Goal: Task Accomplishment & Management: Manage account settings

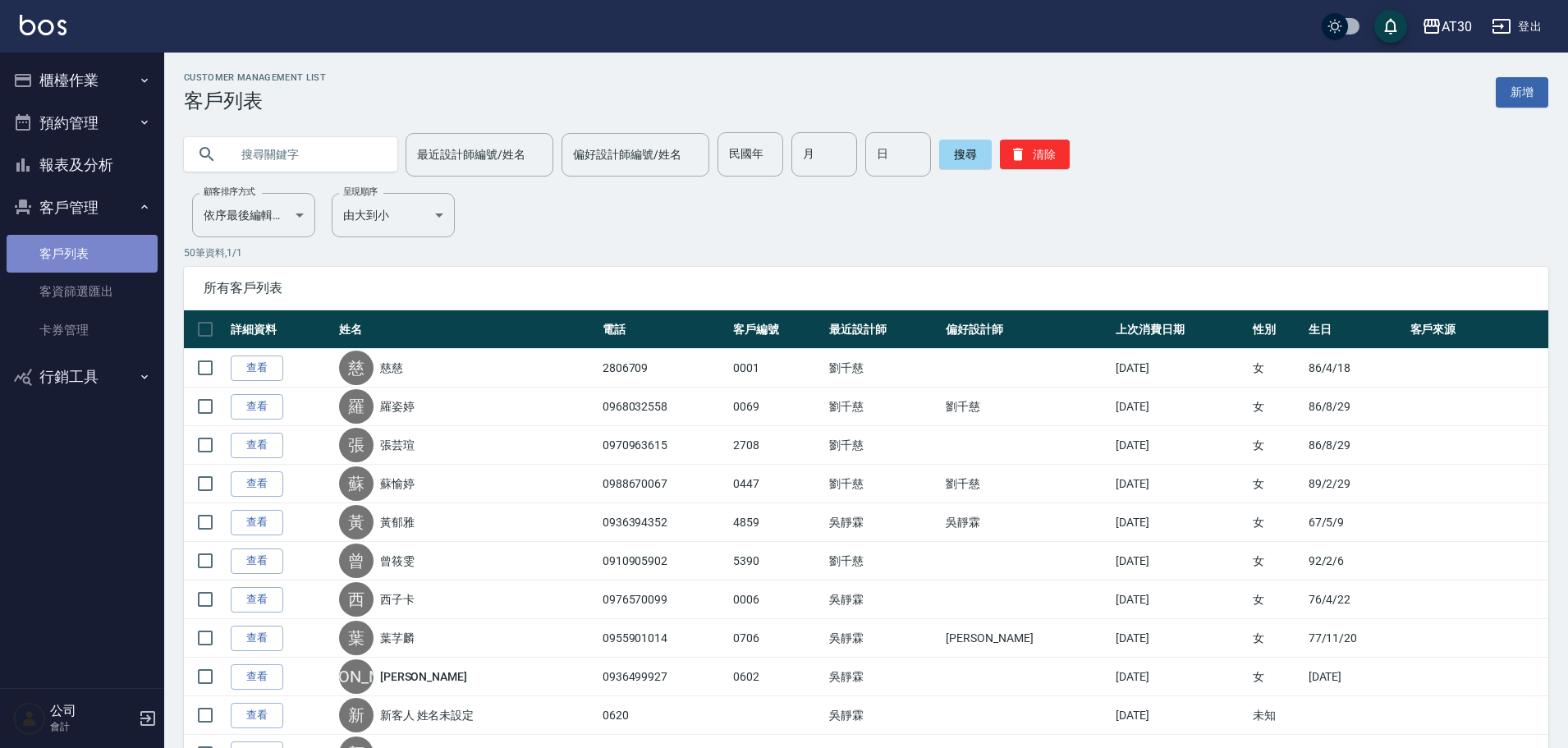
click at [90, 248] on link "客戶列表" at bounding box center [82, 253] width 151 height 38
click at [86, 81] on button "櫃檯作業" at bounding box center [82, 80] width 151 height 43
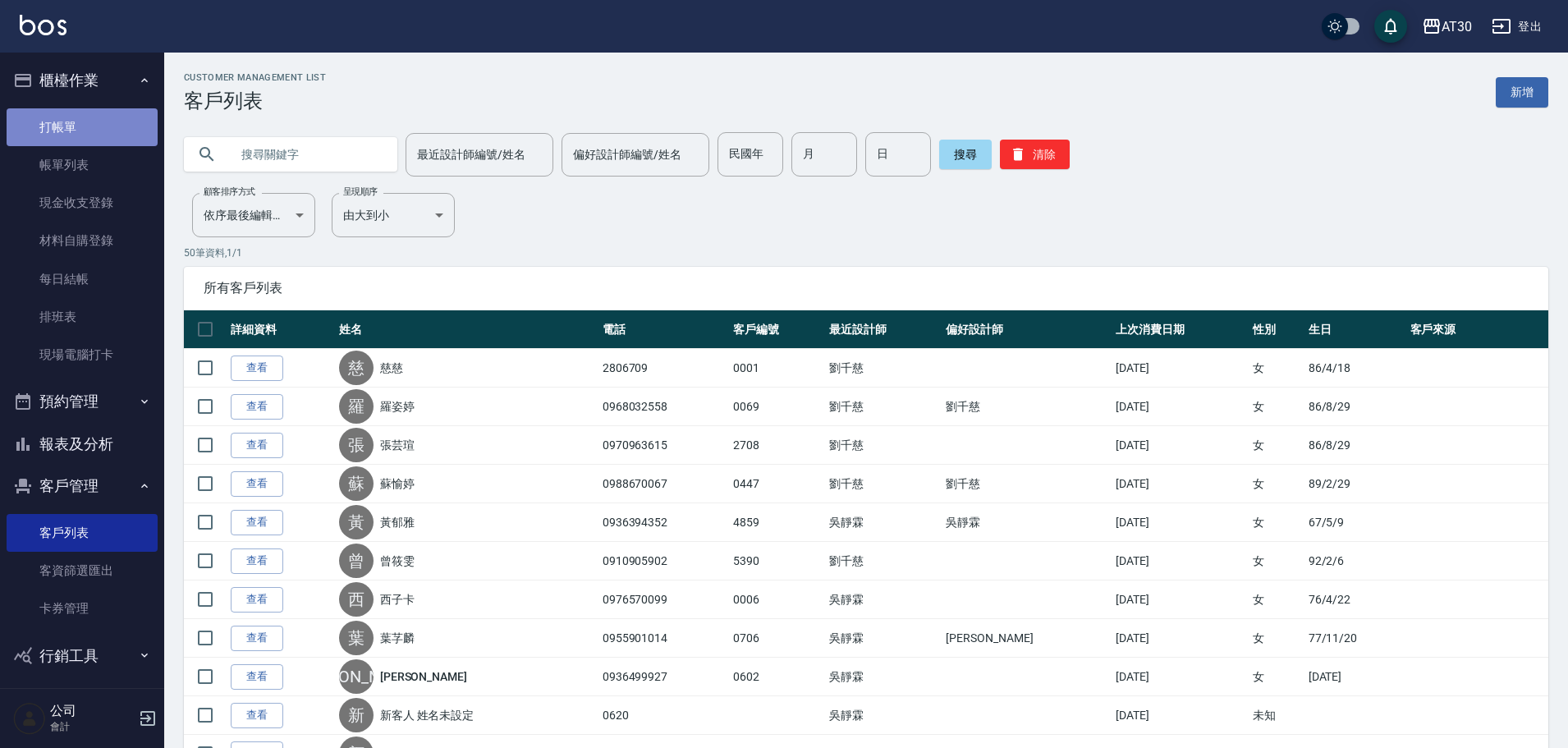
click at [93, 133] on link "打帳單" at bounding box center [82, 128] width 151 height 38
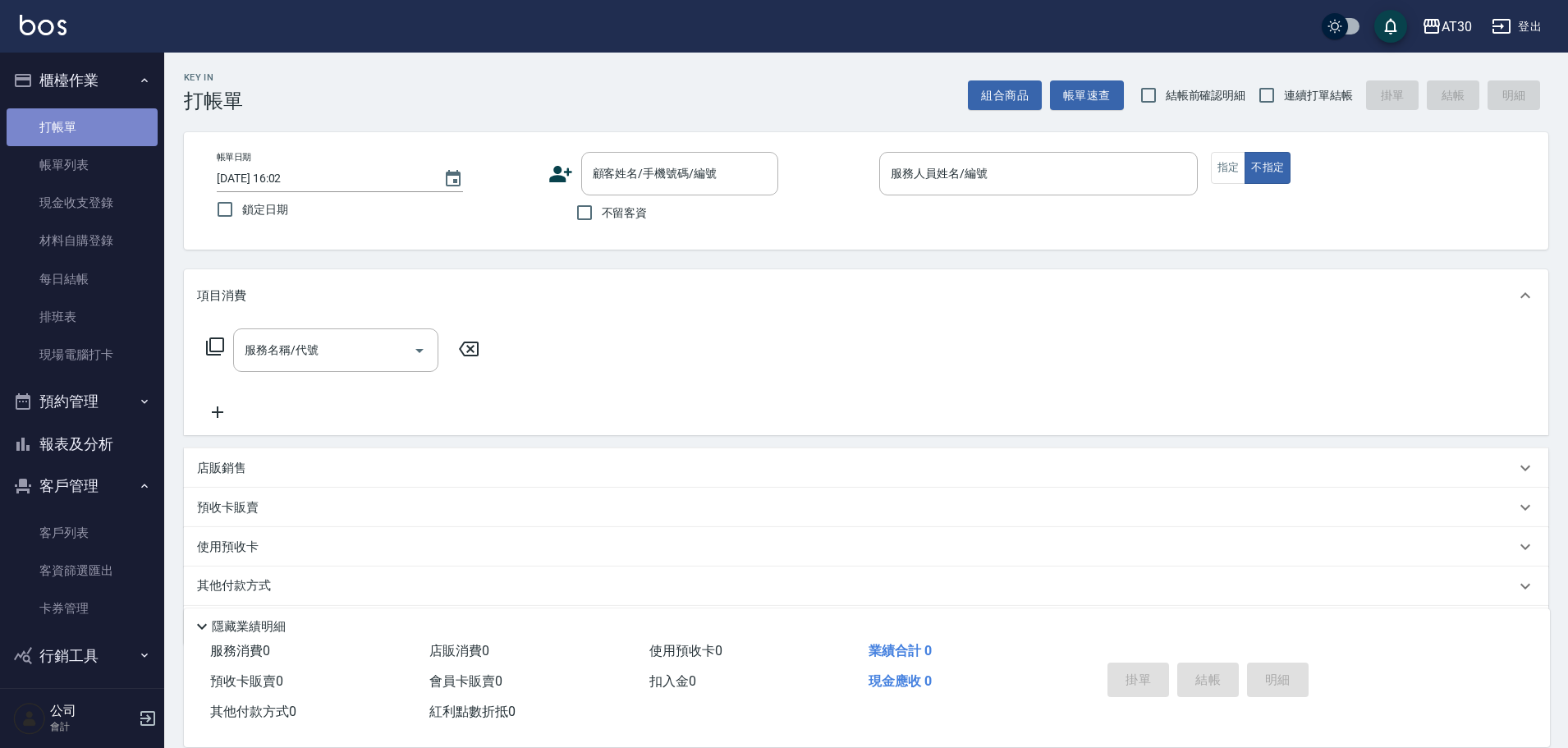
click at [81, 128] on link "打帳單" at bounding box center [82, 128] width 151 height 38
click at [107, 129] on link "打帳單" at bounding box center [82, 128] width 151 height 38
click at [655, 174] on input "顧客姓名/手機號碼/編號" at bounding box center [667, 173] width 157 height 29
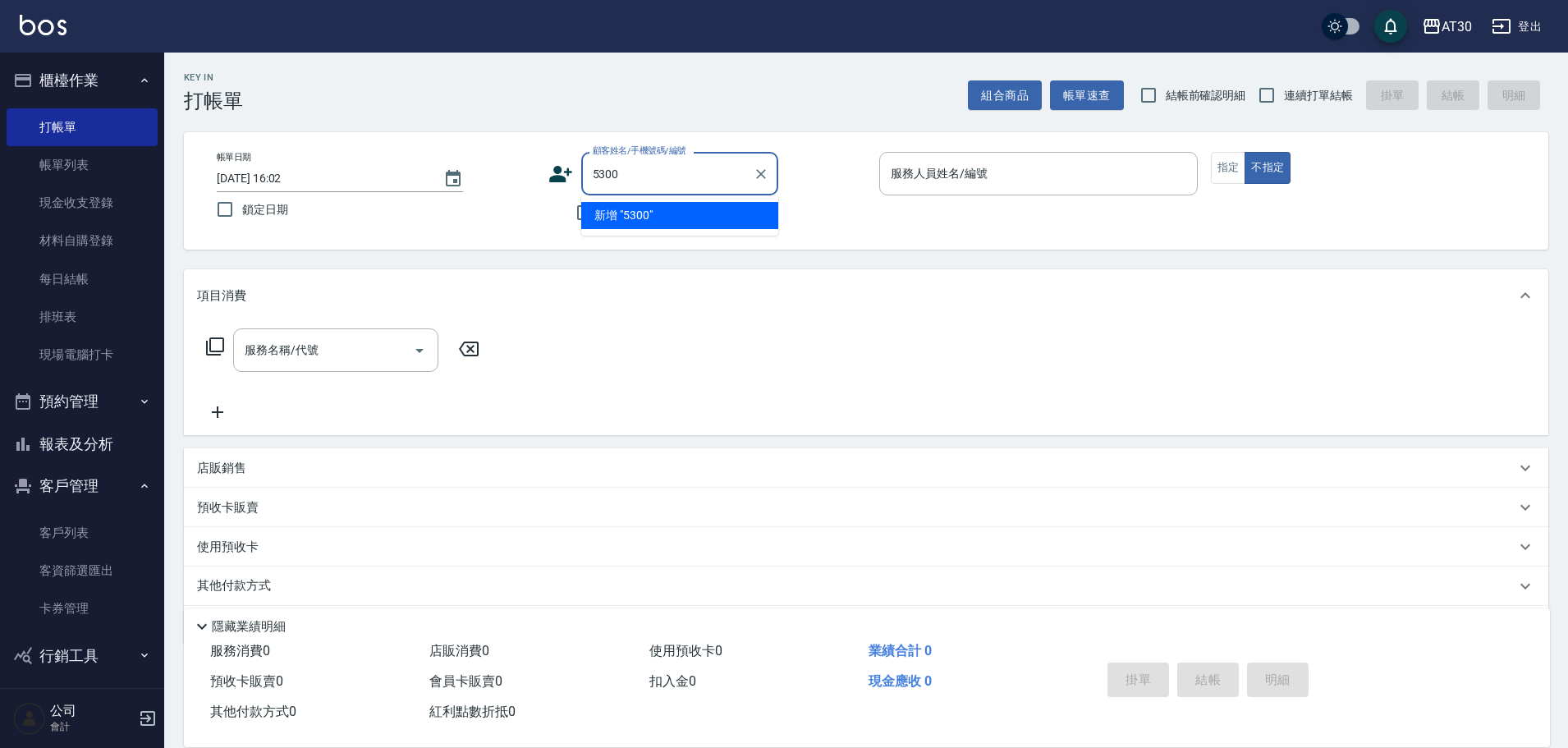
type input "5300"
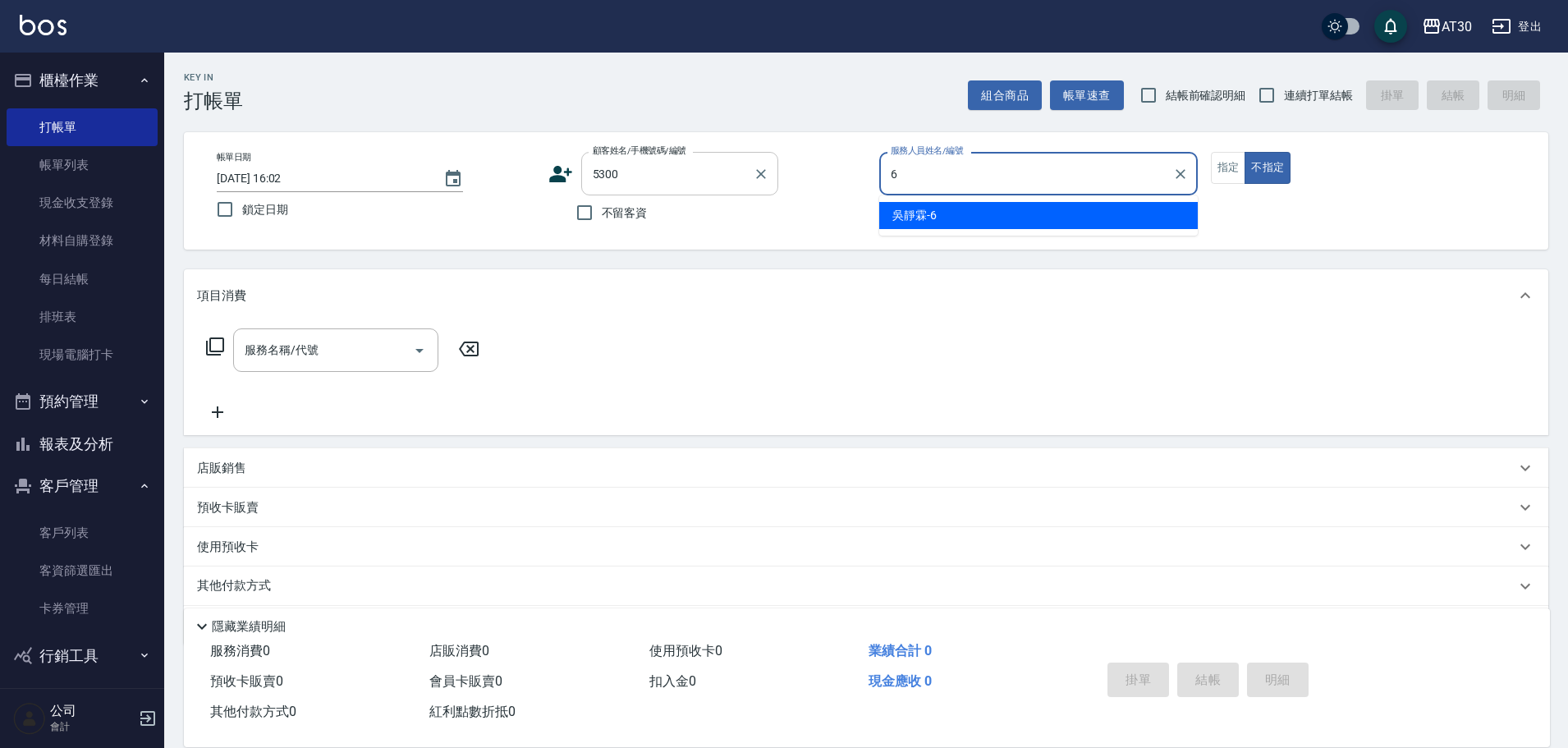
type input "吳靜霖-6"
type button "false"
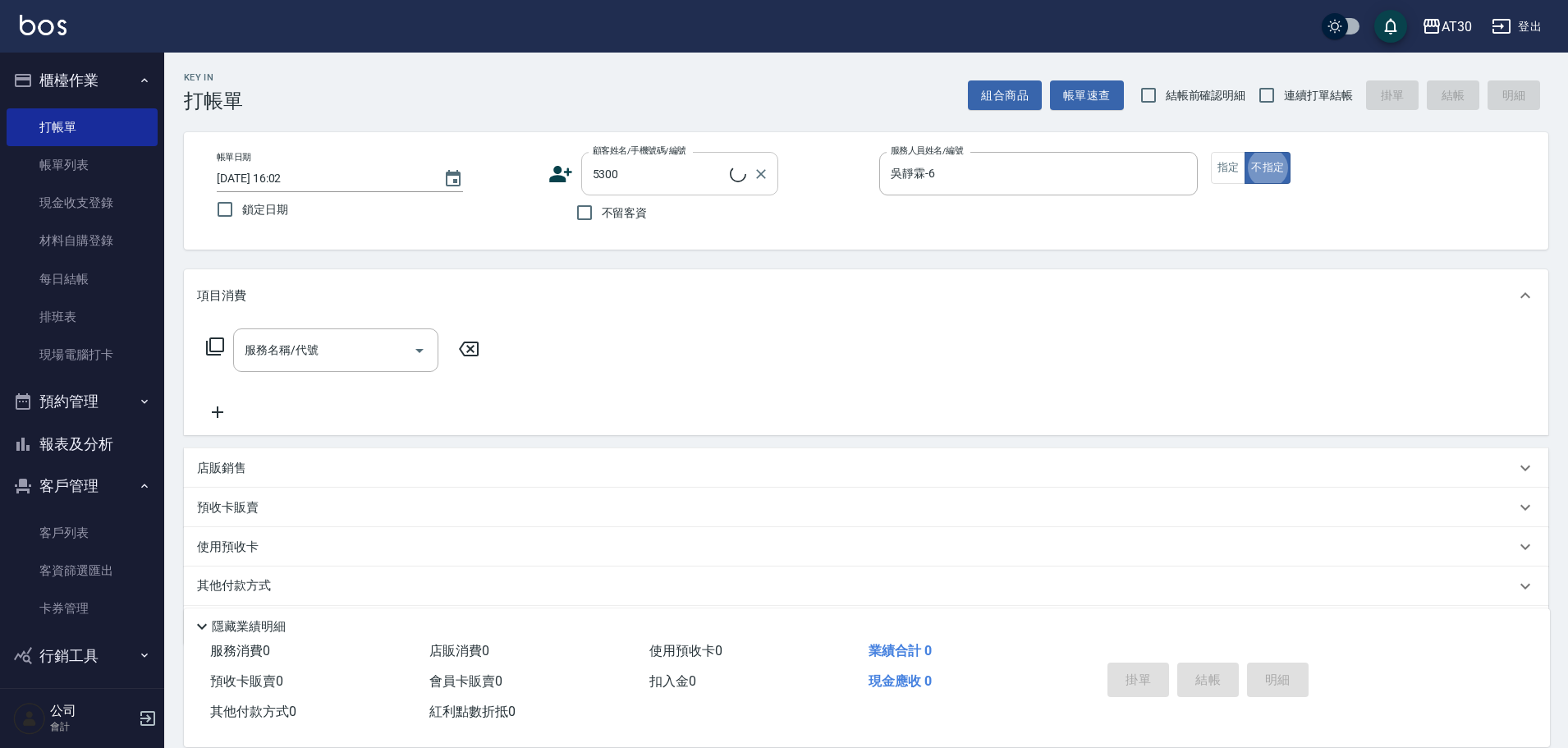
type input "[PERSON_NAME]??/0922070300/5300"
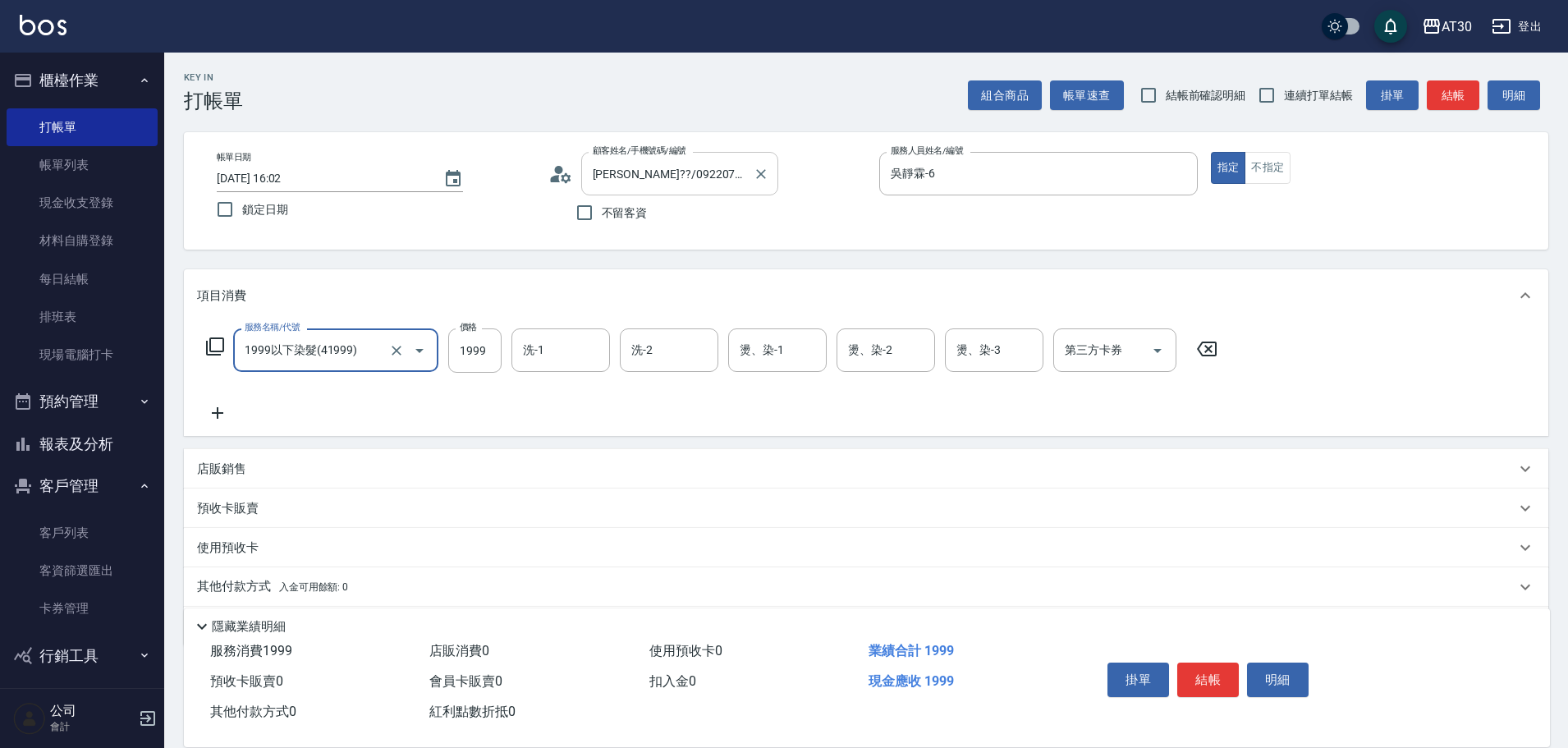
type input "1999以下染髮(41999)"
type input "1099"
type input "[PERSON_NAME]-29"
type input "[PERSON_NAME]-20"
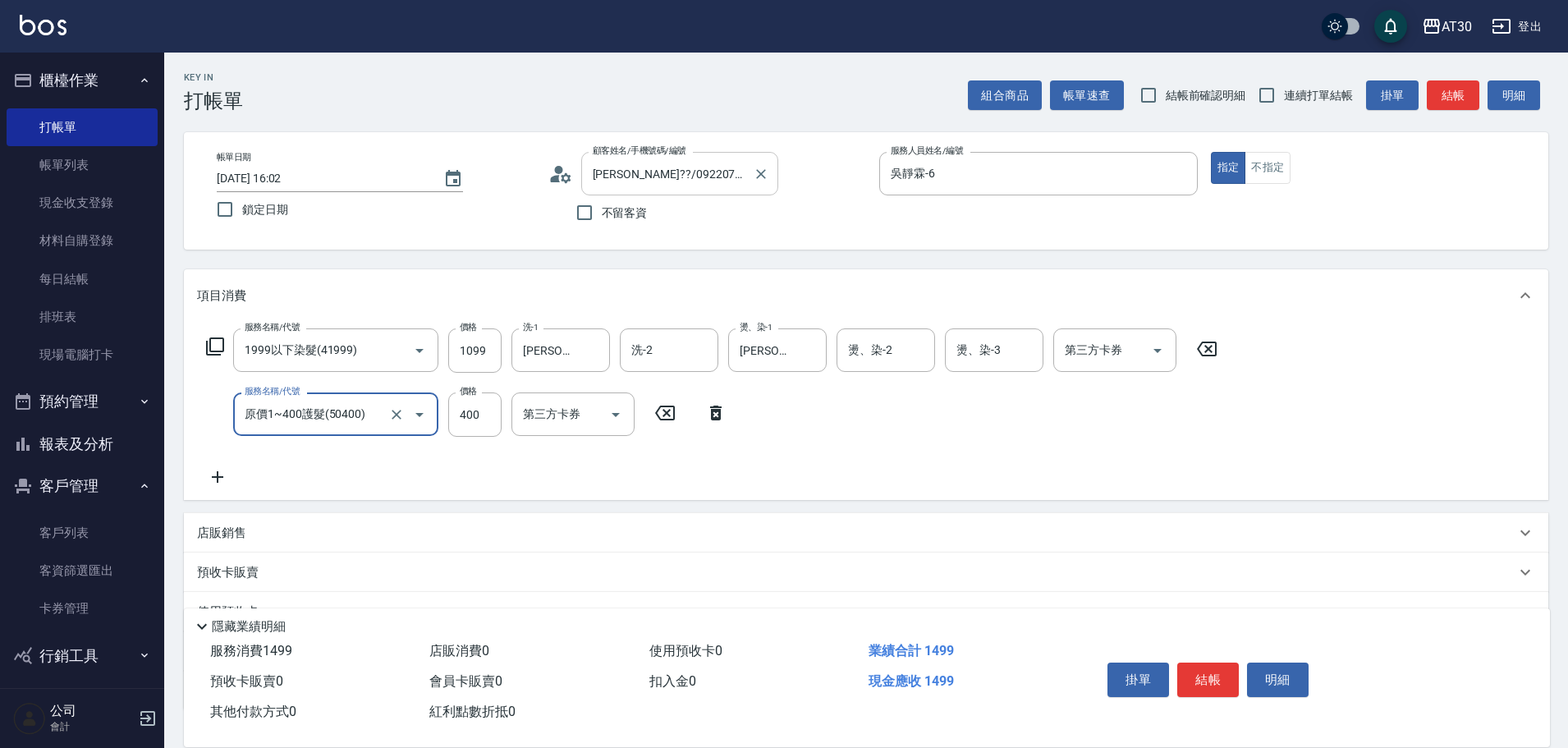
type input "原價1~400護髮(50400)"
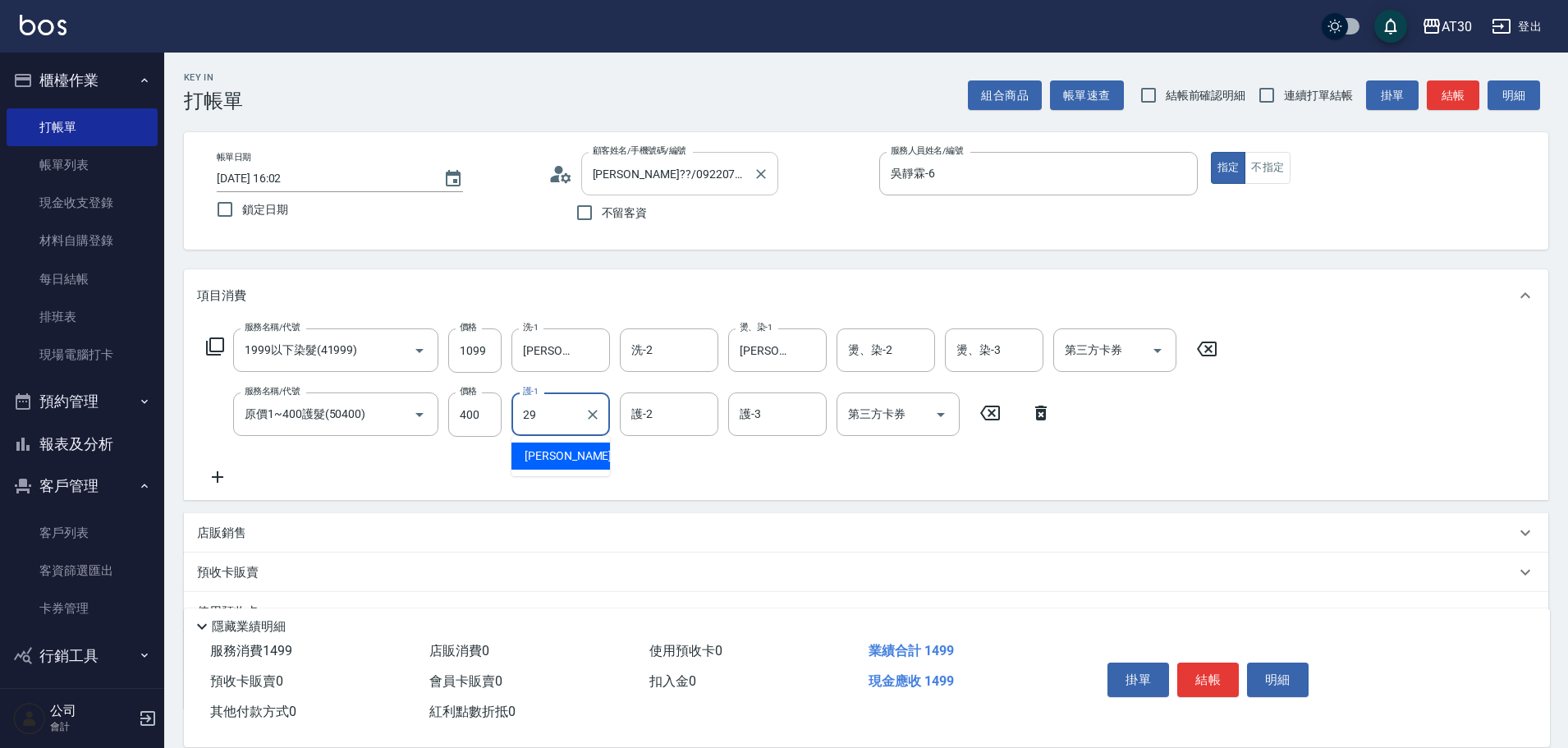
type input "[PERSON_NAME]-29"
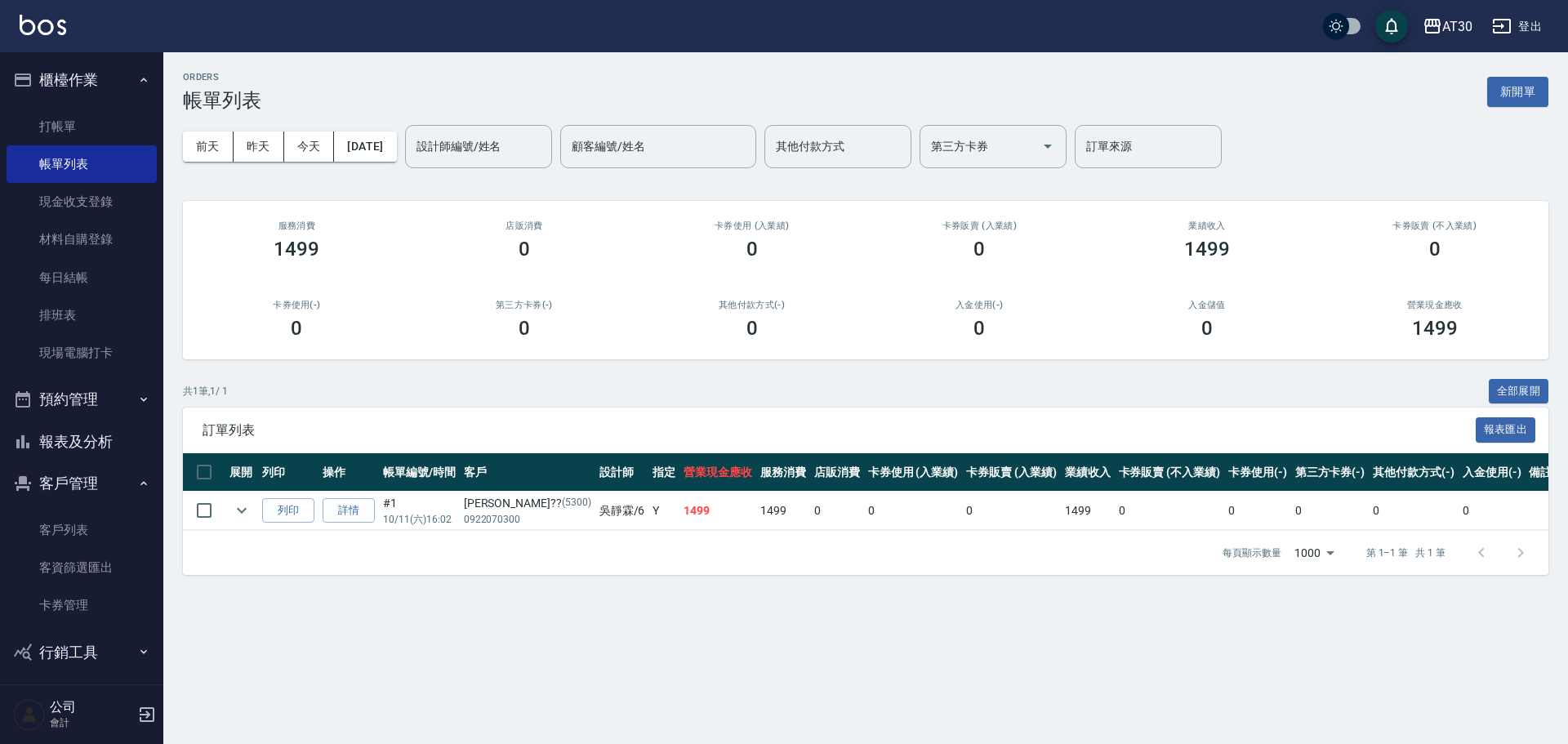
click at [1524, 97] on button "新開單" at bounding box center [1517, 92] width 62 height 30
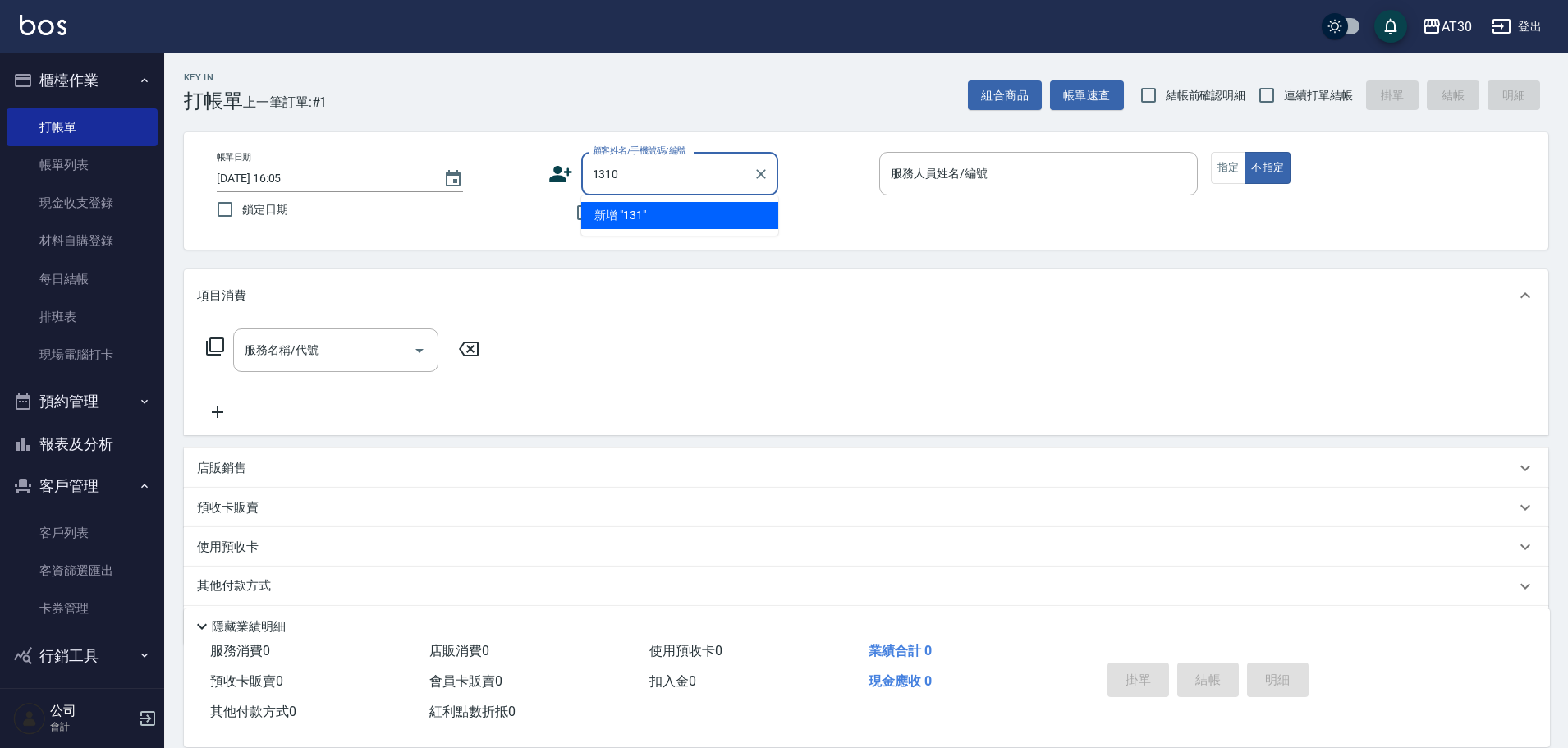
type input "1310"
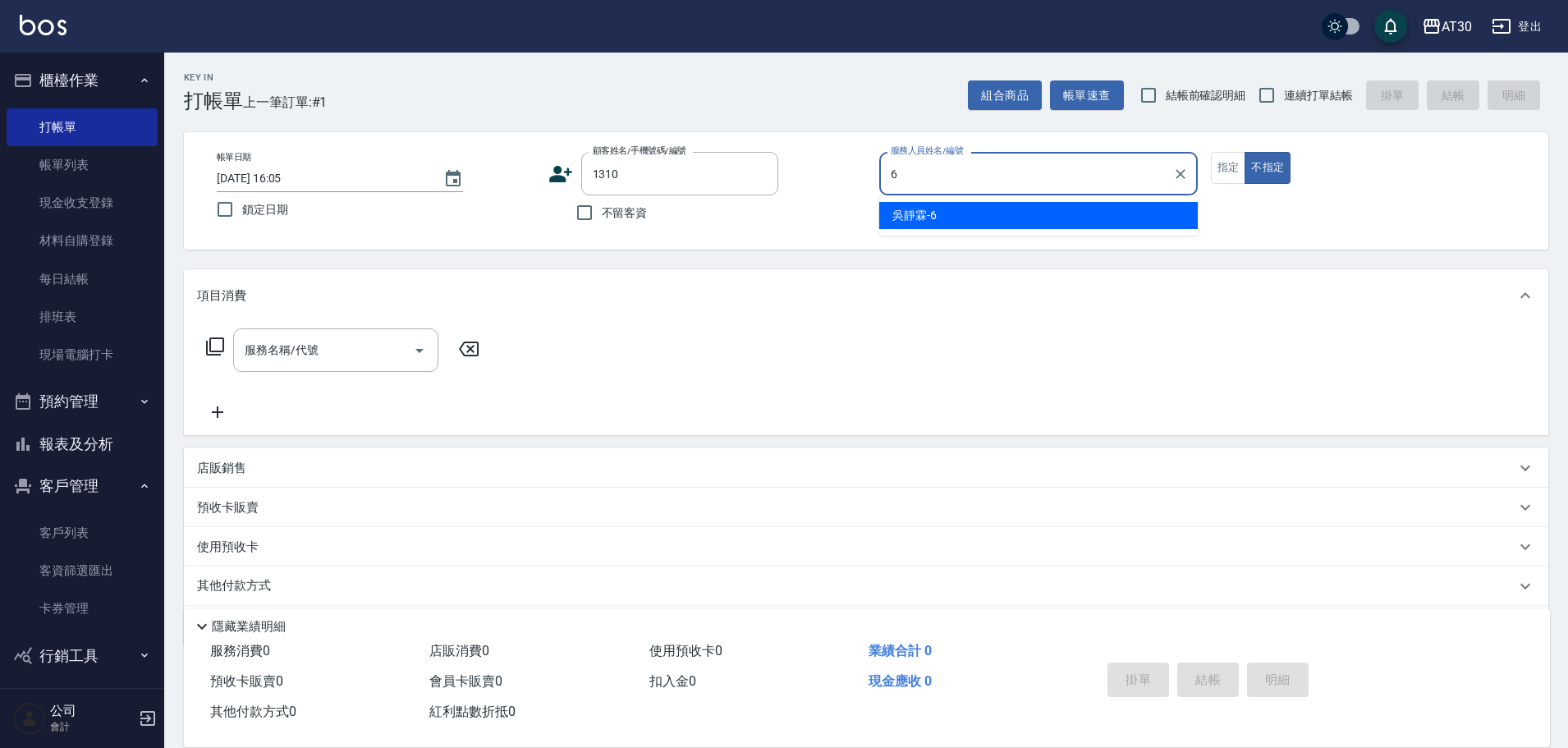
type input "吳靜霖-6"
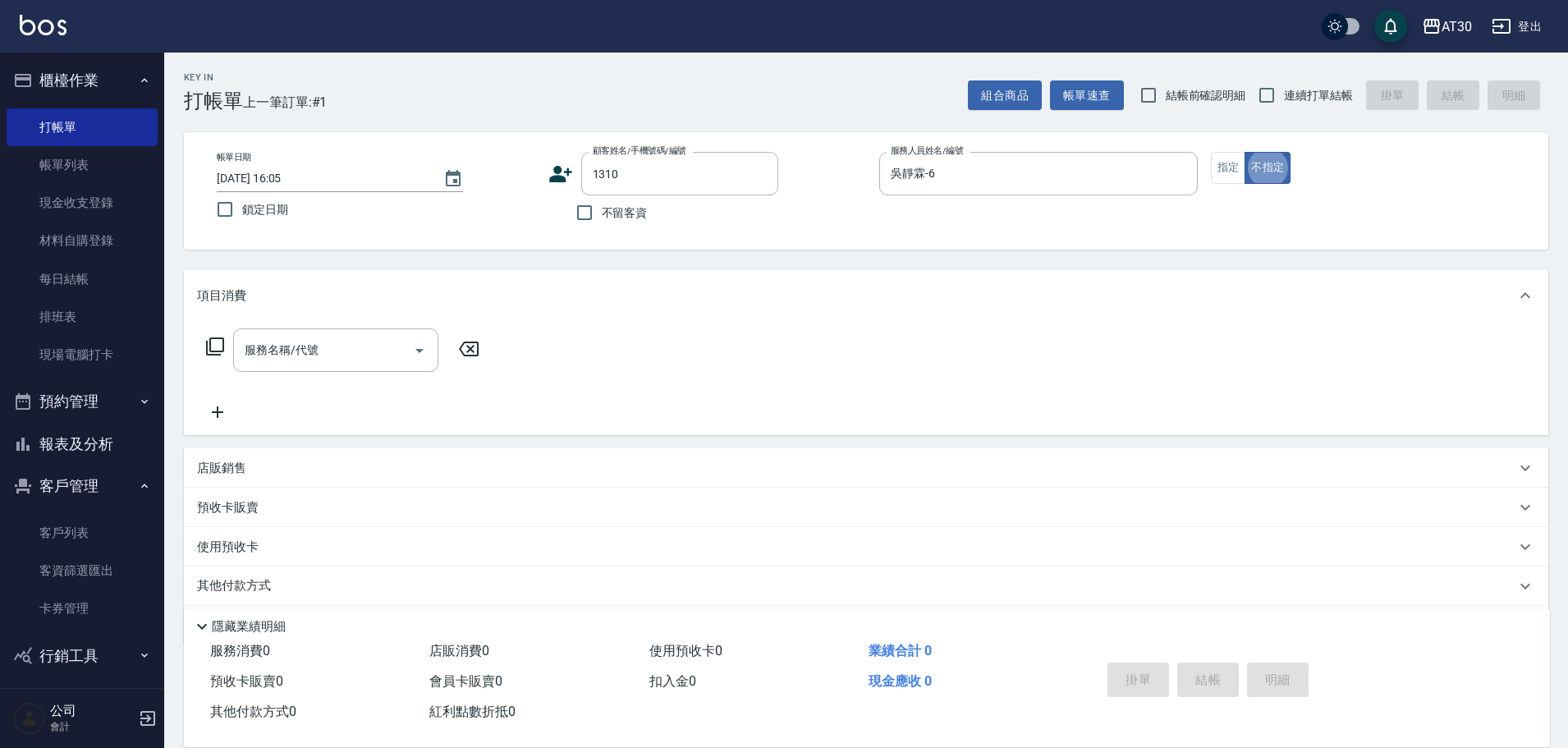
type button "false"
type input "[PERSON_NAME]/0917005885/1310"
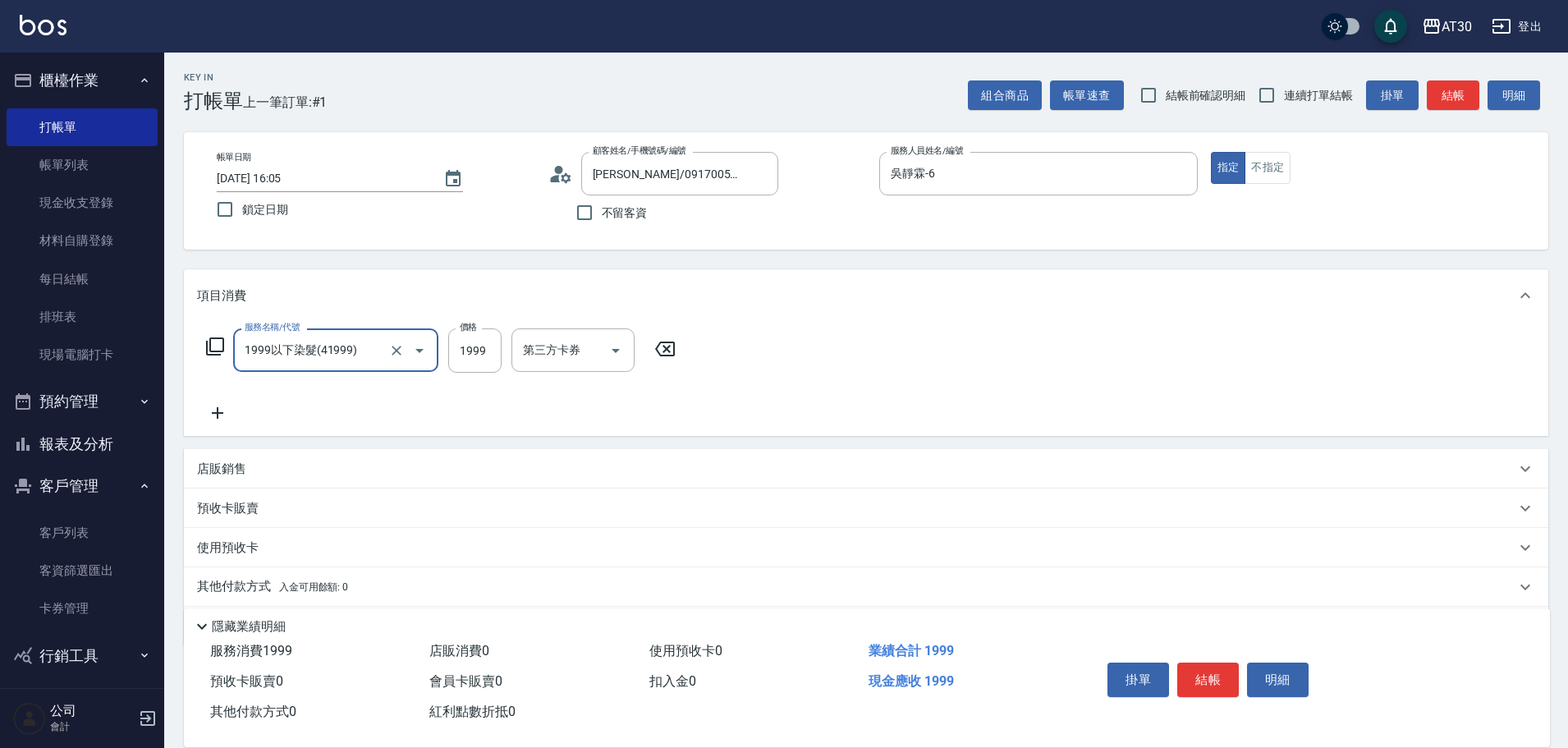
type input "1999以下染髮(41999)"
type input "1099"
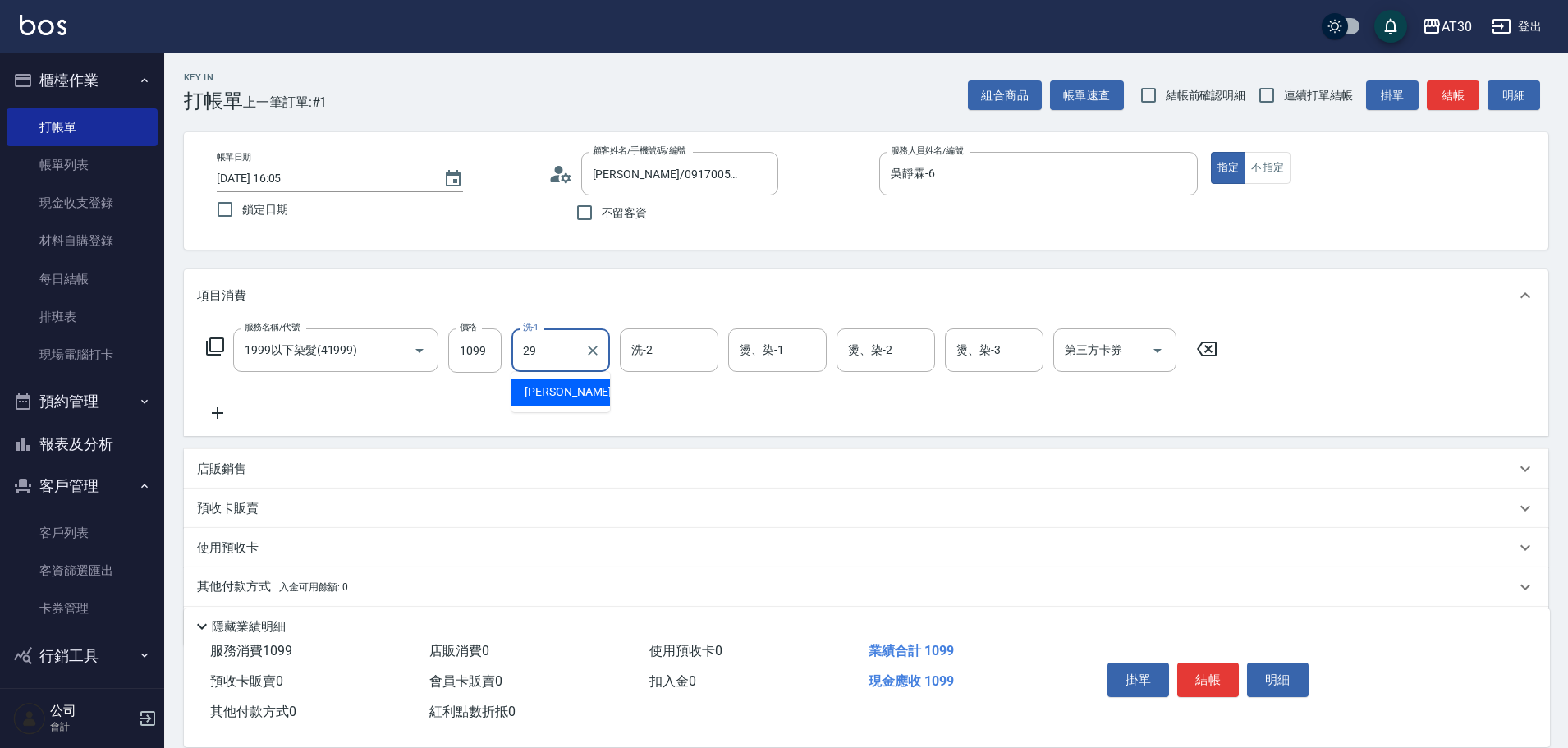
type input "[PERSON_NAME]-29"
click at [586, 348] on icon "Clear" at bounding box center [593, 350] width 16 height 16
type input "[PERSON_NAME]-28"
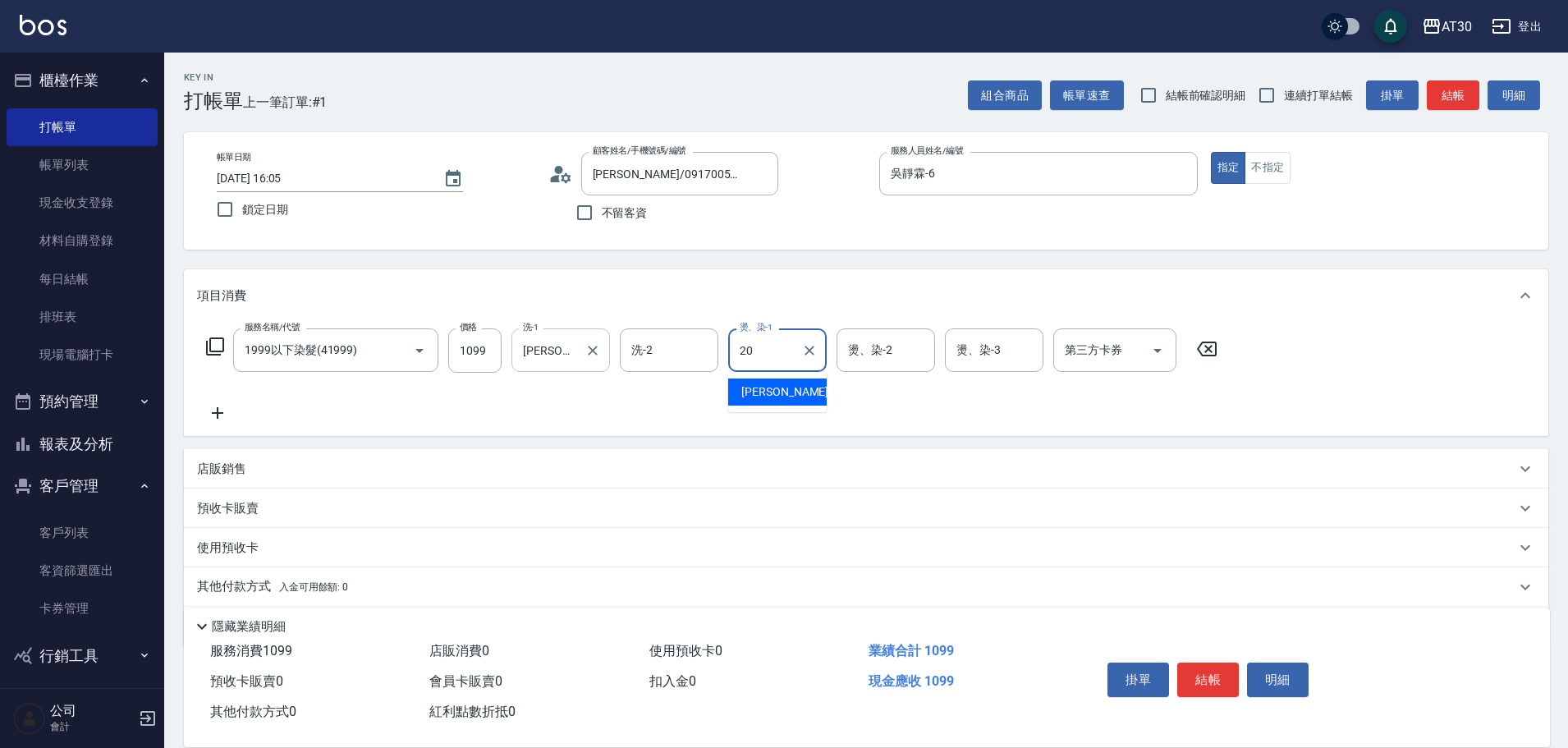
type input "[PERSON_NAME]-20"
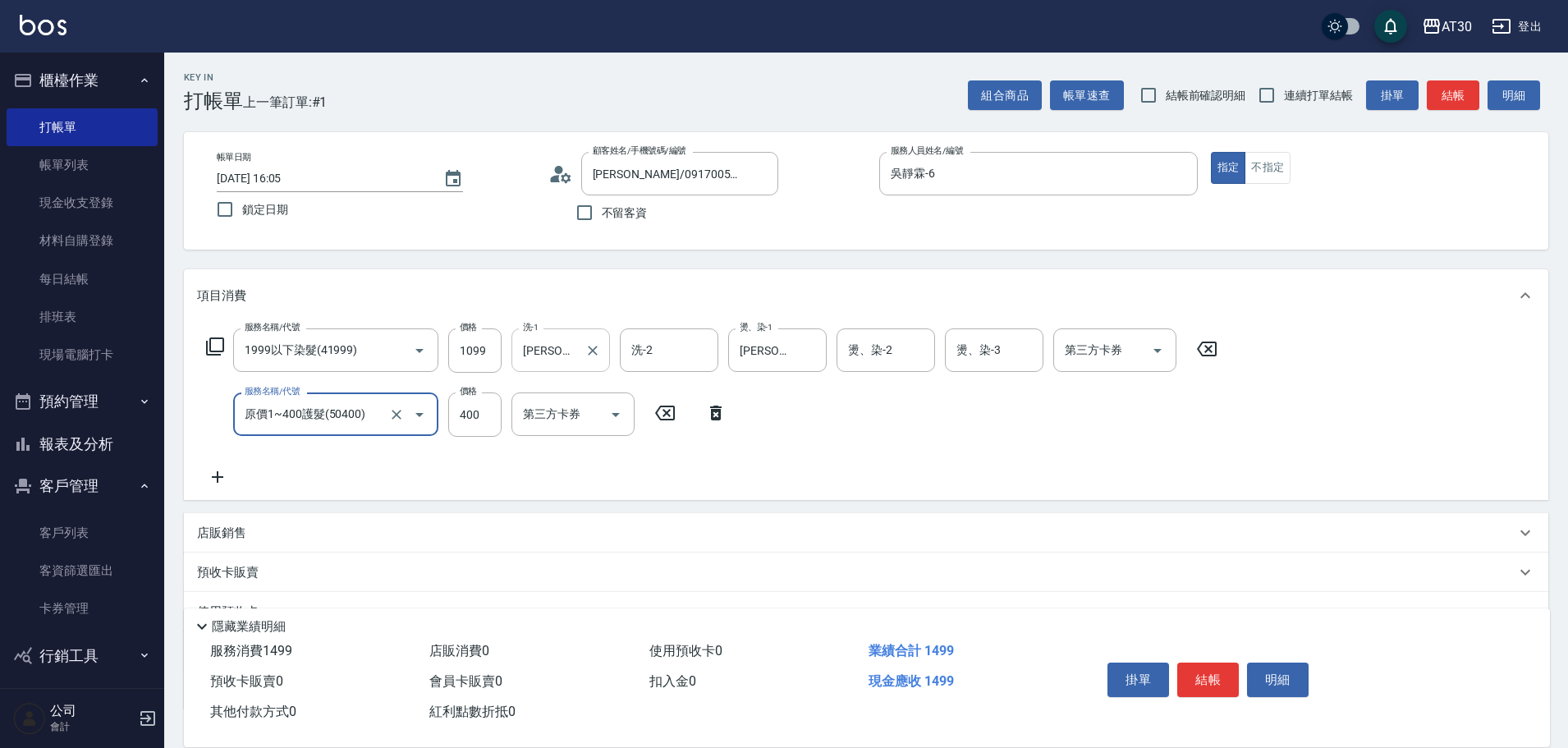
type input "原價1~400護髮(50400)"
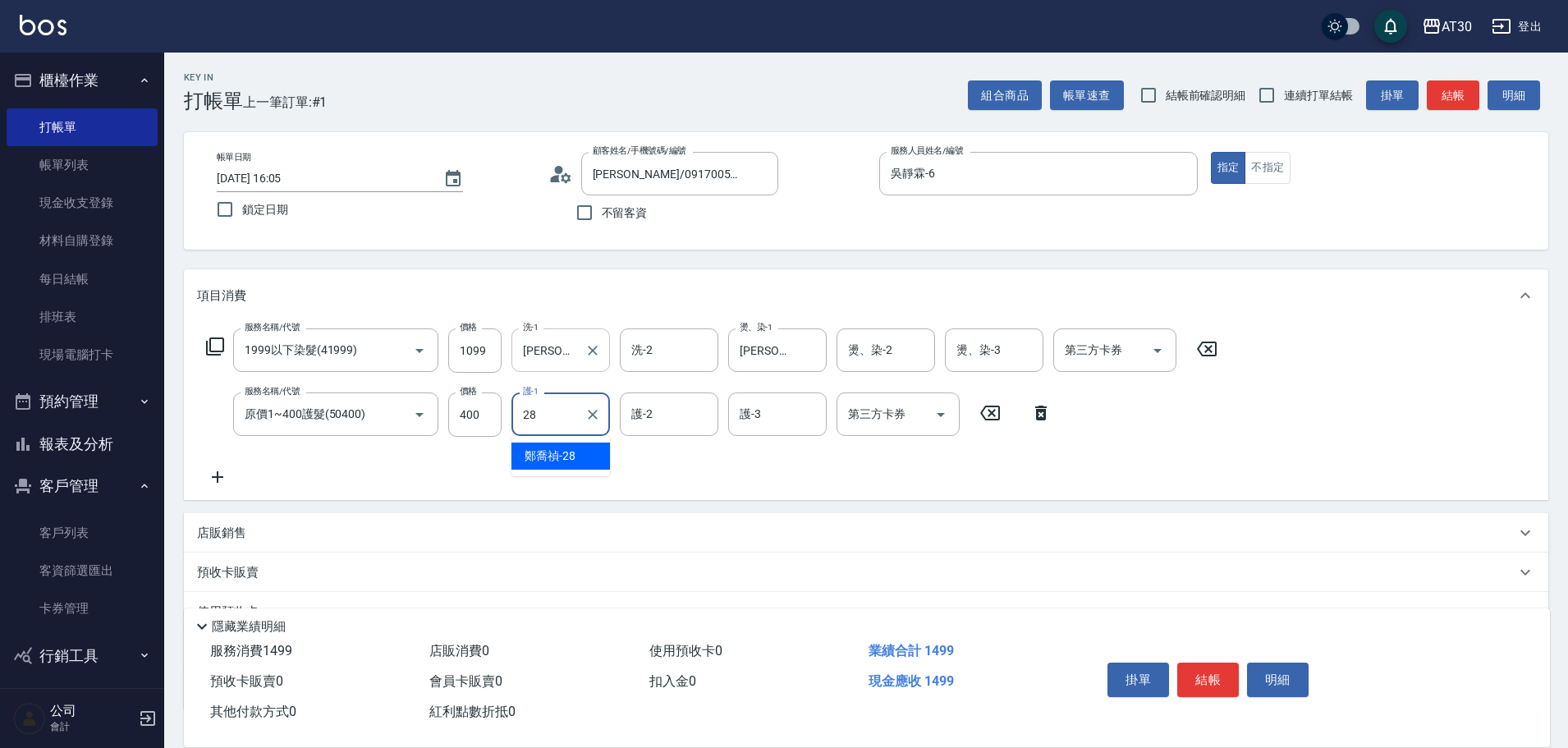
type input "[PERSON_NAME]-28"
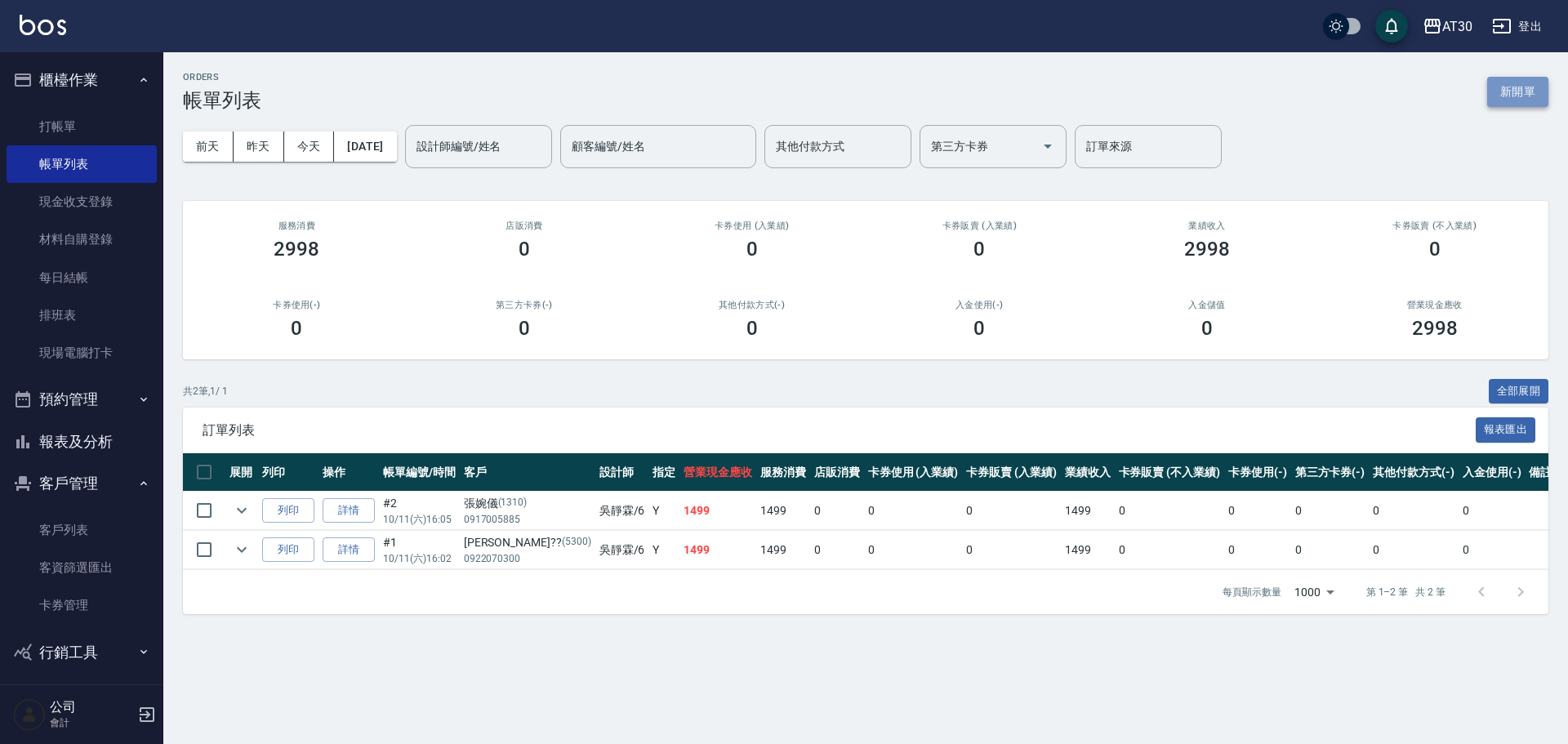
click at [1509, 83] on button "新開單" at bounding box center [1517, 92] width 62 height 30
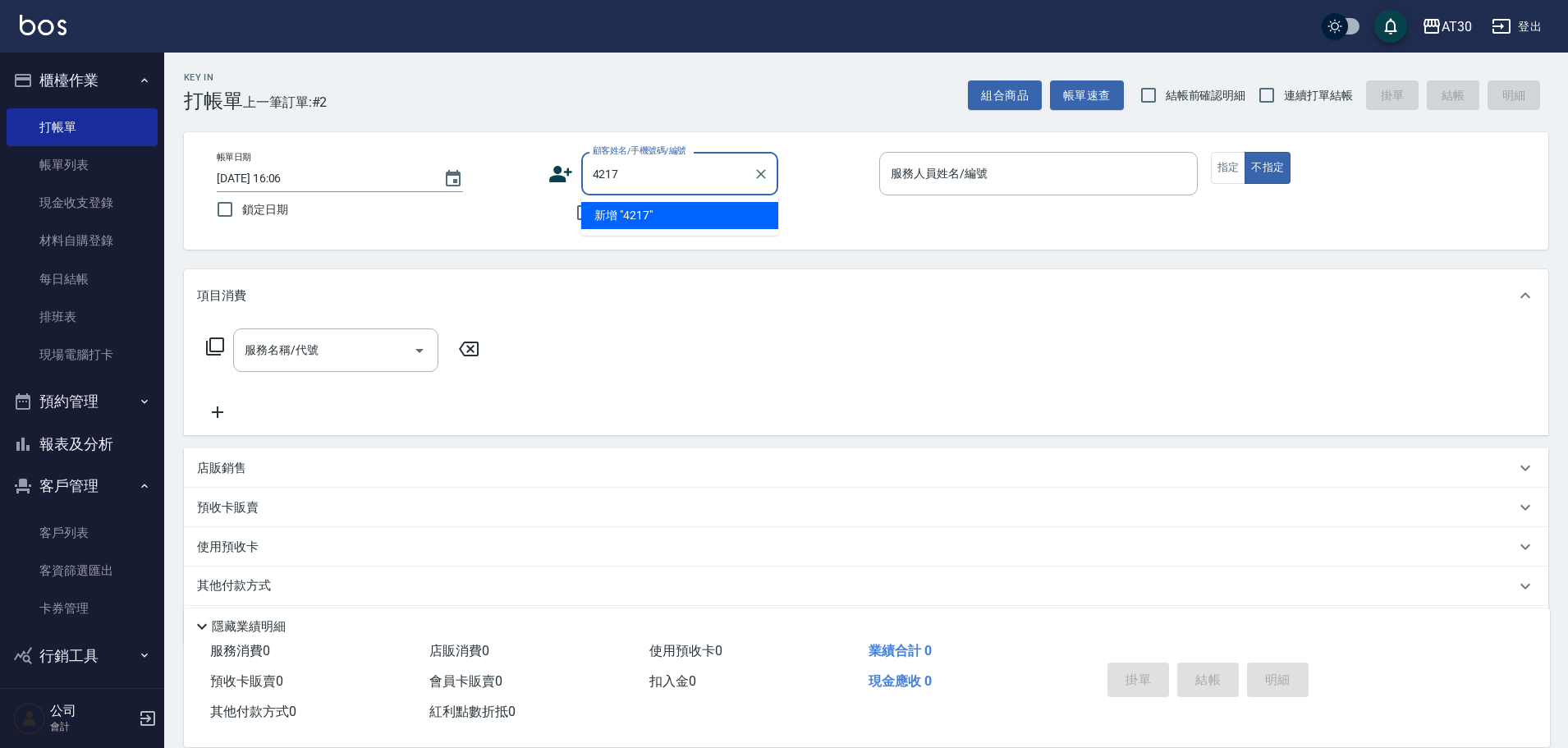
type input "4217"
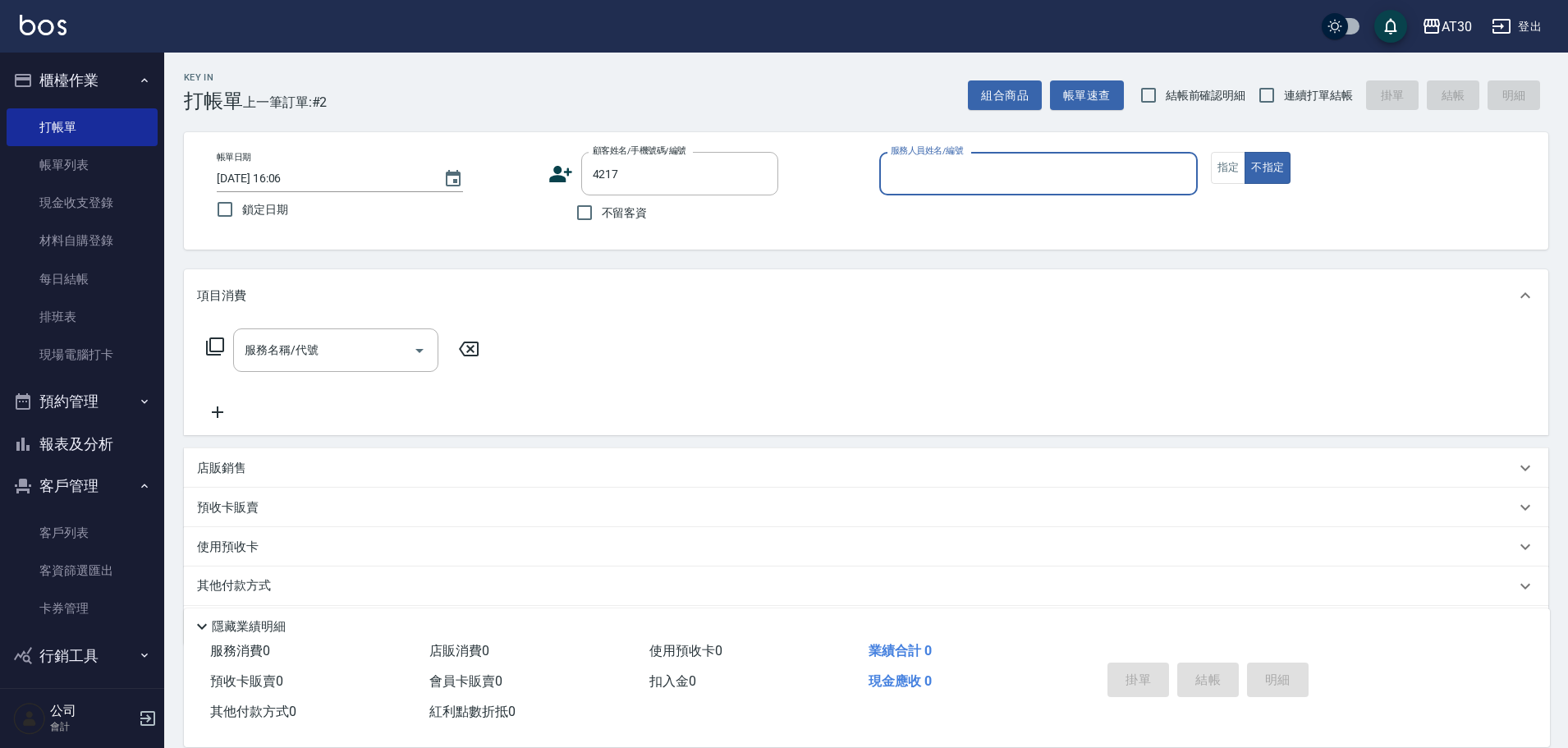
type input "6"
type input "[PERSON_NAME]/0975739737/4217"
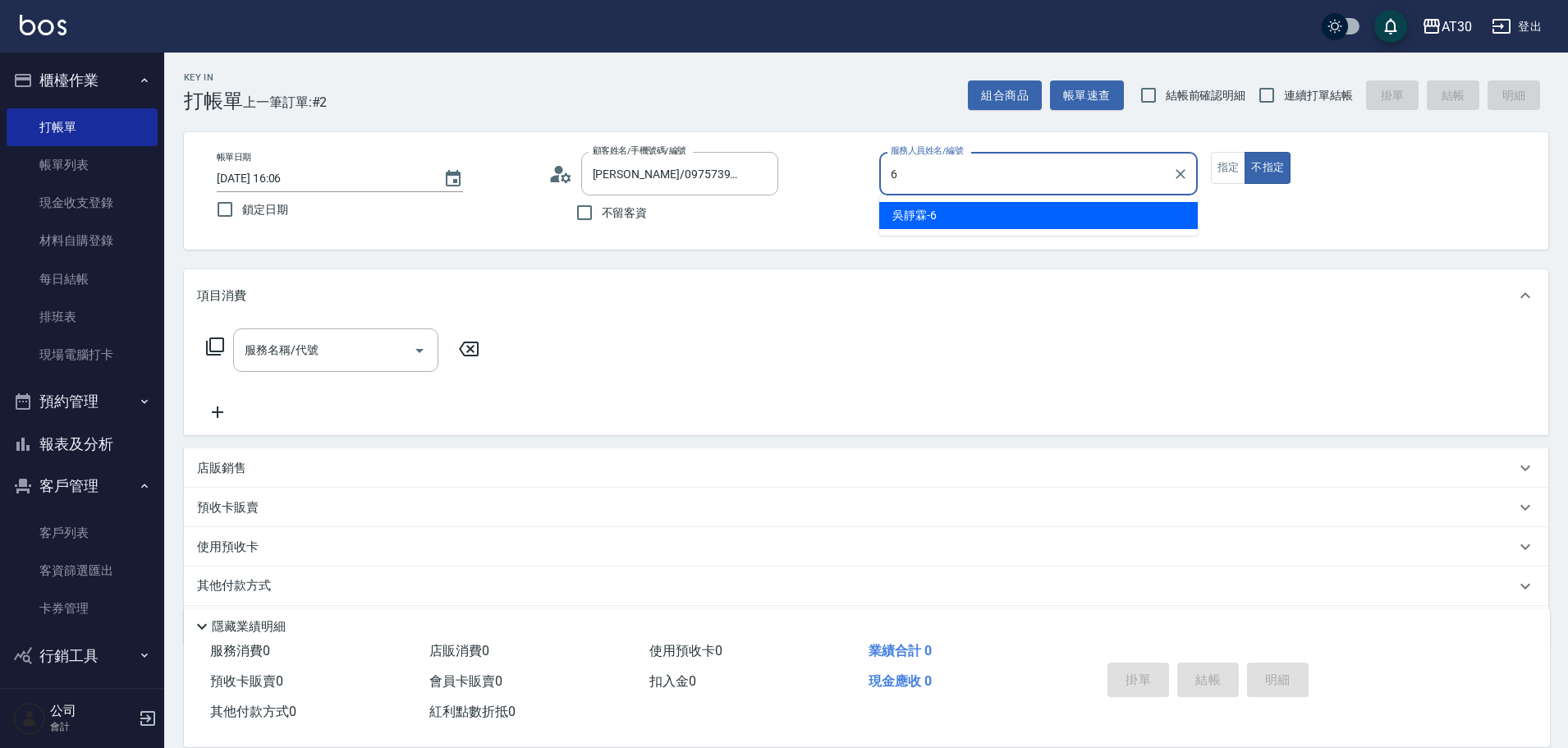
type input "吳靜霖-6"
type button "false"
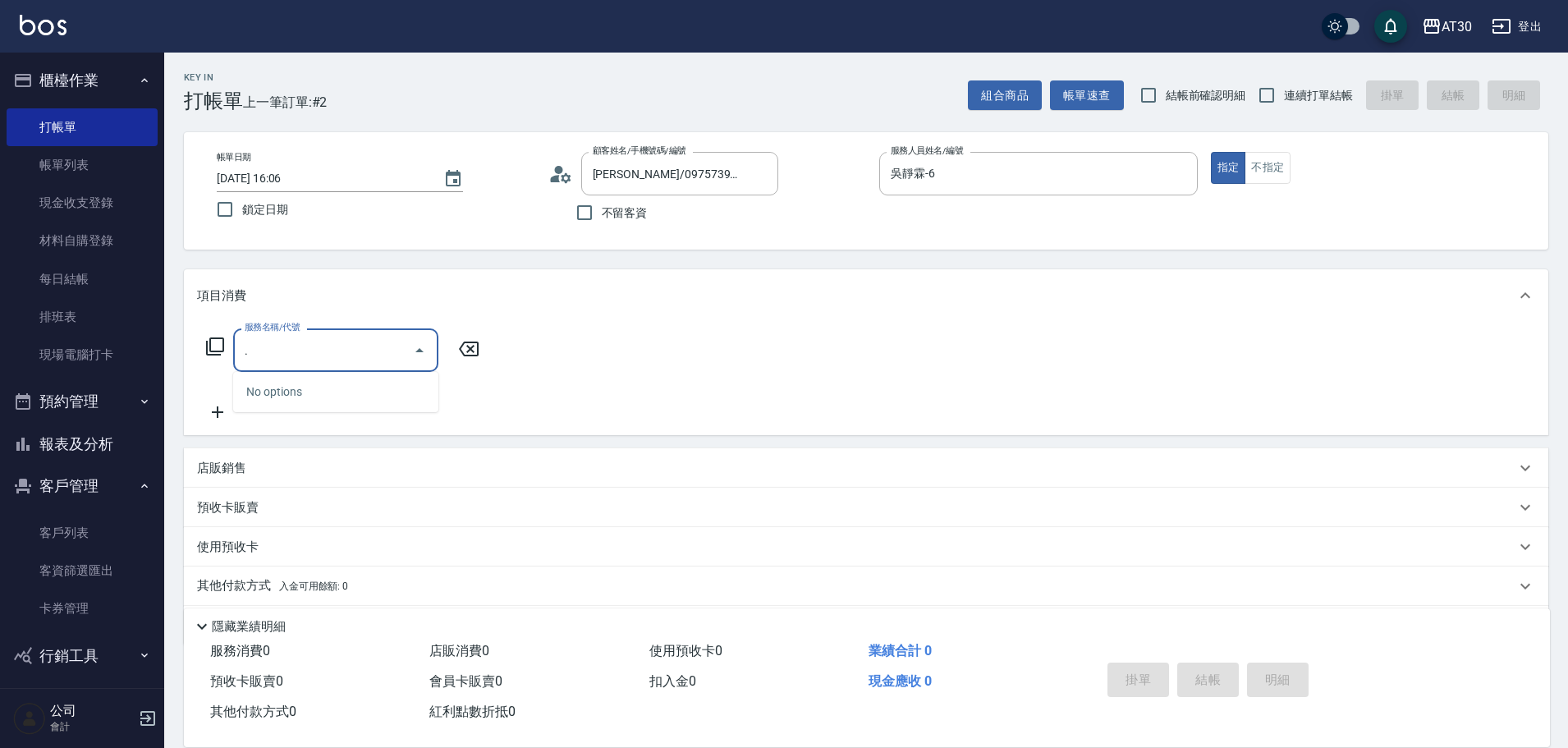
type input "."
type input "1"
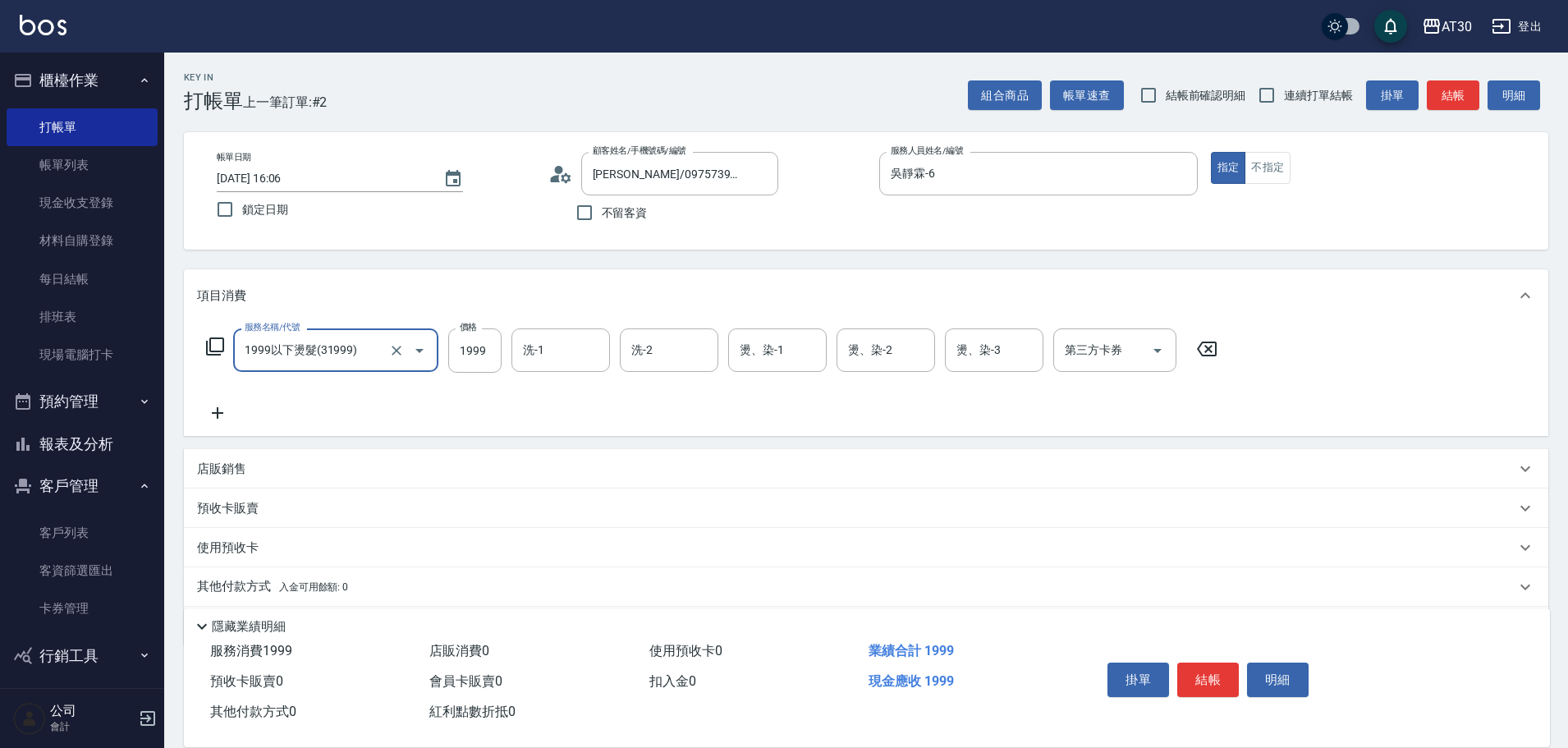
type input "1999以下燙髮(31999)"
type input "1099"
type input "[PERSON_NAME]-20"
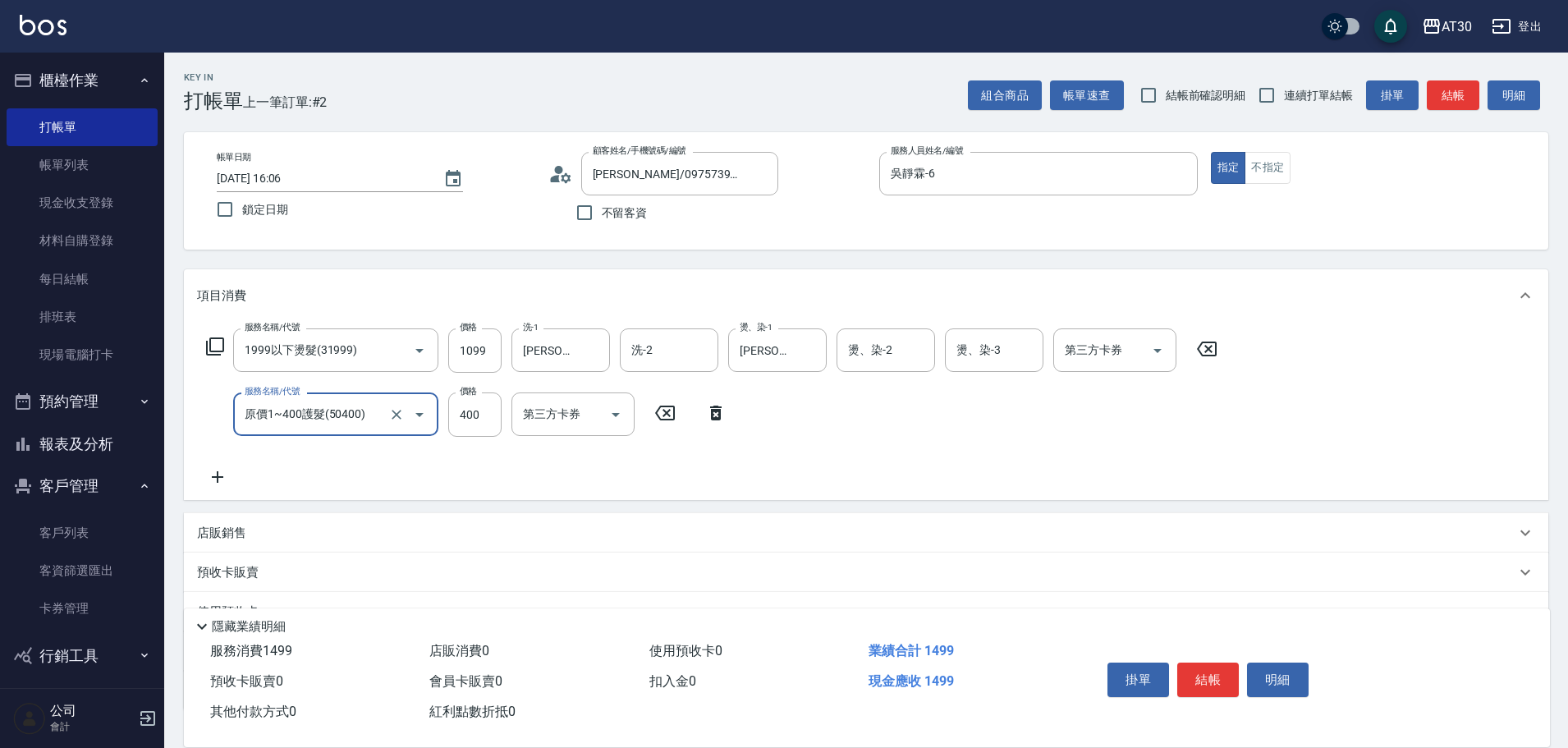
type input "原價1~400護髮(50400)"
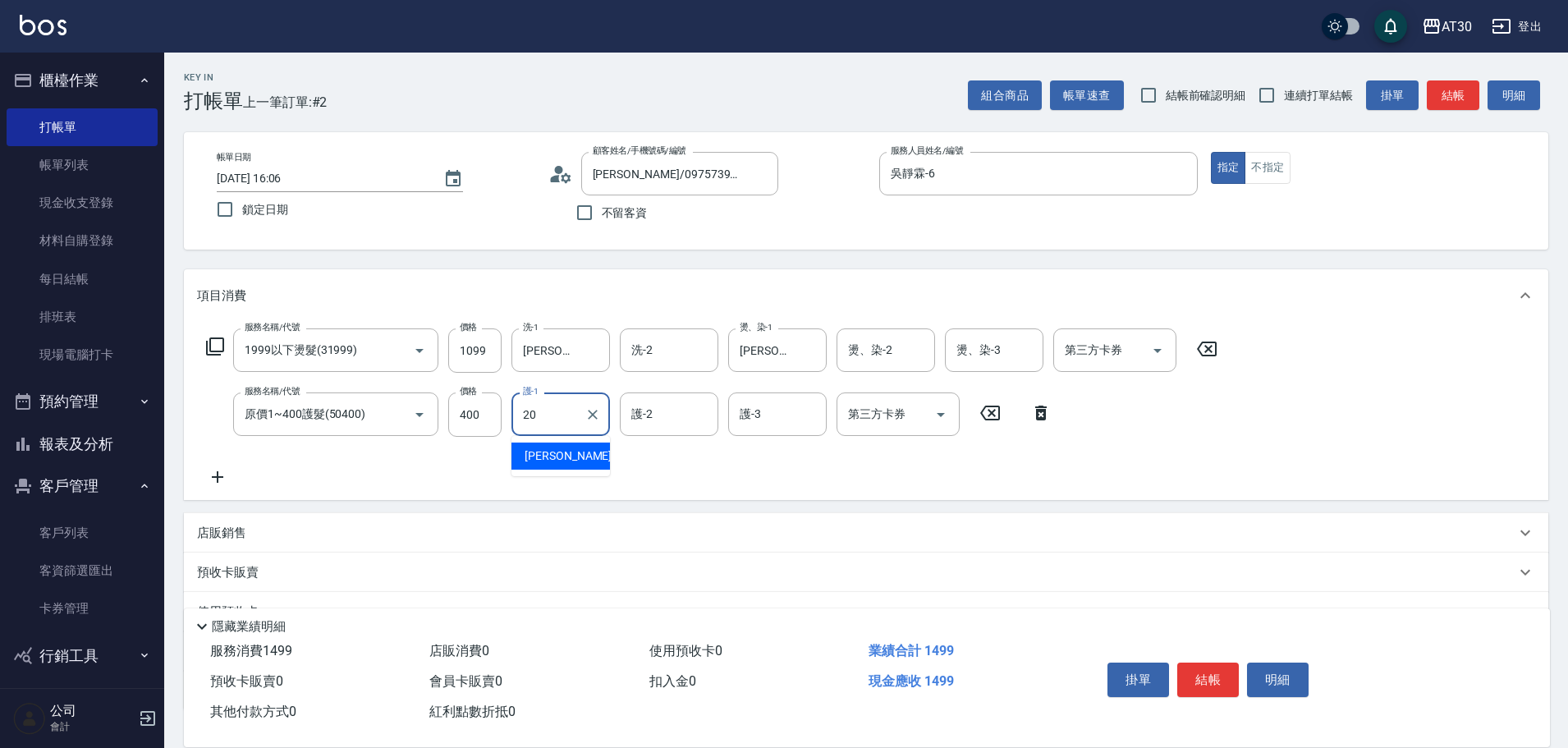
type input "[PERSON_NAME]-20"
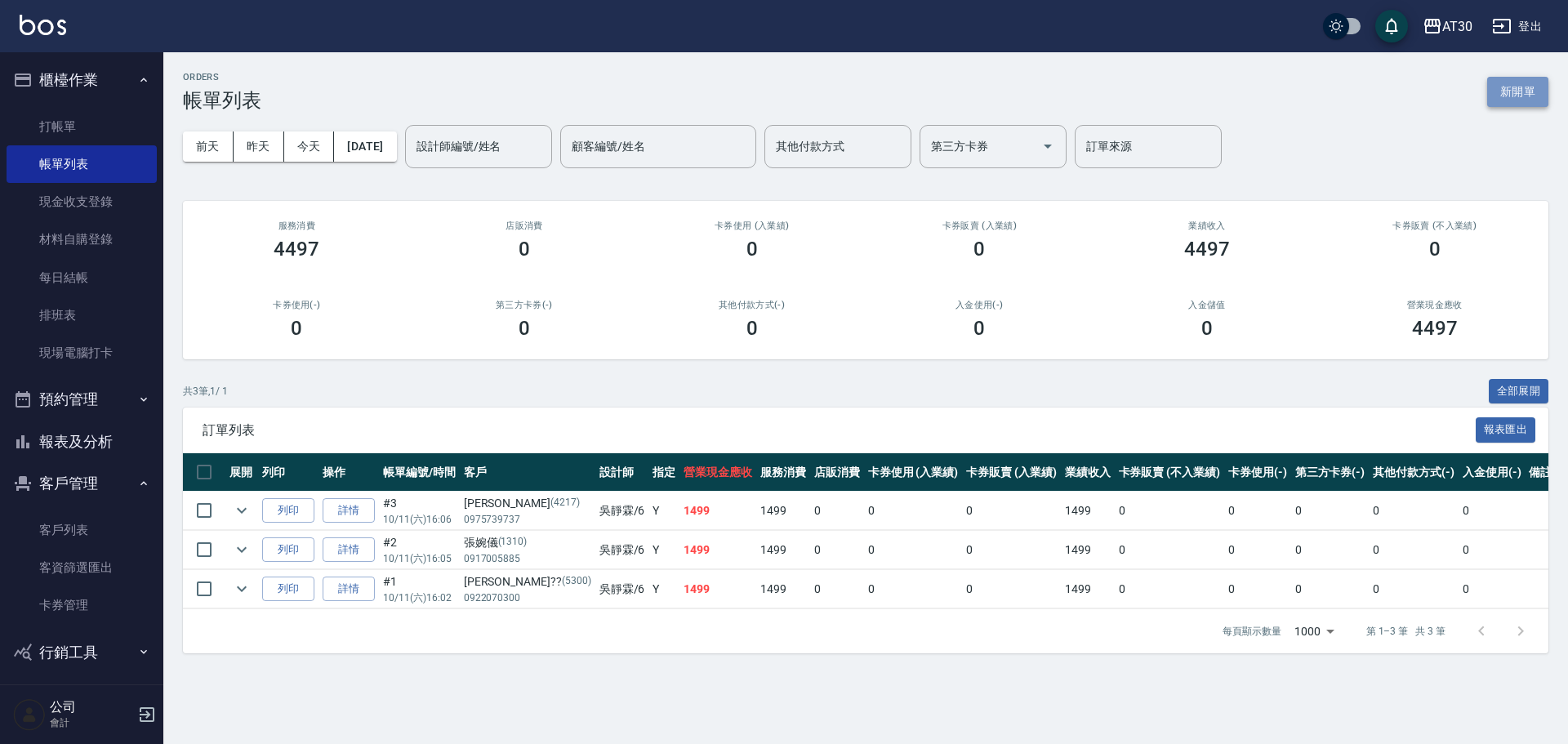
click at [1503, 84] on button "新開單" at bounding box center [1517, 92] width 62 height 30
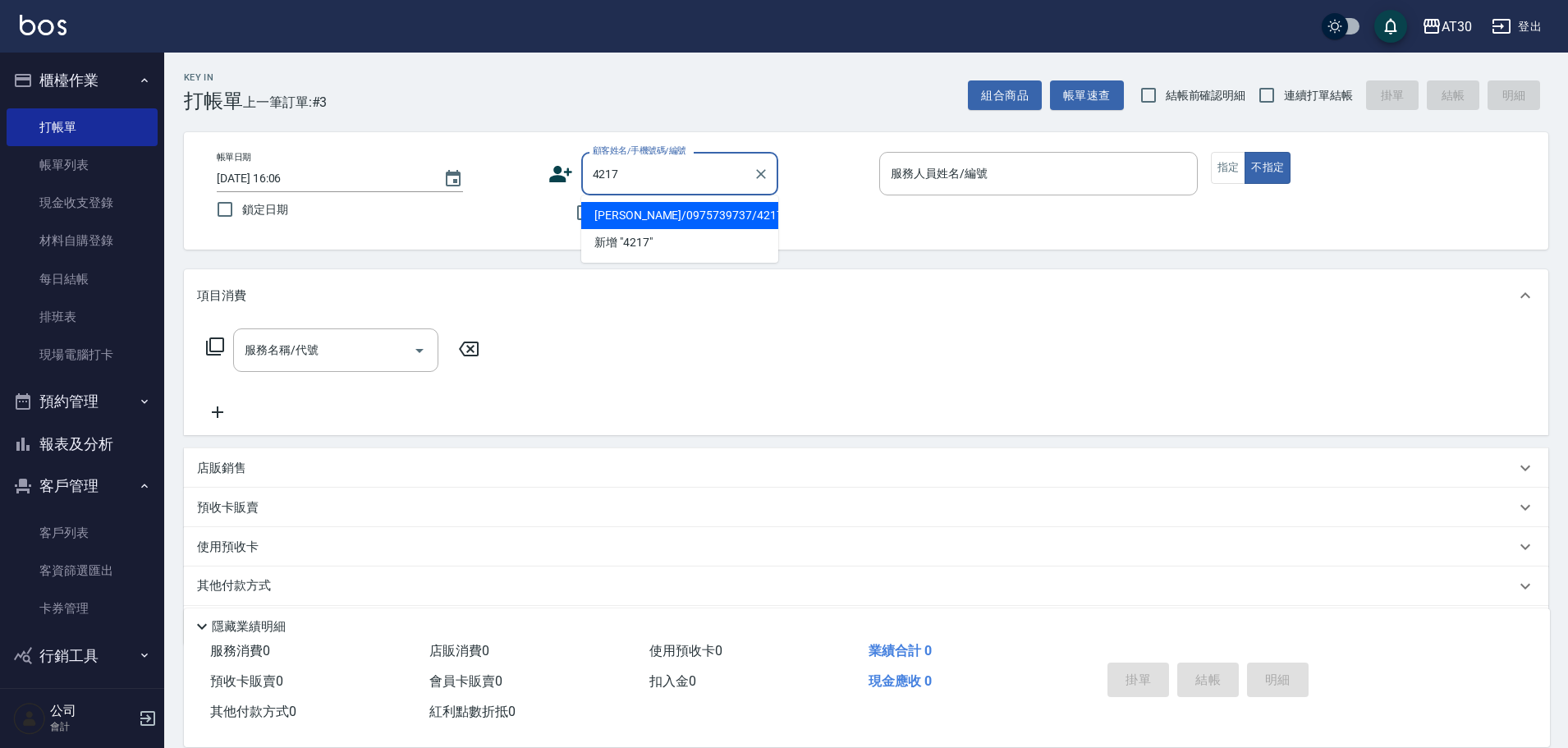
type input "[PERSON_NAME]/0975739737/4217"
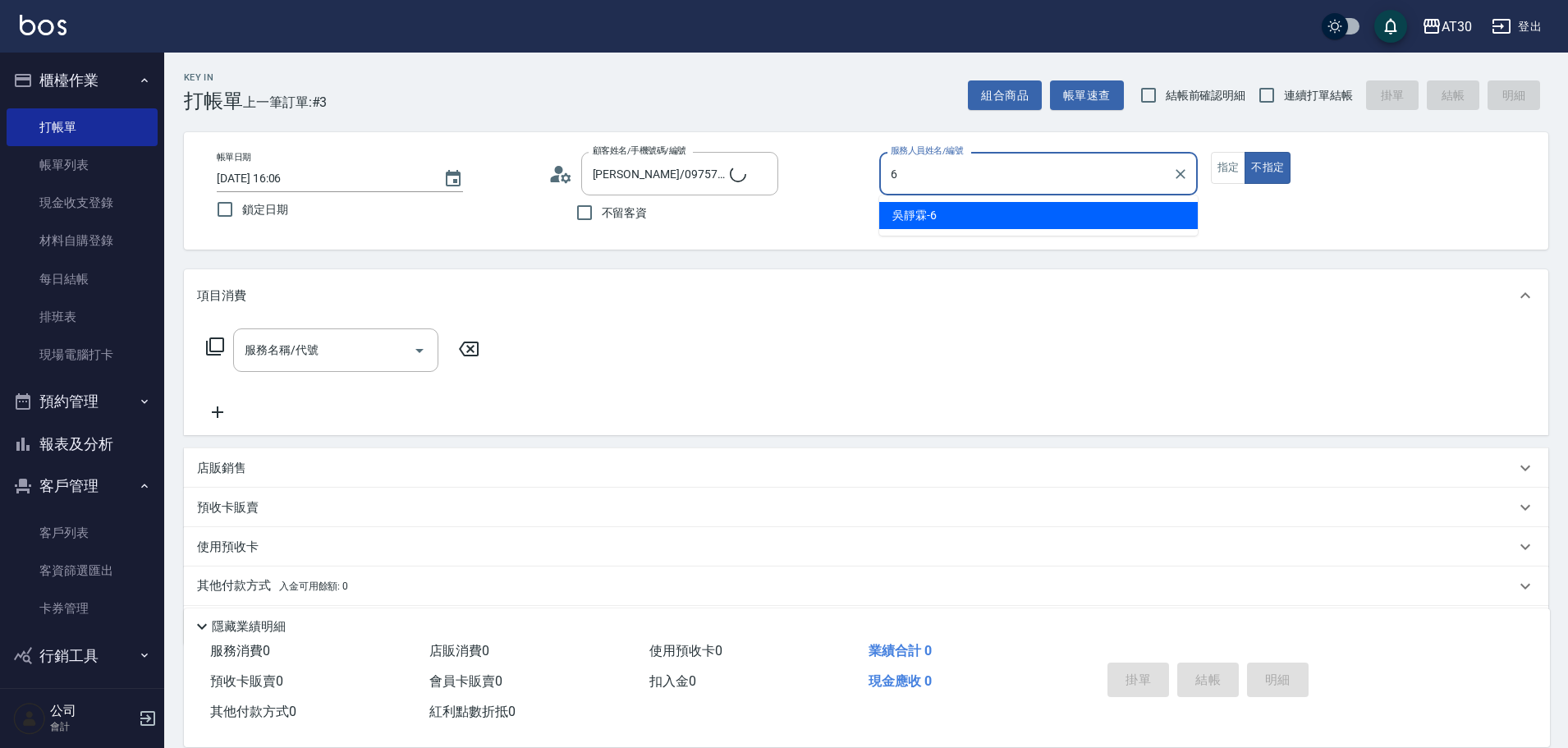
type input "吳靜霖-6"
type button "false"
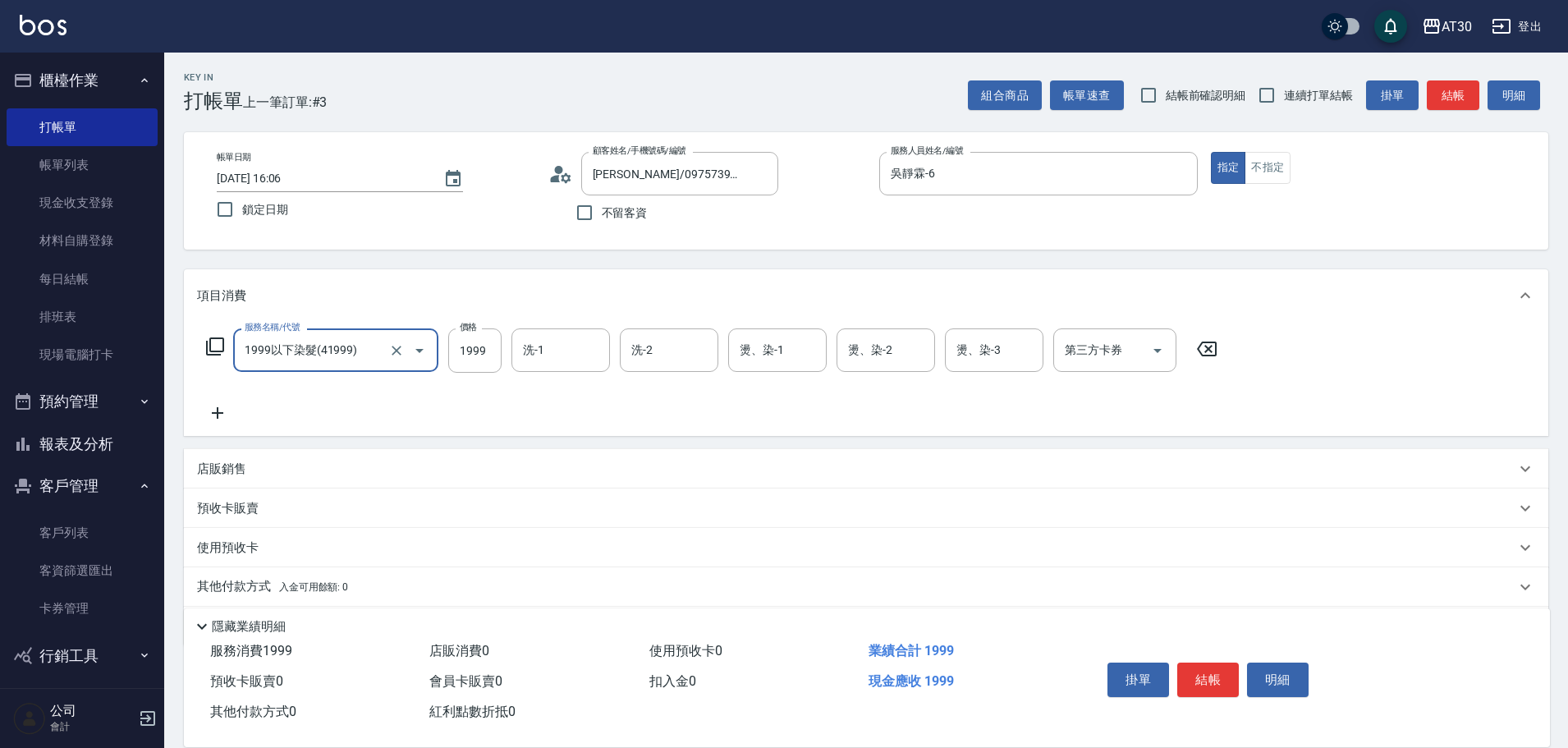
type input "1999以下染髮(41999)"
type input "1099"
type input "[PERSON_NAME]-29"
type input "[PERSON_NAME]-20"
type input "吳靜霖-6"
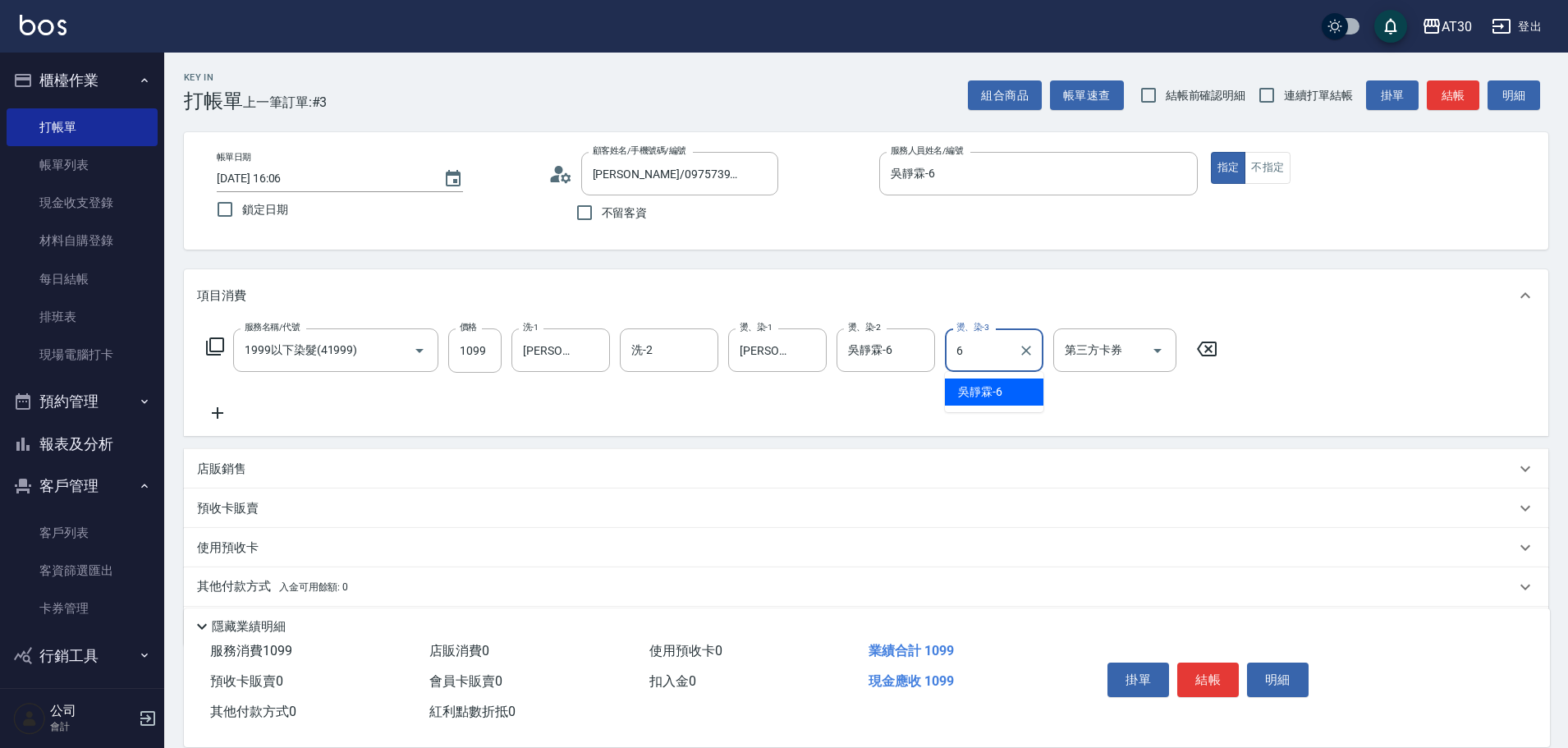
type input "吳靜霖-6"
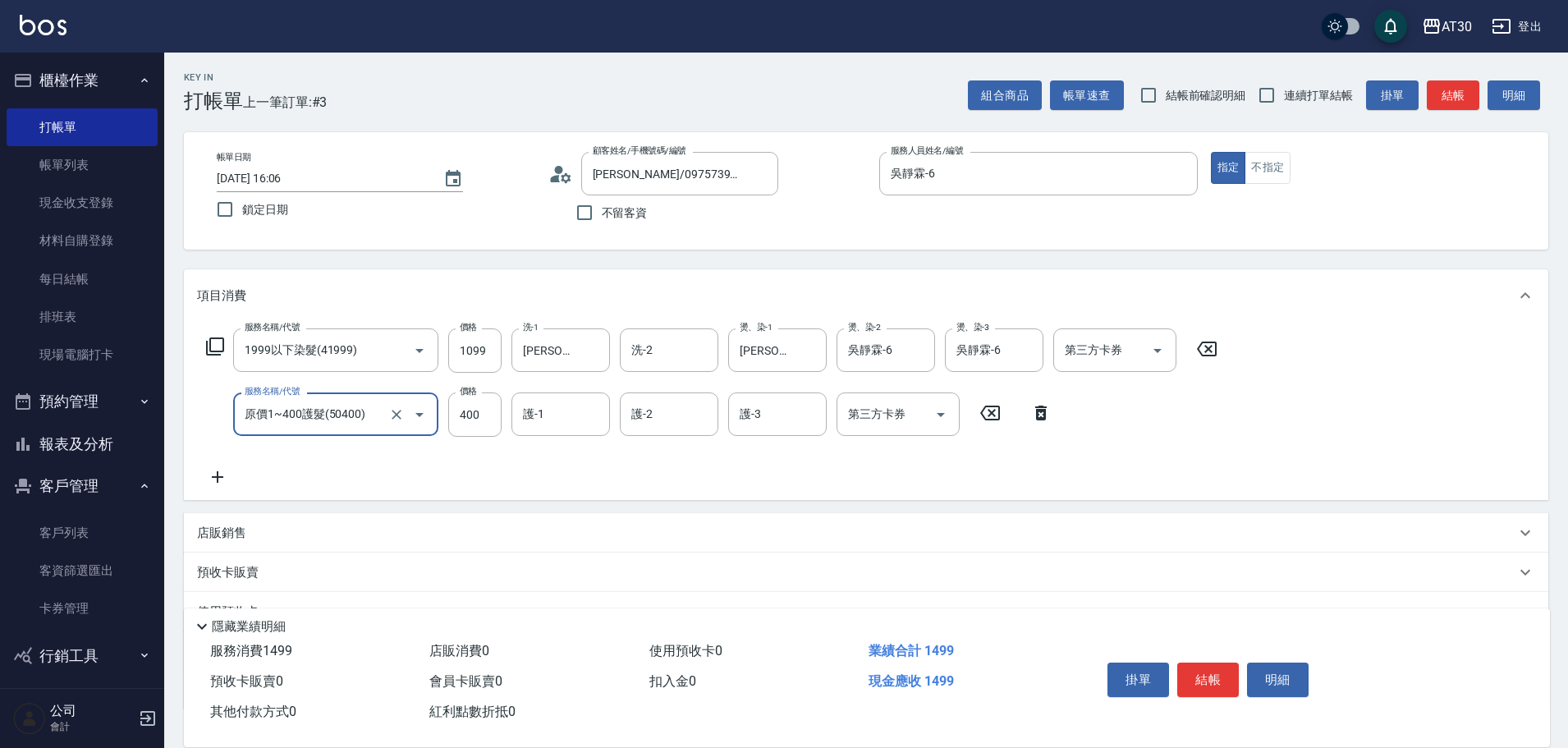
type input "原價1~400護髮(50400)"
type input "[PERSON_NAME]-29"
click at [1203, 678] on button "結帳" at bounding box center [1208, 680] width 62 height 34
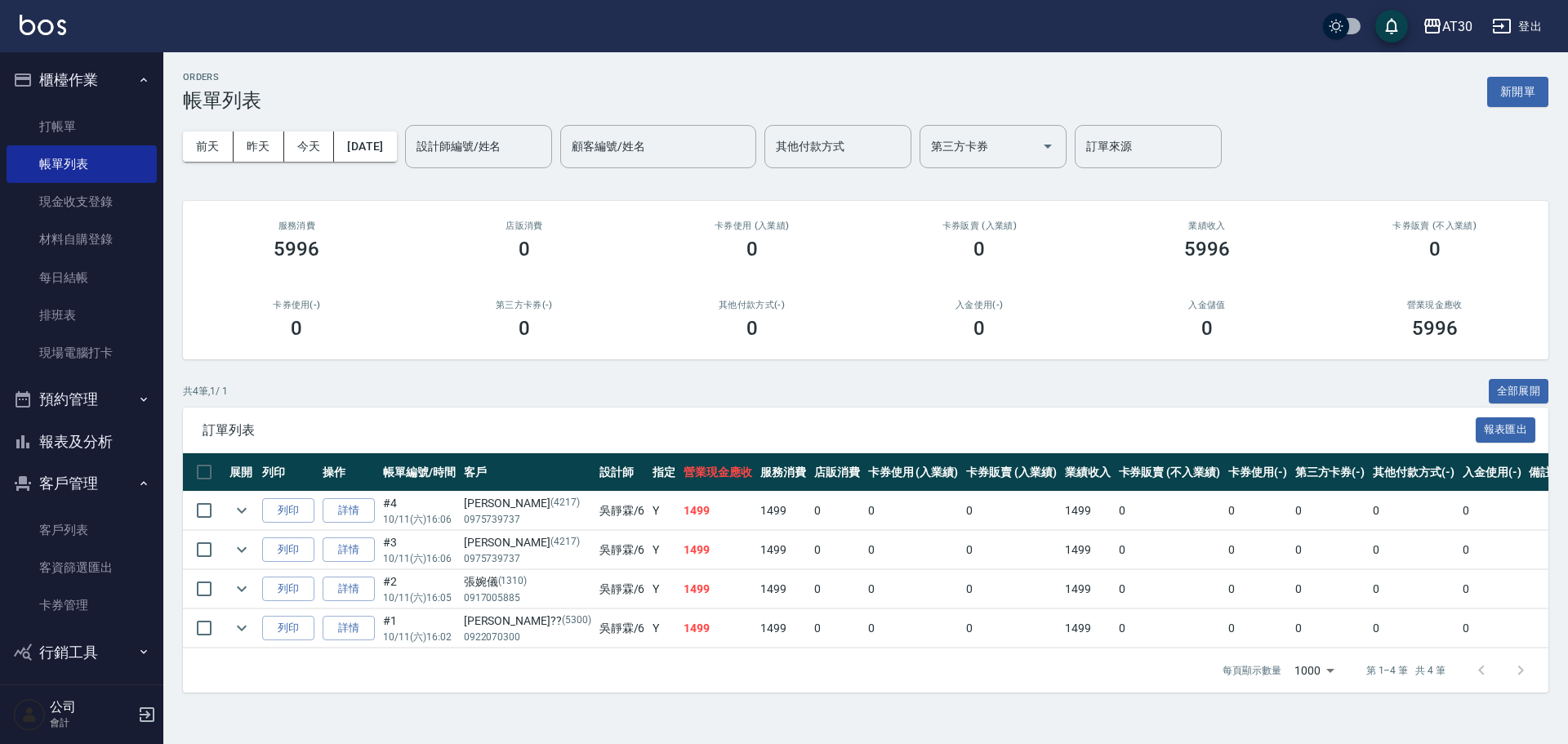
click at [93, 98] on button "櫃檯作業" at bounding box center [81, 80] width 151 height 43
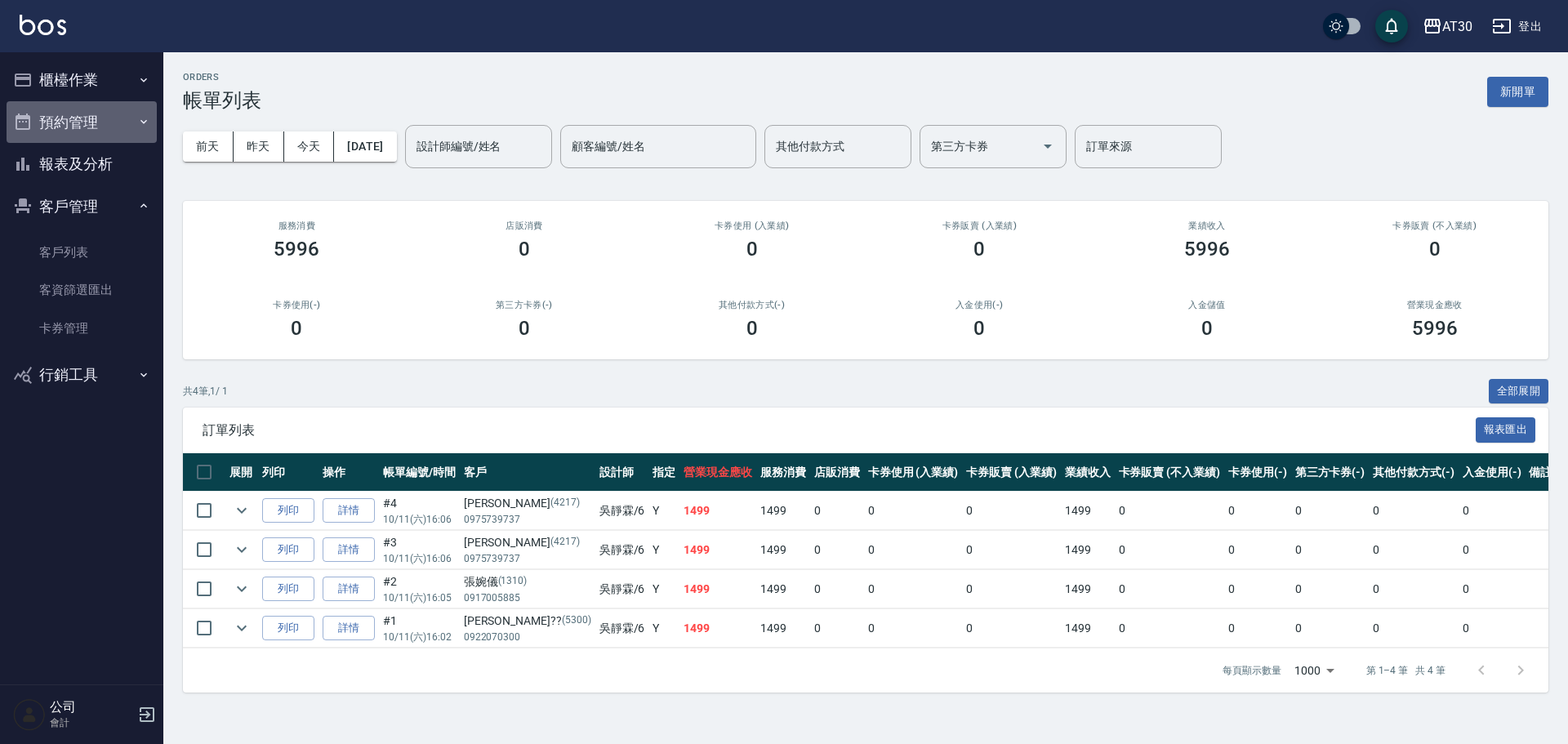
click at [92, 124] on button "預約管理" at bounding box center [81, 122] width 151 height 43
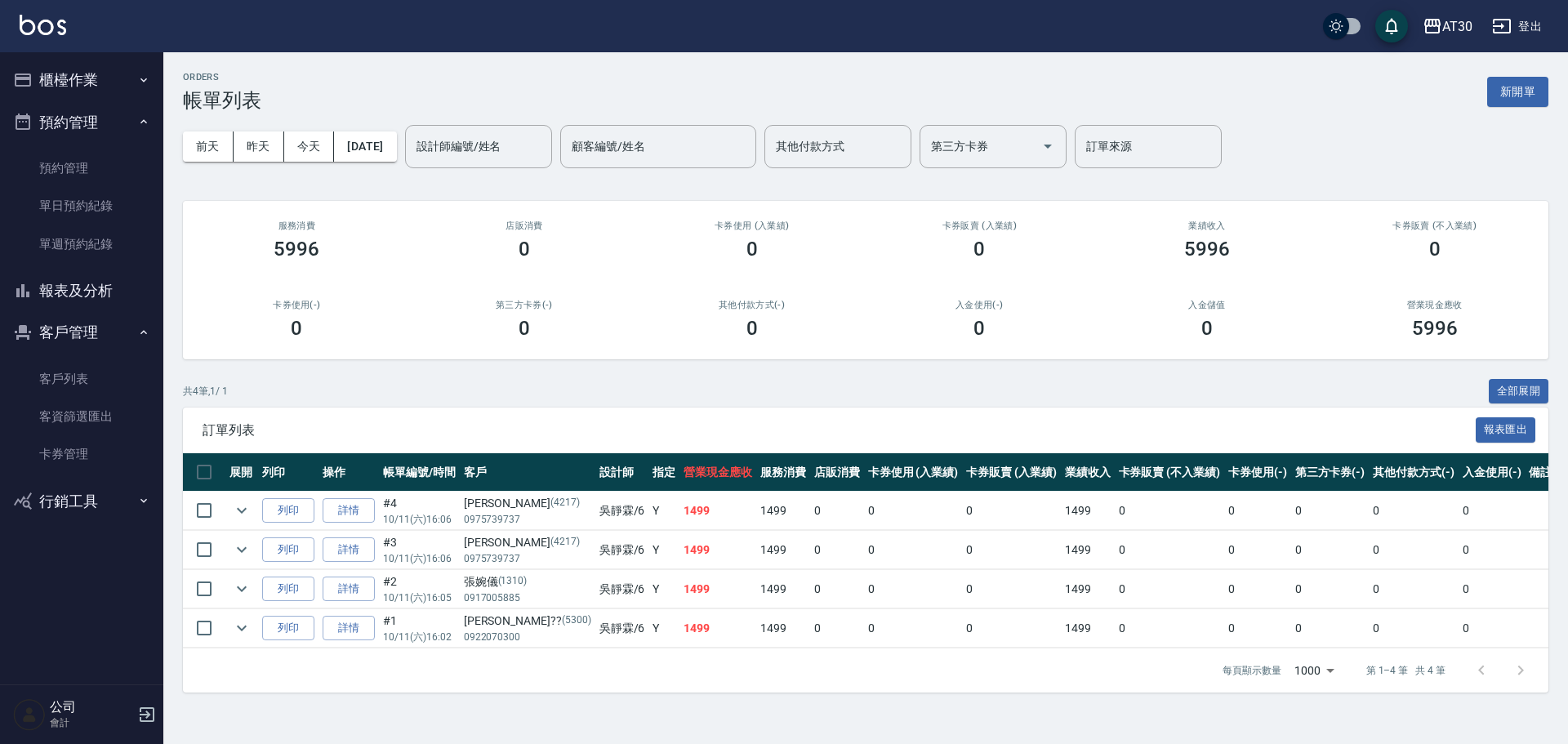
click at [104, 83] on button "櫃檯作業" at bounding box center [81, 80] width 151 height 43
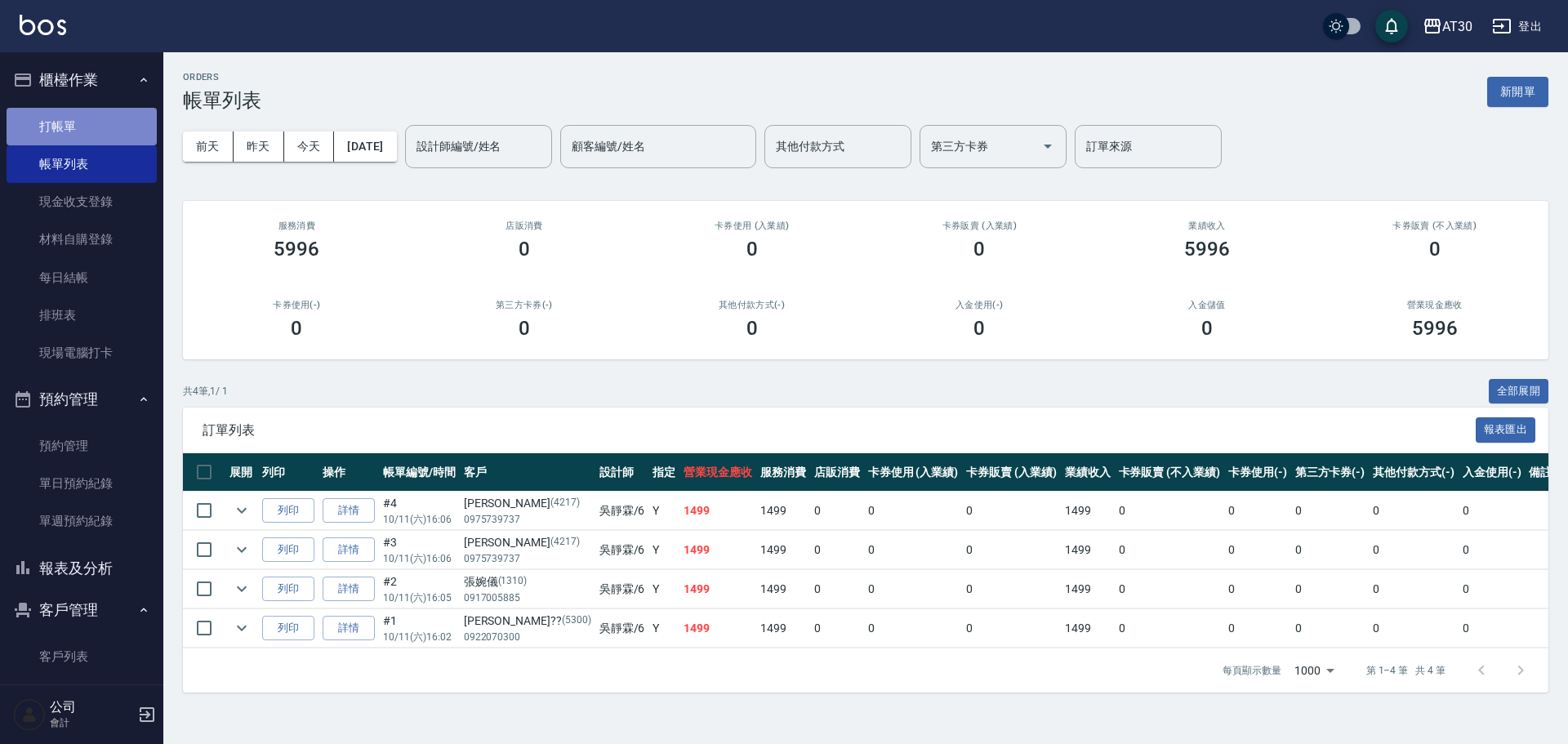
click at [100, 128] on link "打帳單" at bounding box center [81, 127] width 151 height 38
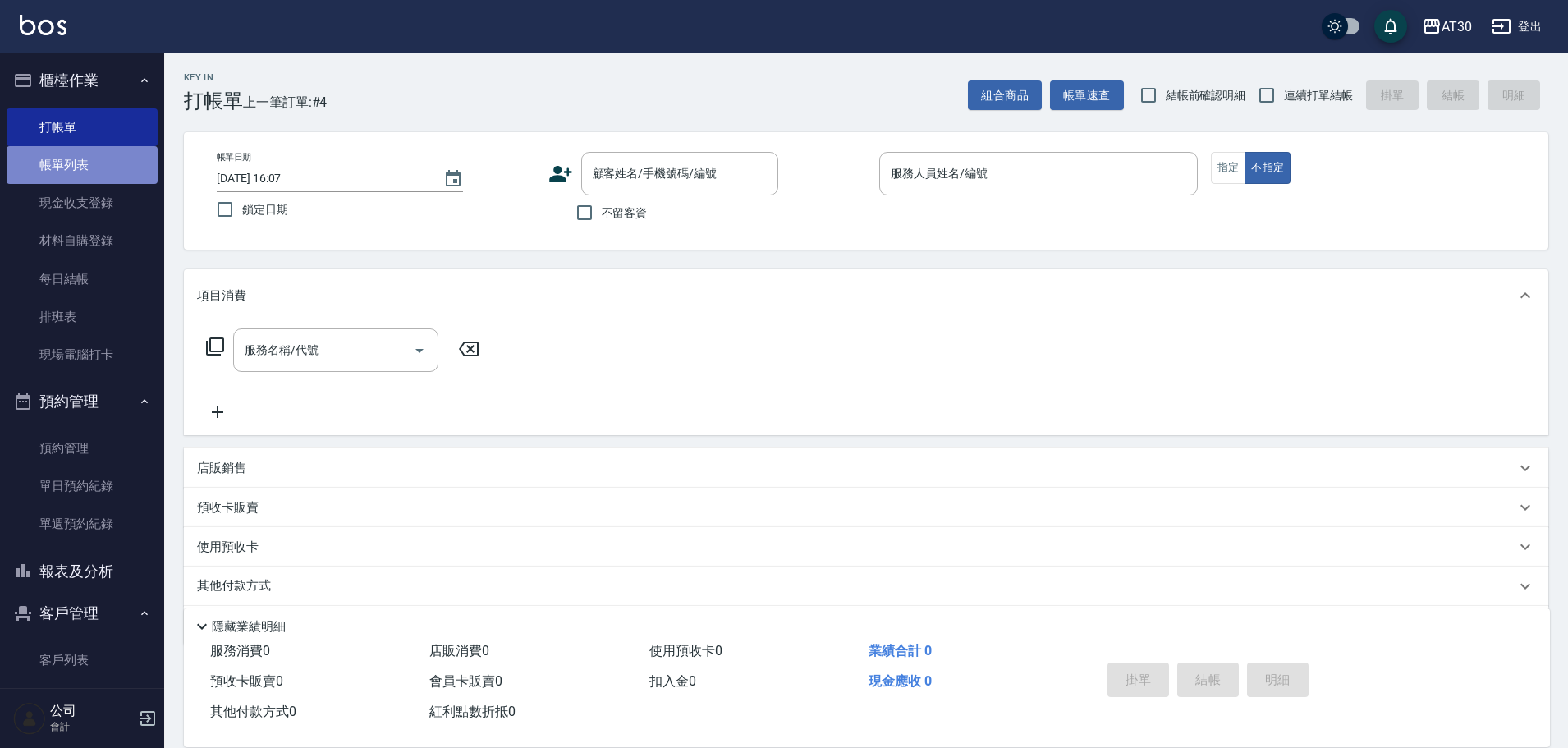
click at [100, 161] on link "帳單列表" at bounding box center [82, 165] width 151 height 38
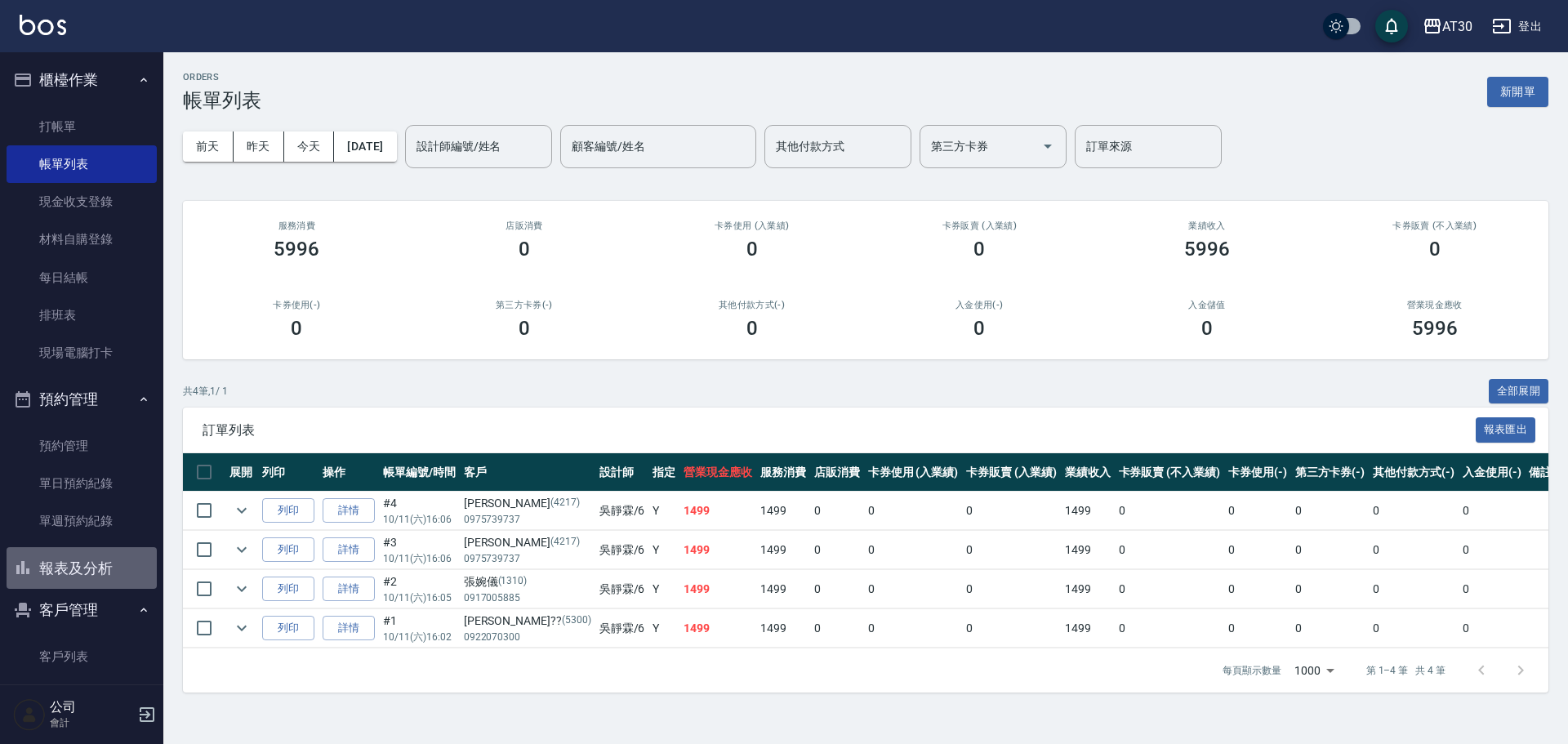
click at [110, 570] on button "報表及分析" at bounding box center [81, 568] width 151 height 43
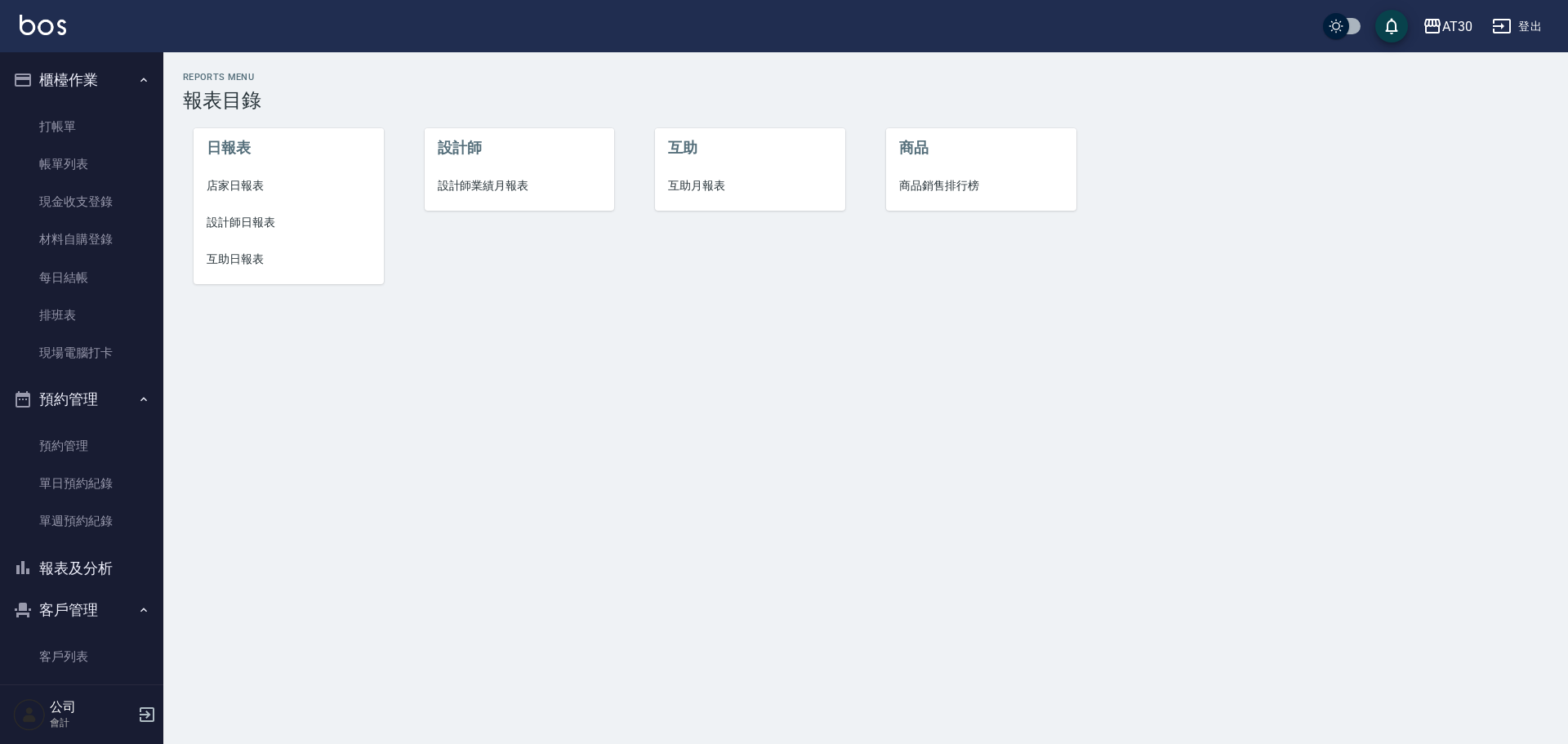
click at [243, 220] on span "設計師日報表" at bounding box center [288, 223] width 164 height 17
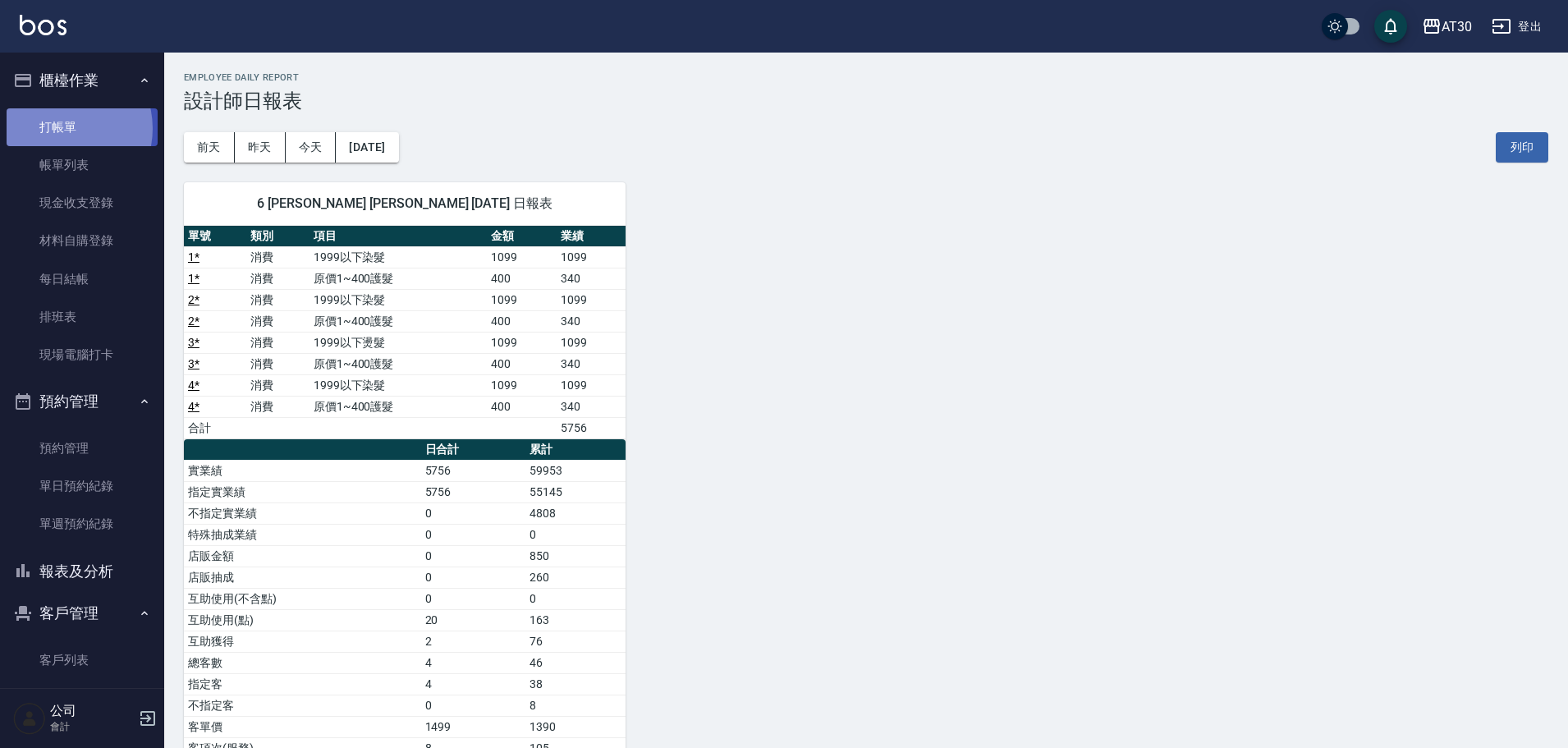
click at [57, 128] on link "打帳單" at bounding box center [82, 128] width 151 height 38
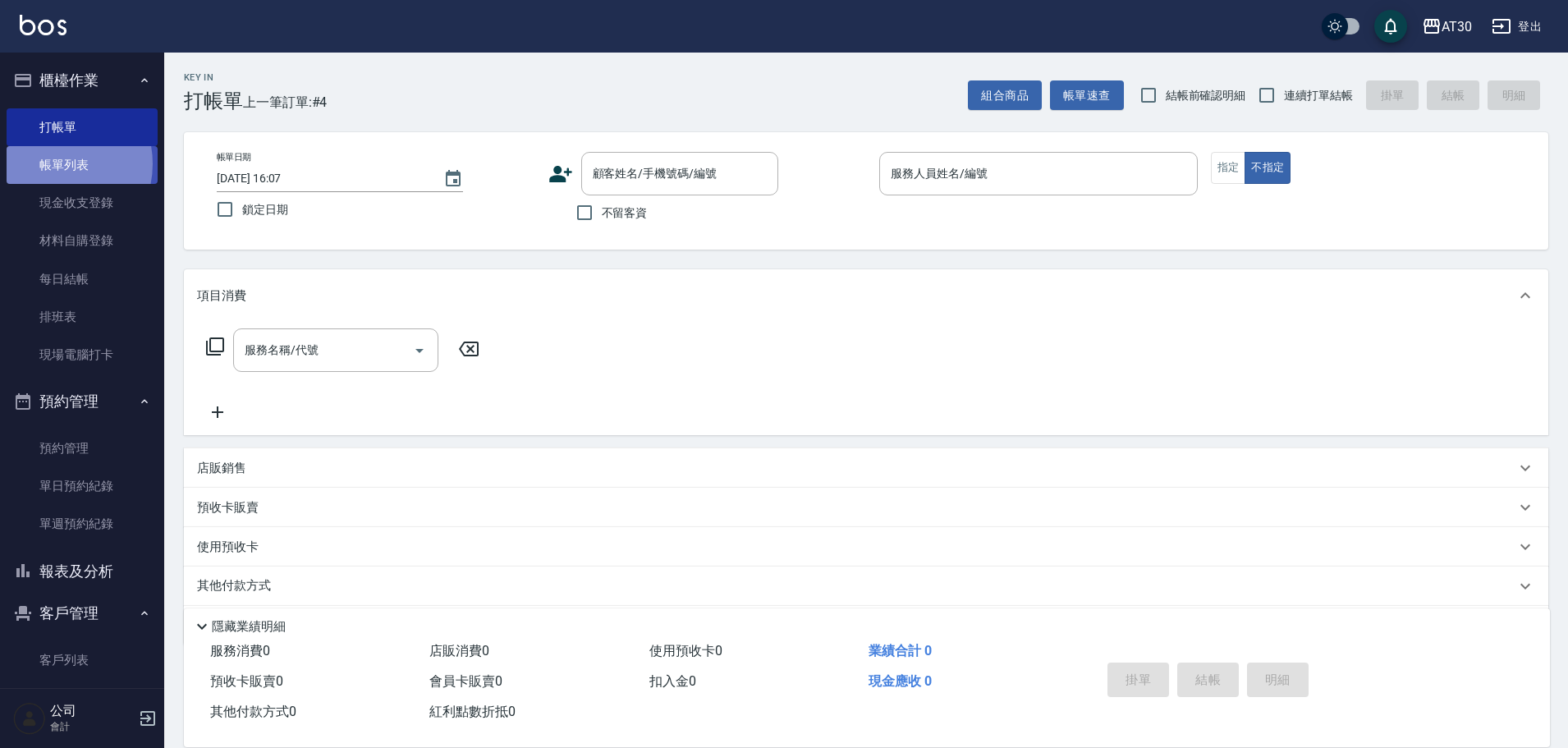
click at [50, 164] on link "帳單列表" at bounding box center [82, 165] width 151 height 38
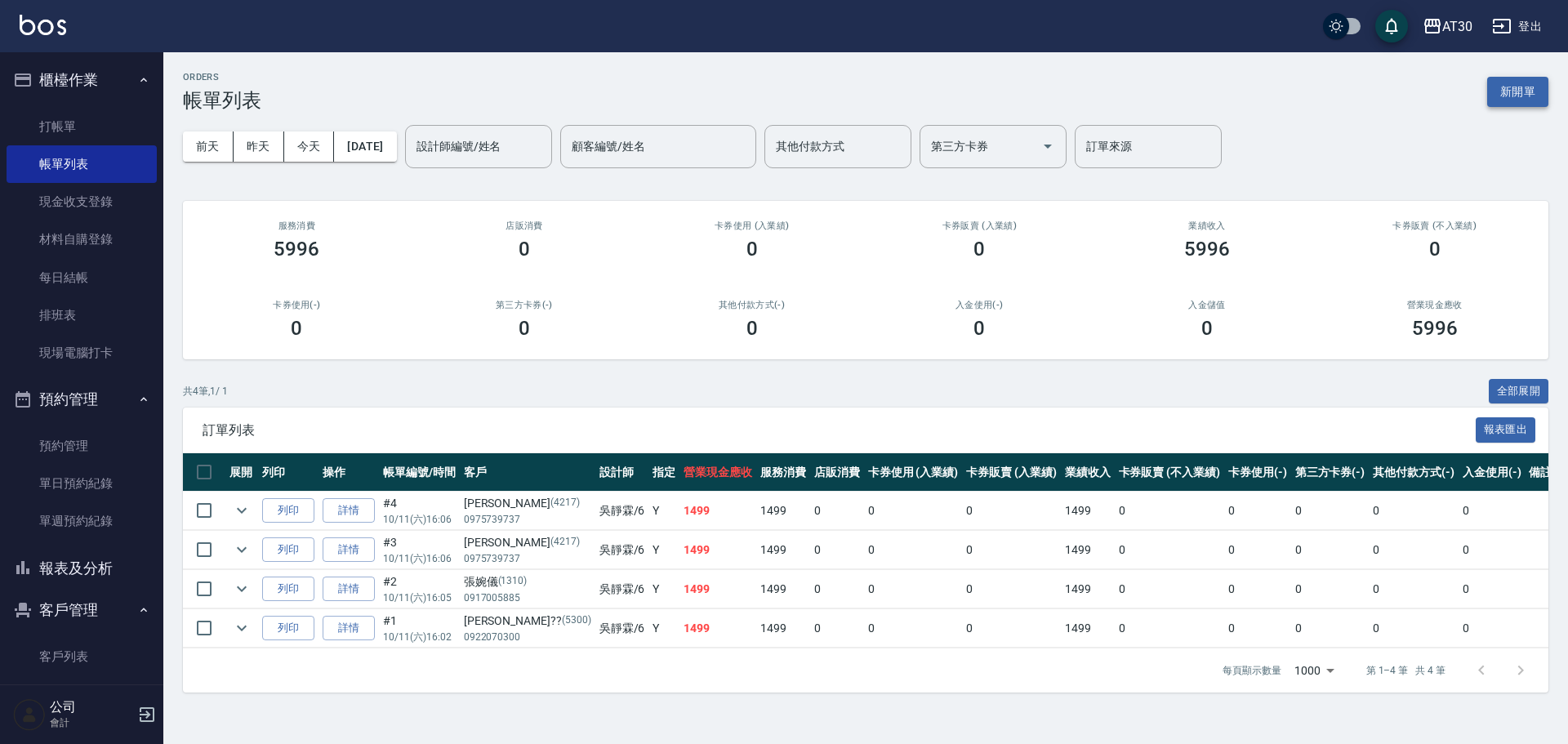
click at [1515, 92] on button "新開單" at bounding box center [1517, 92] width 62 height 30
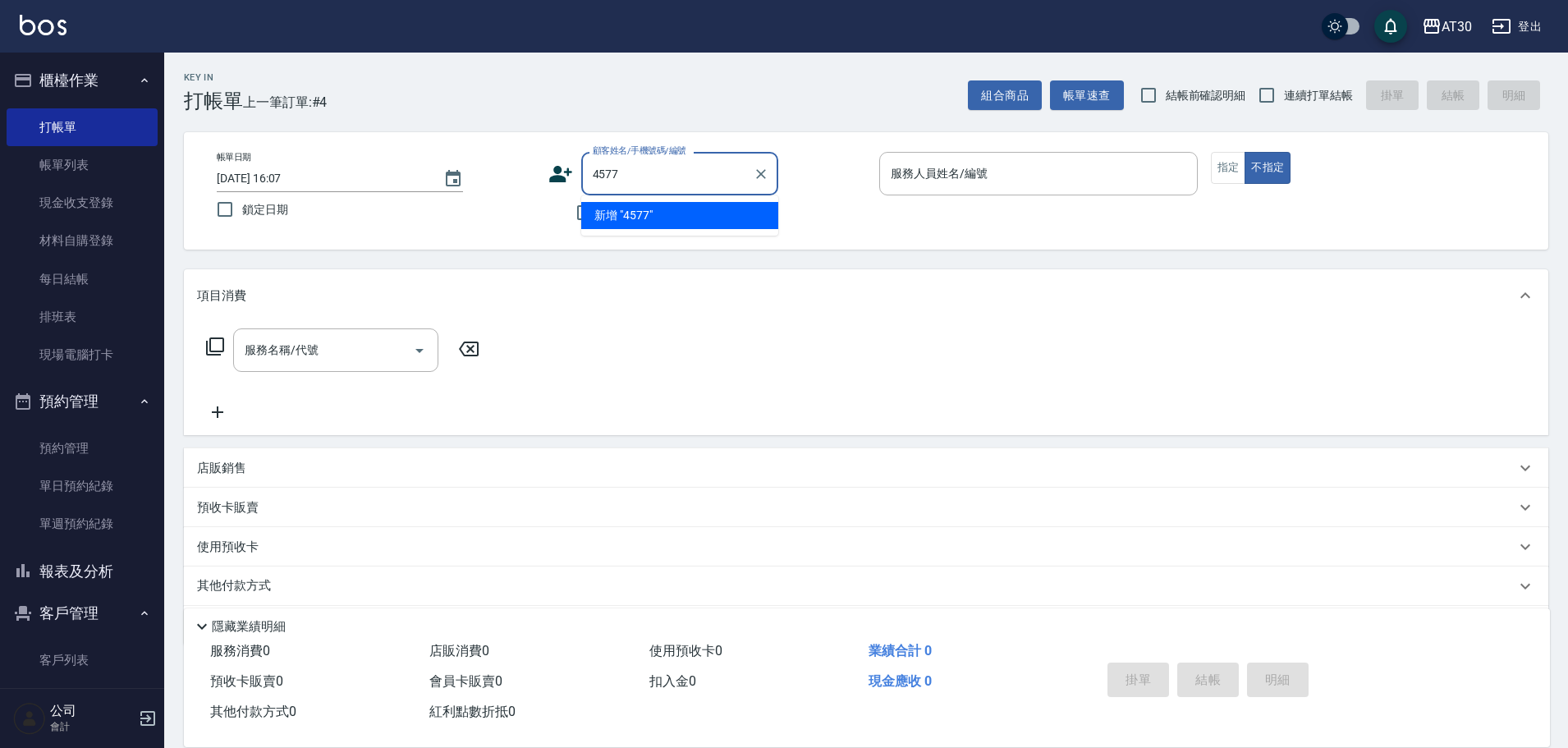
type input "4577"
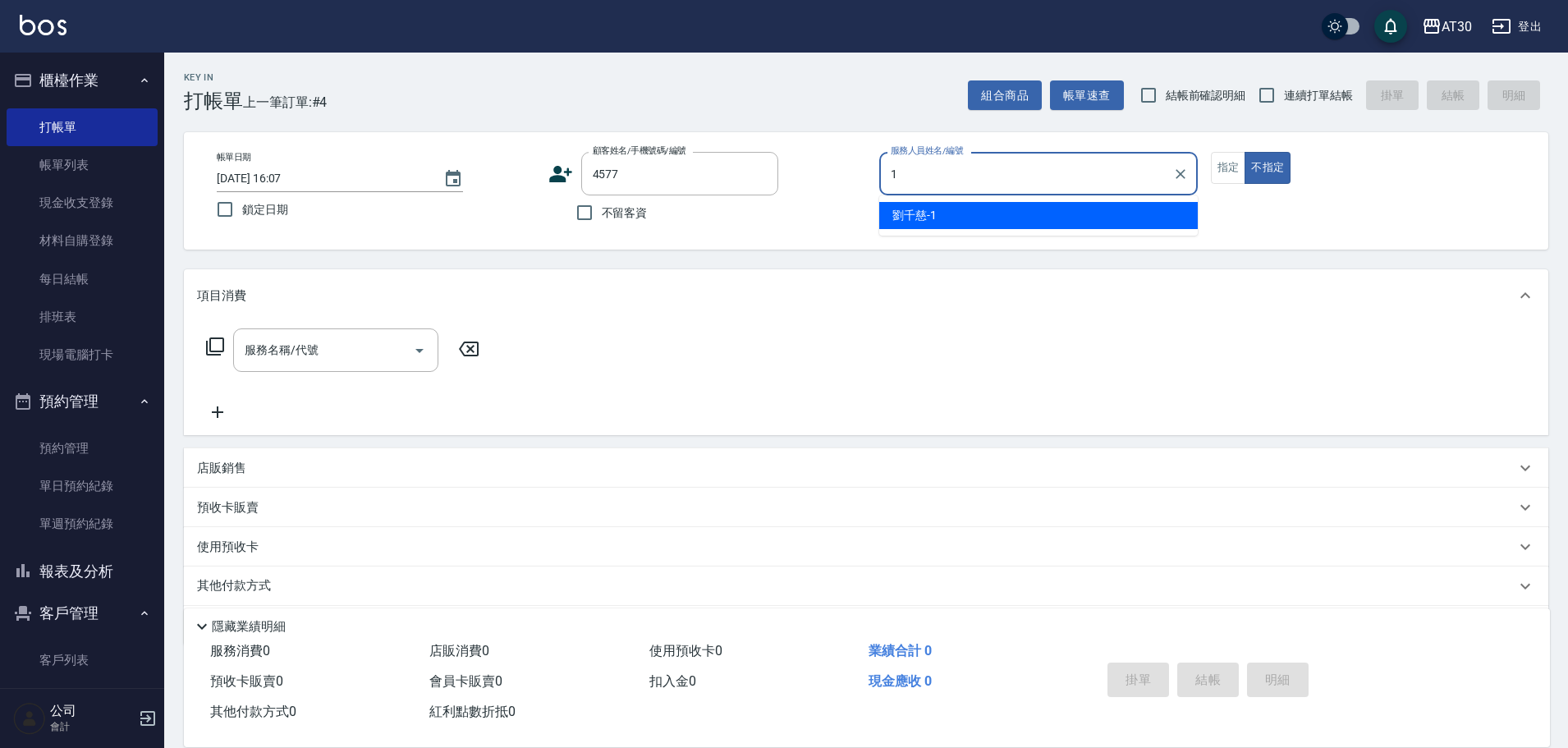
type input "[PERSON_NAME]1"
type button "false"
type input "[PERSON_NAME]/0906356010/4577"
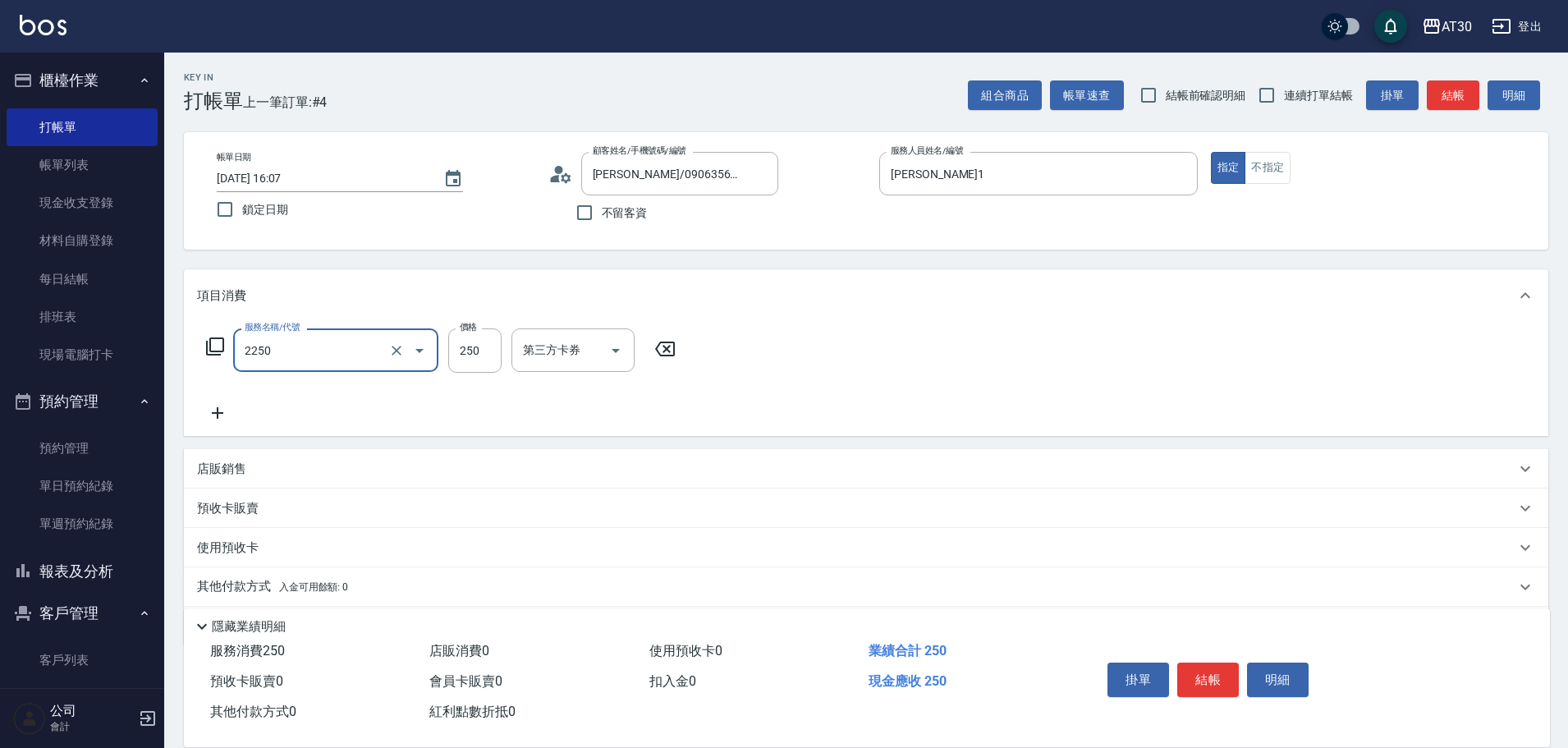
type input "剪髮(2250)"
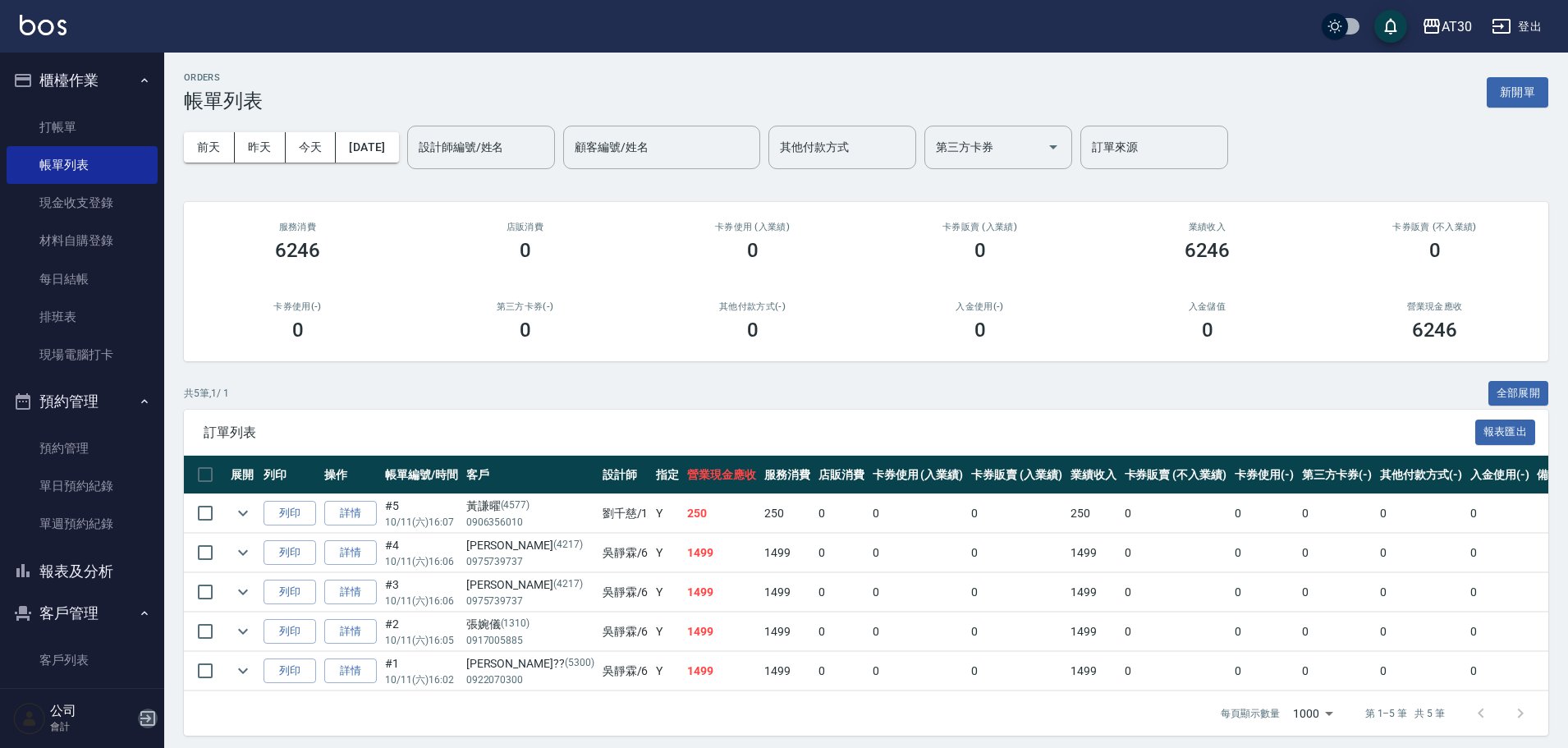
click at [153, 715] on icon "button" at bounding box center [148, 718] width 15 height 15
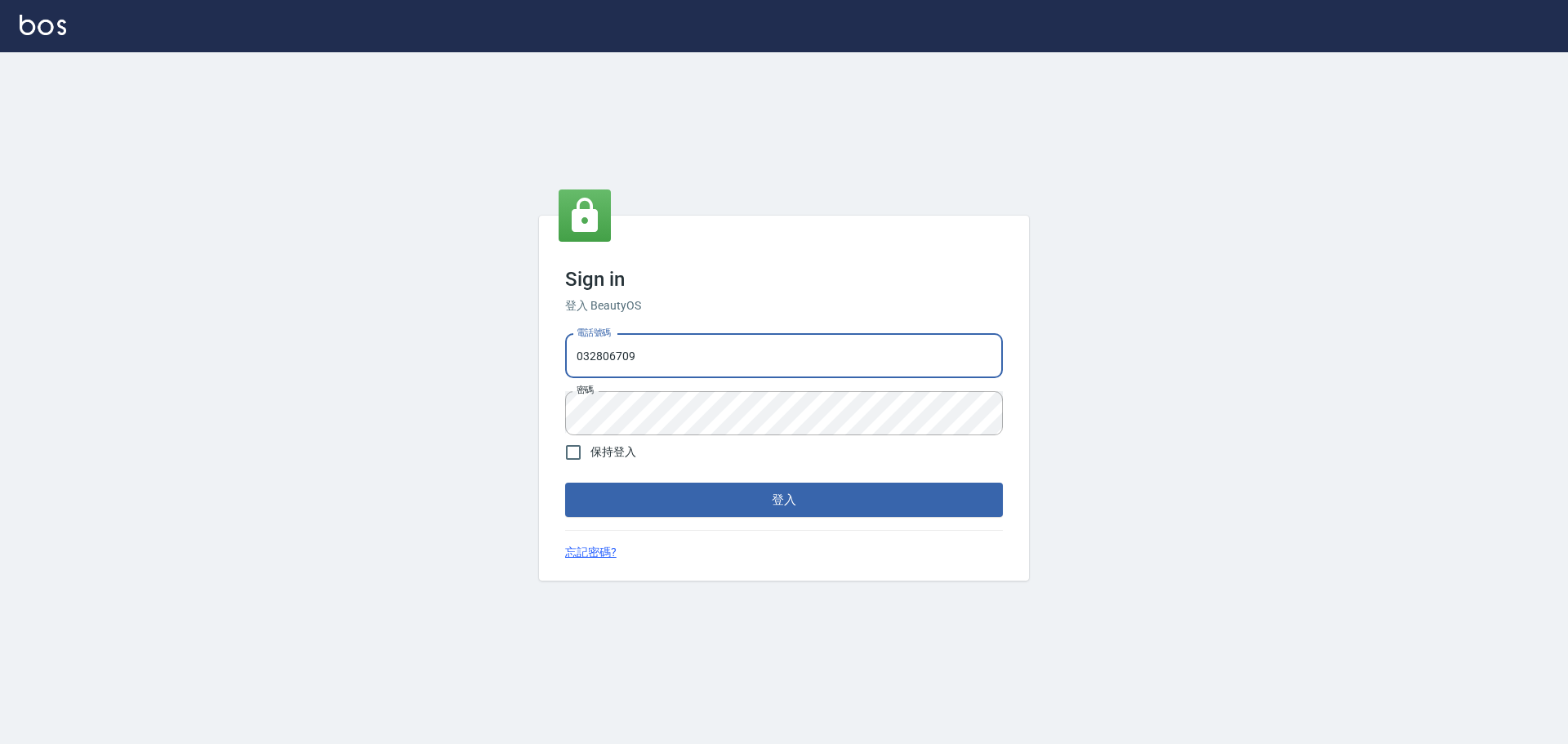
click at [660, 346] on input "032806709" at bounding box center [784, 356] width 438 height 45
type input "0976570099"
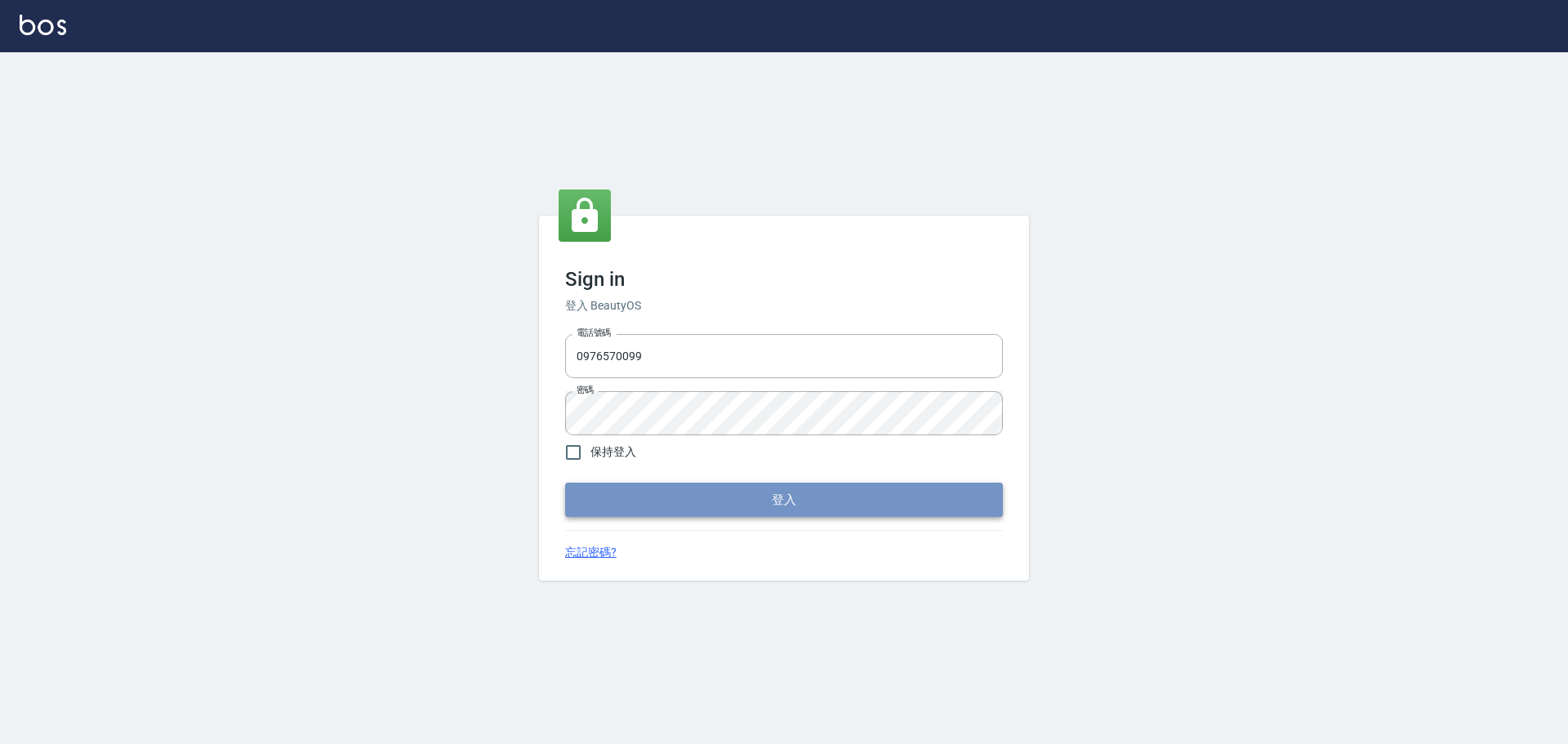
click at [701, 489] on button "登入" at bounding box center [784, 499] width 438 height 34
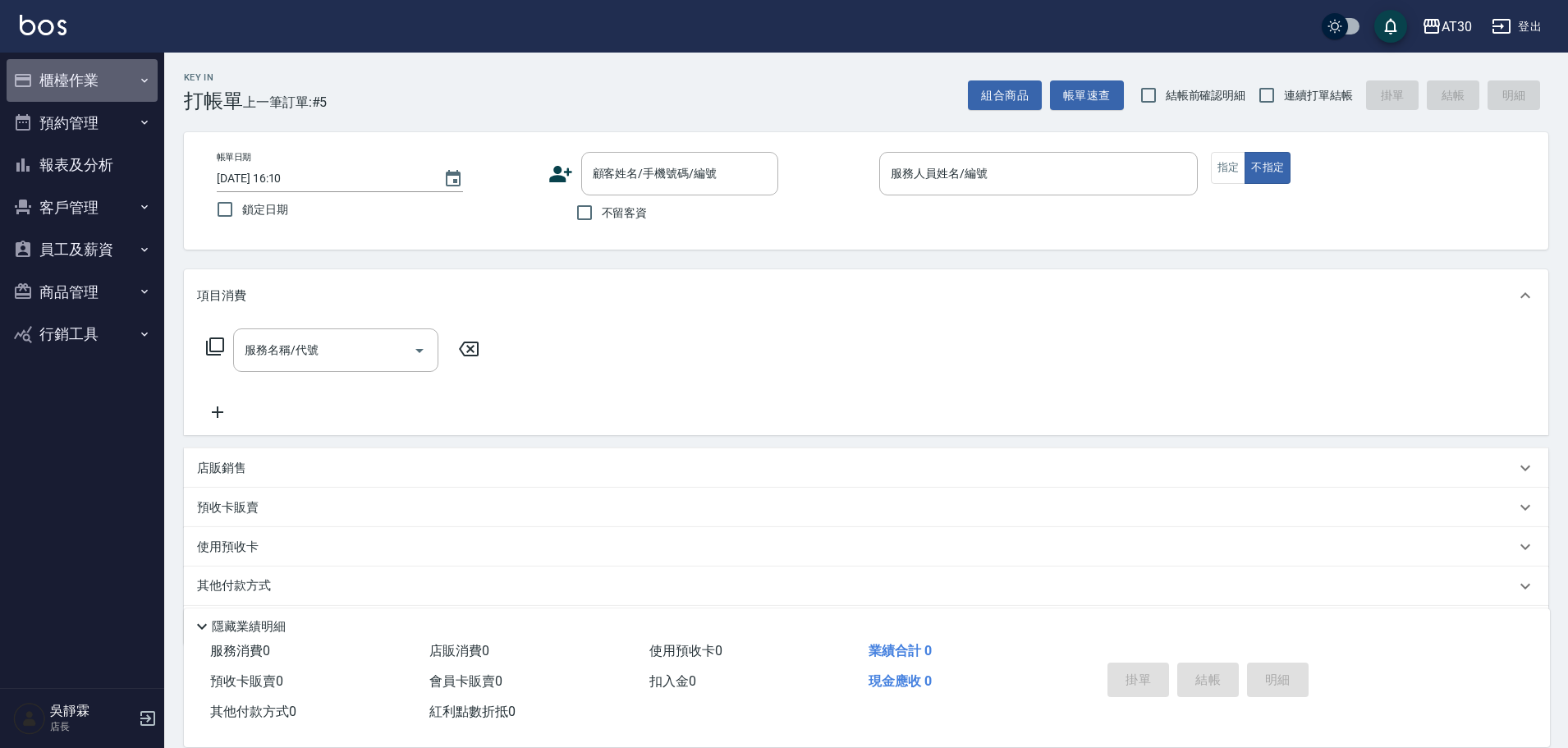
click at [81, 91] on button "櫃檯作業" at bounding box center [82, 80] width 151 height 43
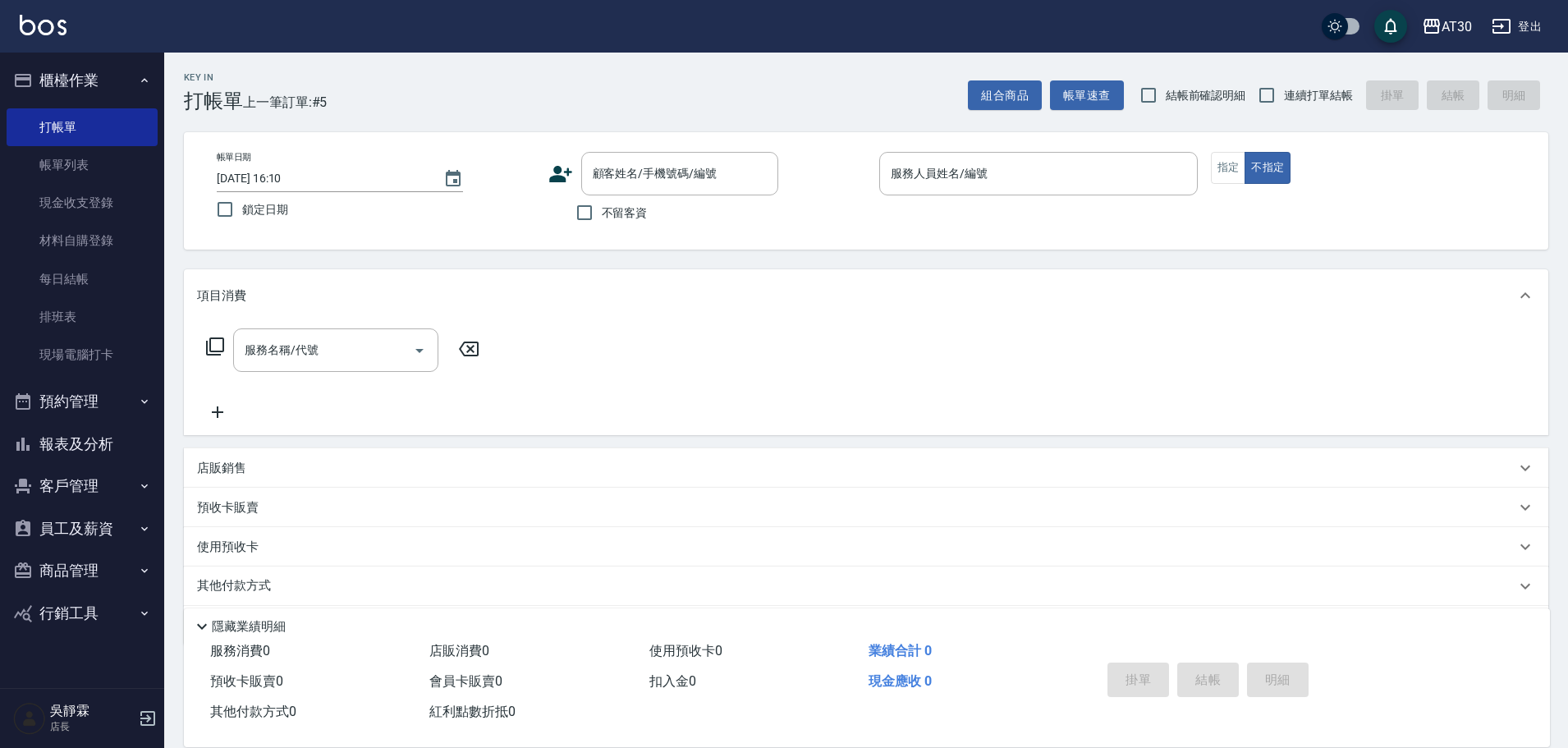
click at [101, 455] on button "報表及分析" at bounding box center [82, 444] width 151 height 43
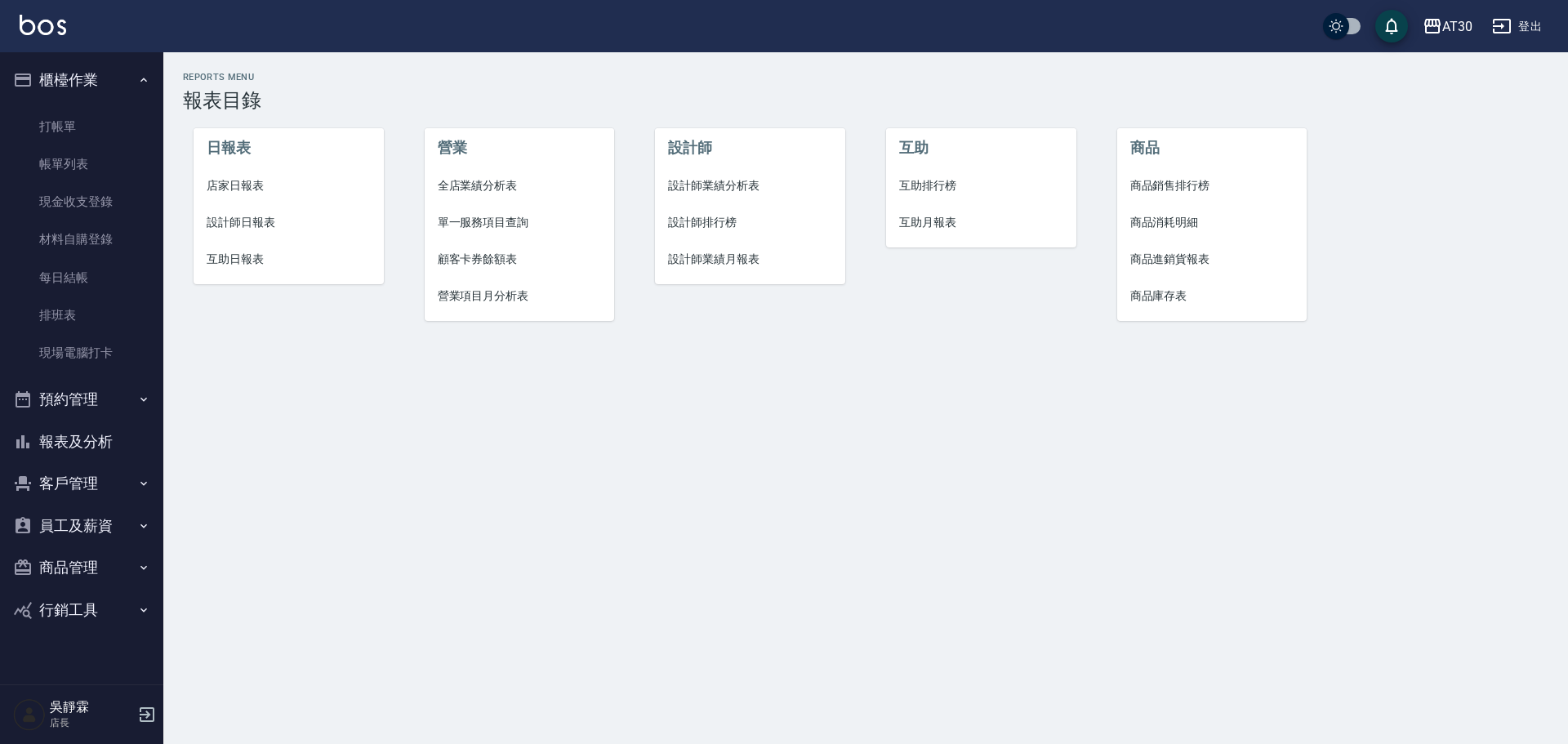
click at [694, 225] on span "設計師排行榜" at bounding box center [749, 223] width 164 height 17
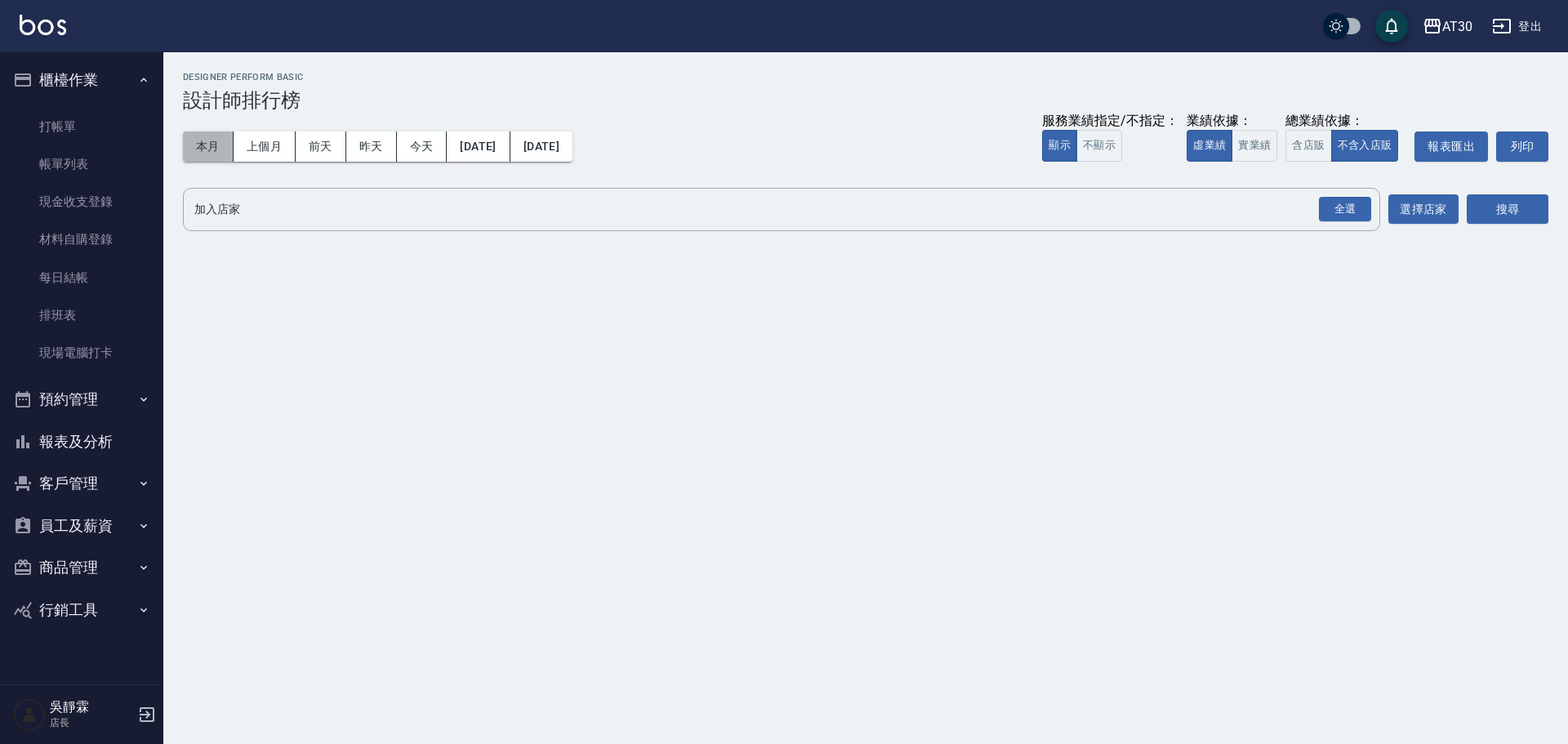
click at [210, 144] on button "本月" at bounding box center [207, 147] width 50 height 30
click at [1339, 208] on div "全選" at bounding box center [1344, 209] width 52 height 26
click at [1503, 204] on button "搜尋" at bounding box center [1507, 210] width 81 height 30
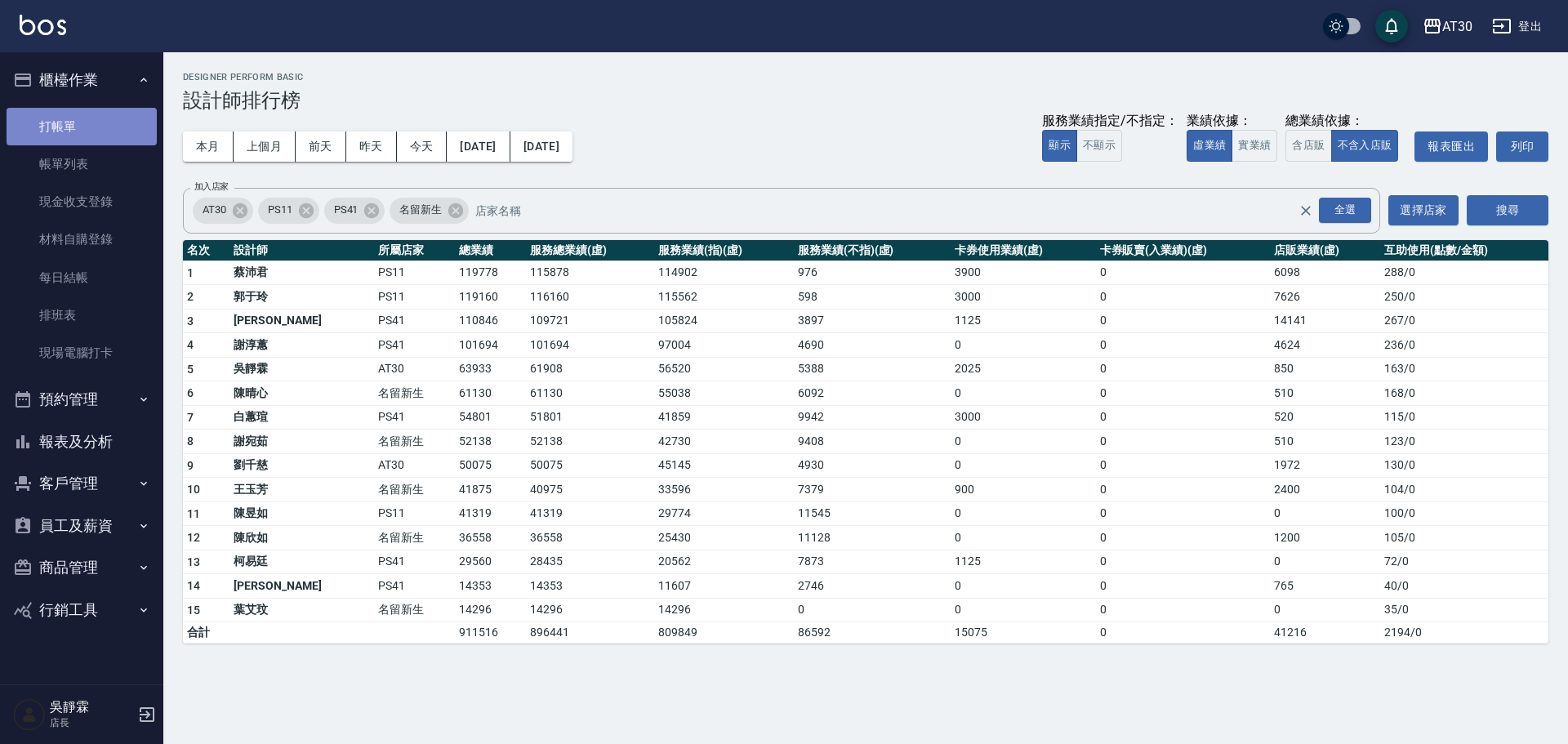
click at [64, 117] on link "打帳單" at bounding box center [81, 127] width 151 height 38
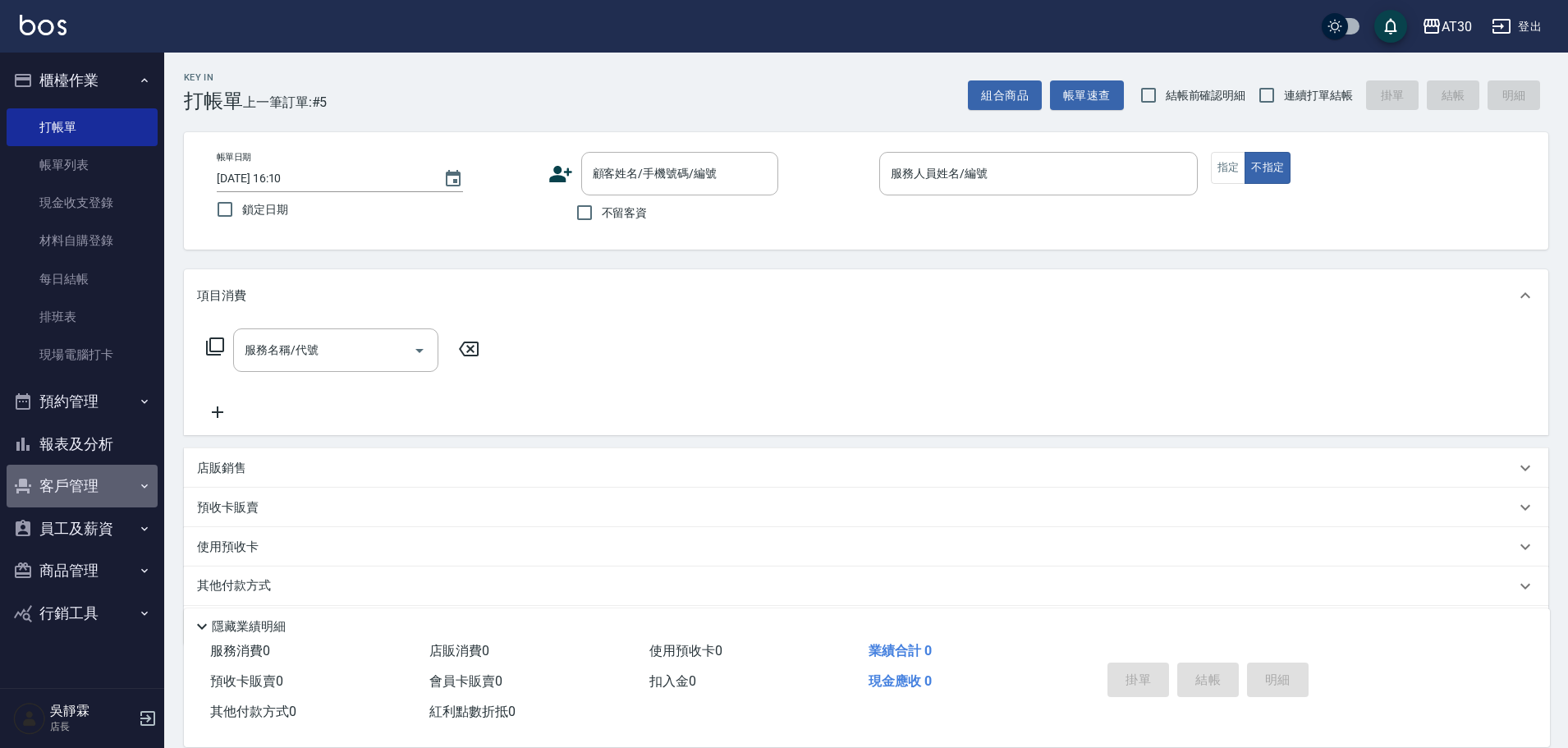
click at [85, 475] on button "客戶管理" at bounding box center [82, 486] width 151 height 43
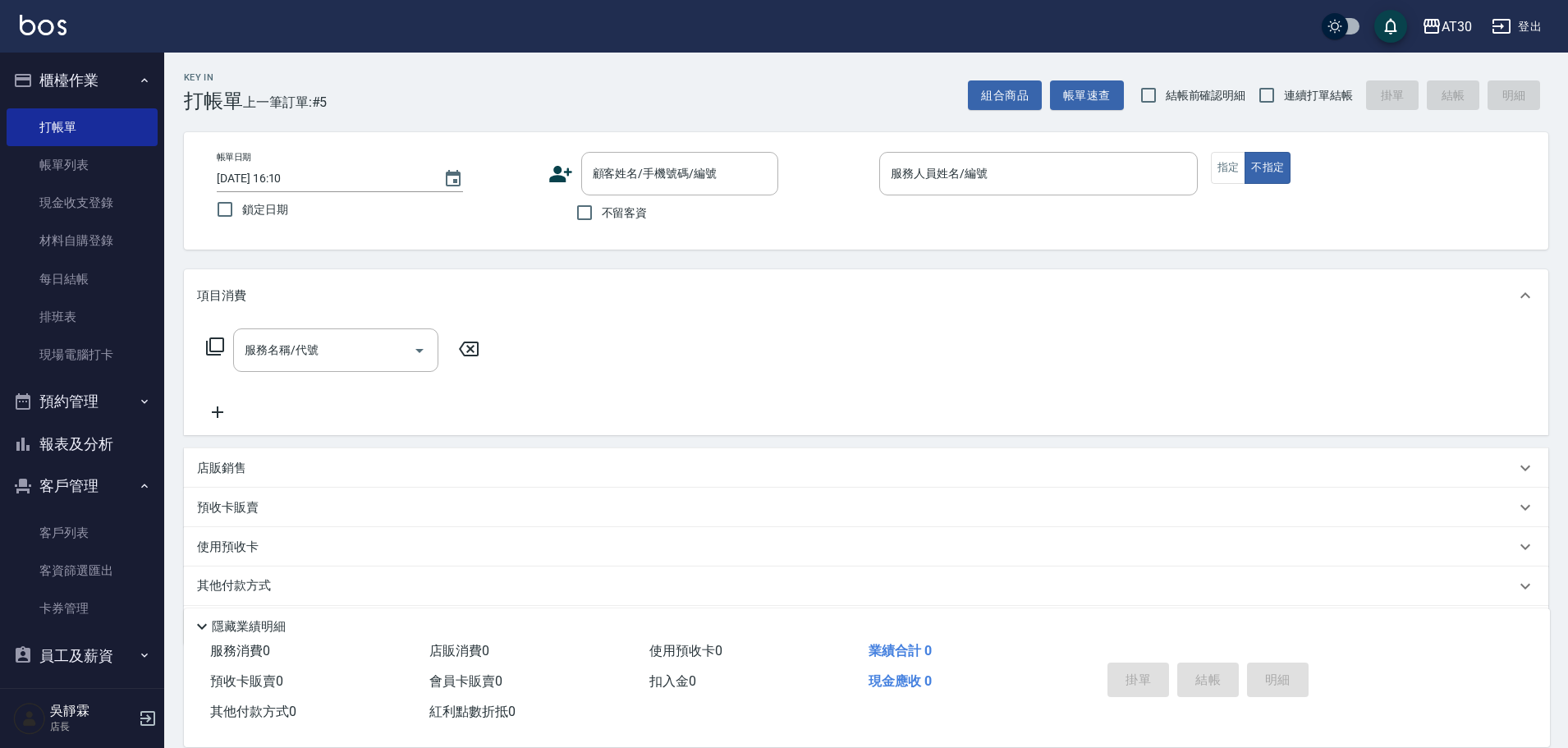
drag, startPoint x: 116, startPoint y: 523, endPoint x: 167, endPoint y: 473, distance: 71.4
click at [118, 521] on link "客戶列表" at bounding box center [82, 534] width 151 height 38
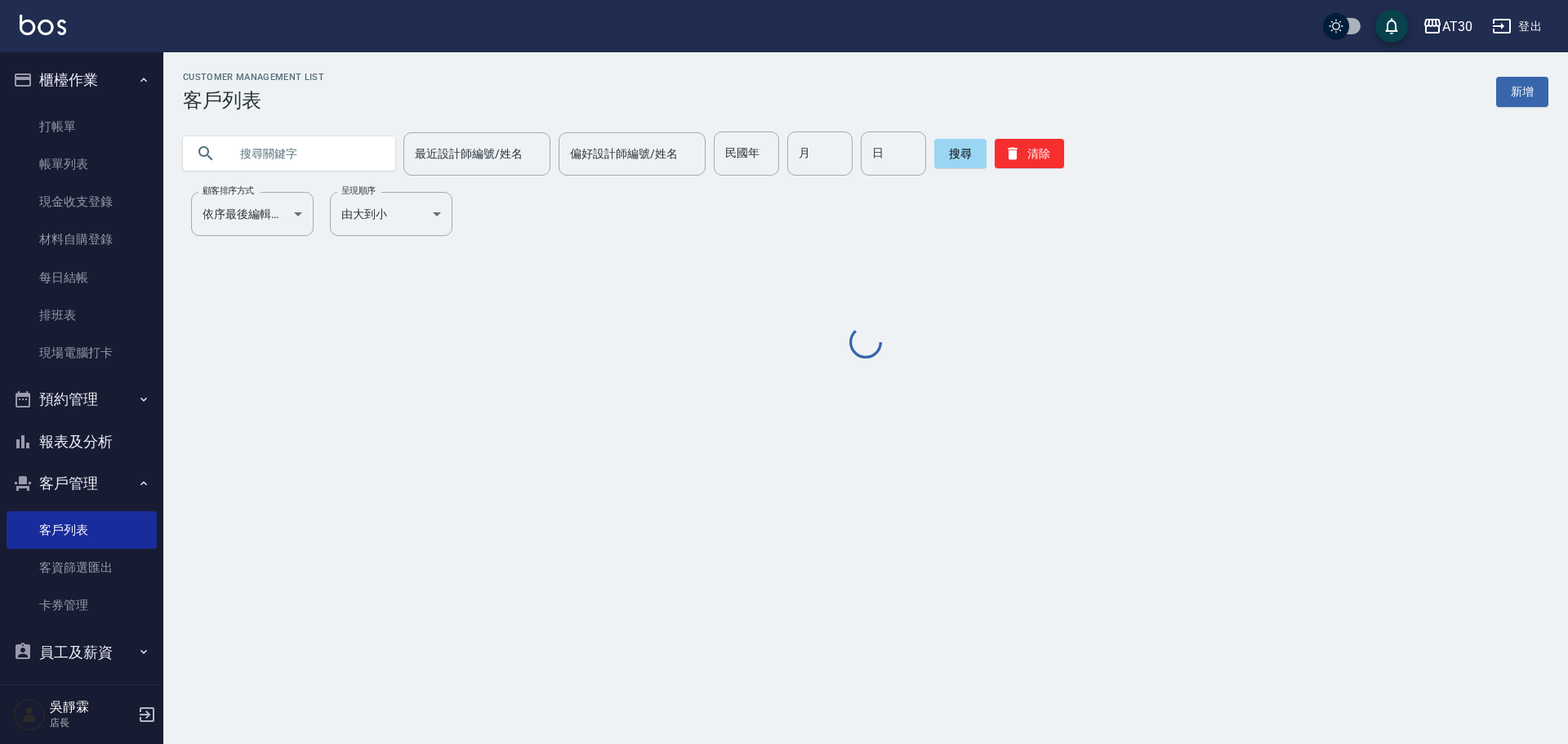
click at [721, 160] on input "民國年" at bounding box center [746, 154] width 65 height 45
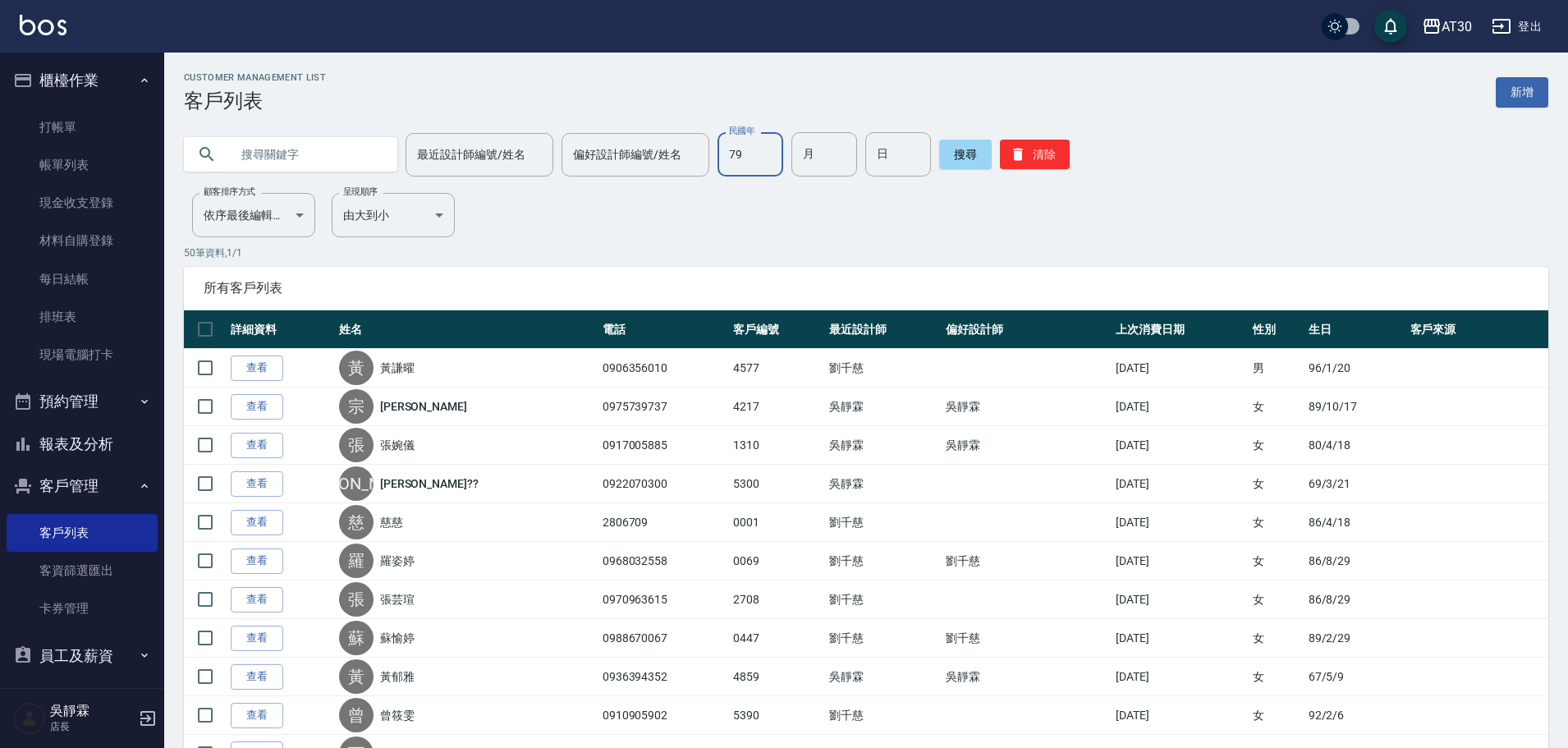
type input "79"
type input "03"
type input "05"
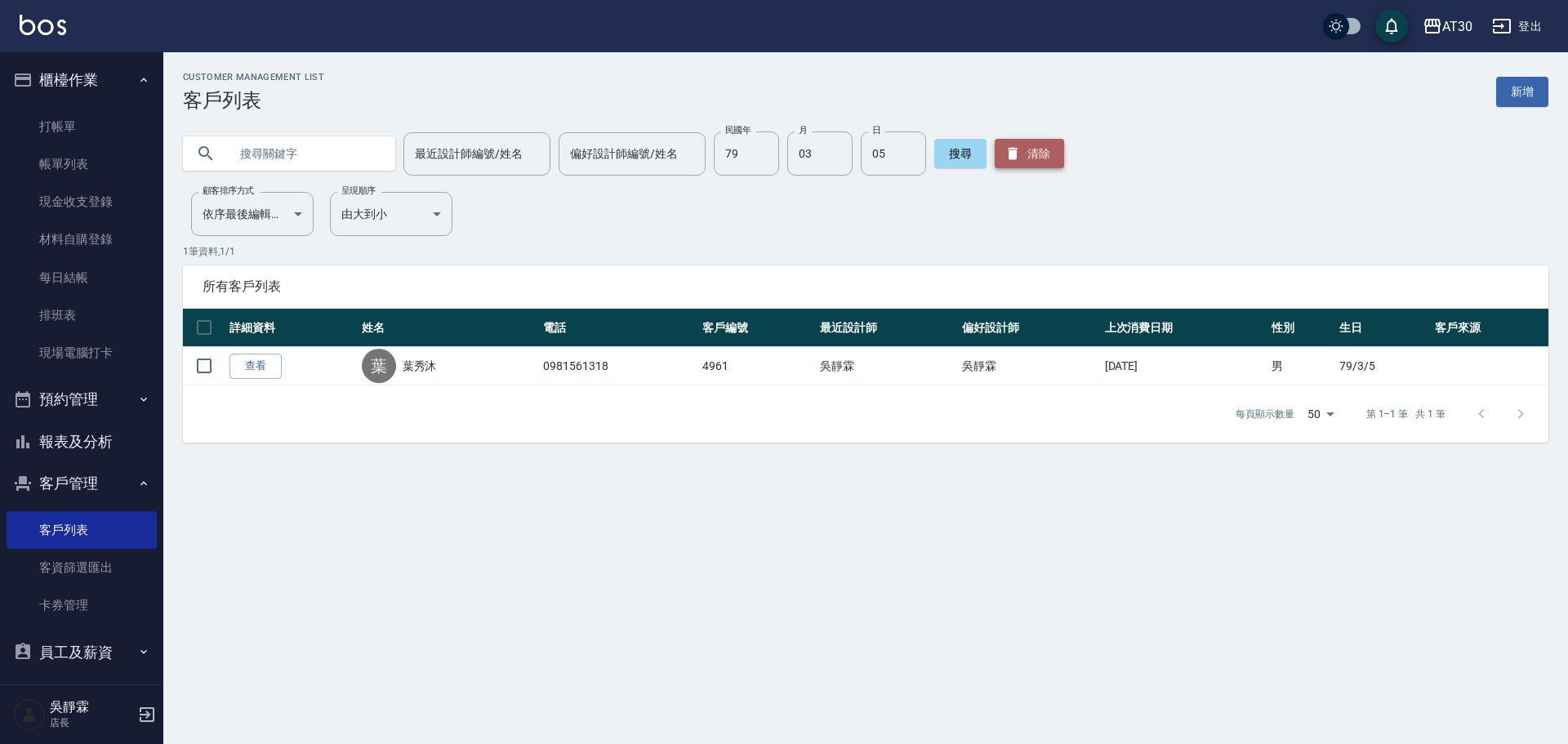
click at [1041, 157] on button "清除" at bounding box center [1029, 154] width 69 height 29
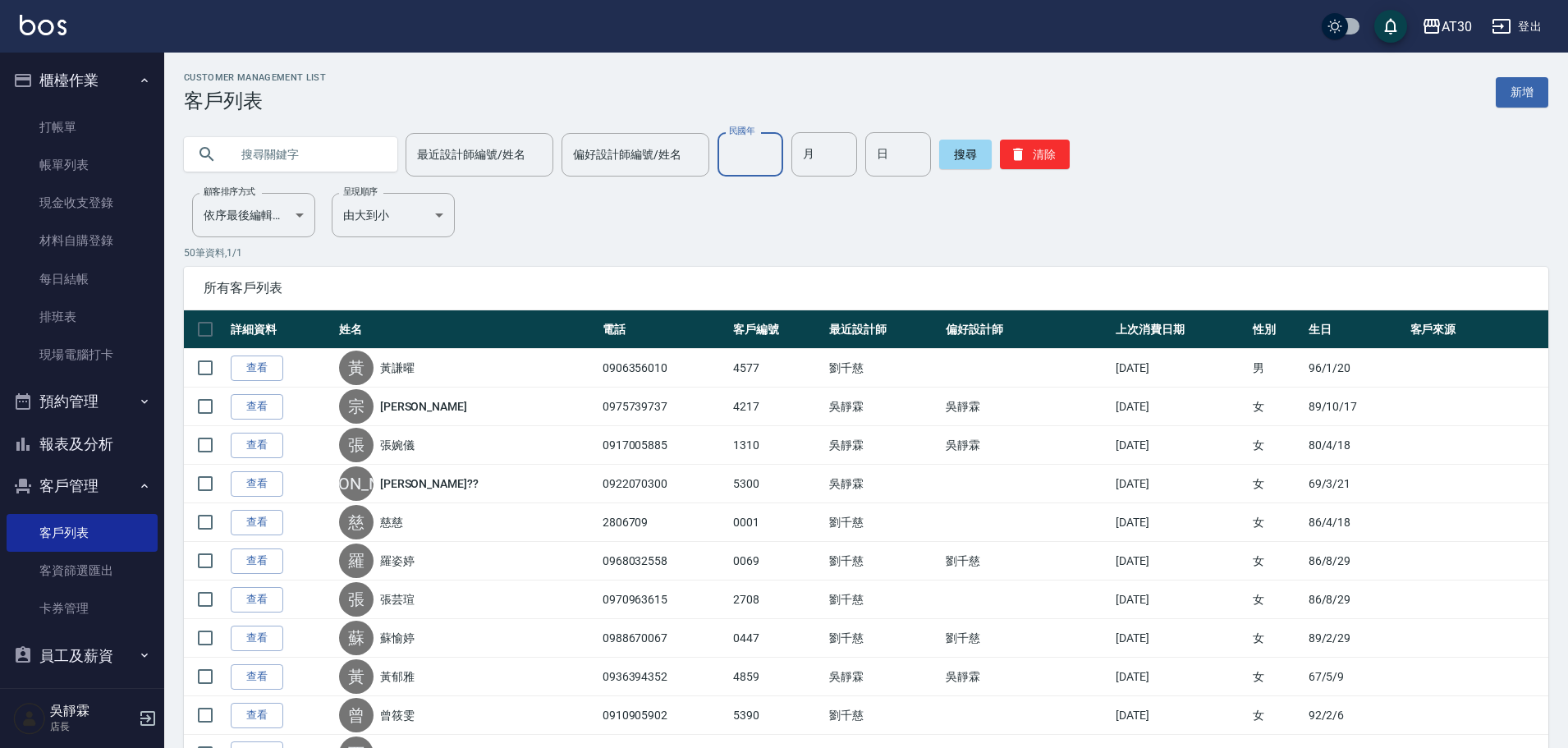
click at [744, 153] on input "民國年" at bounding box center [750, 154] width 66 height 45
type input "74"
type input "09"
type input "15"
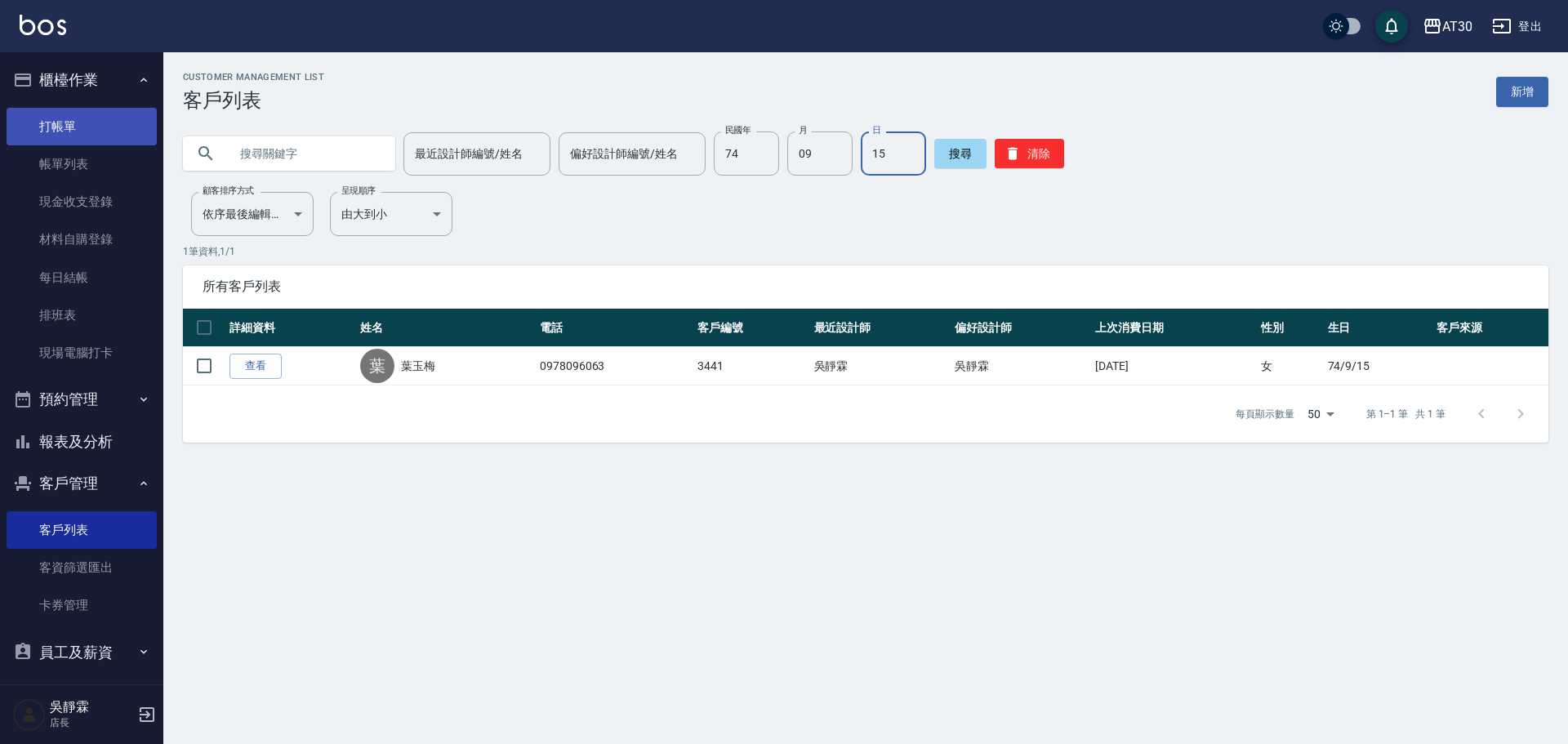
click at [93, 126] on link "打帳單" at bounding box center [81, 127] width 151 height 38
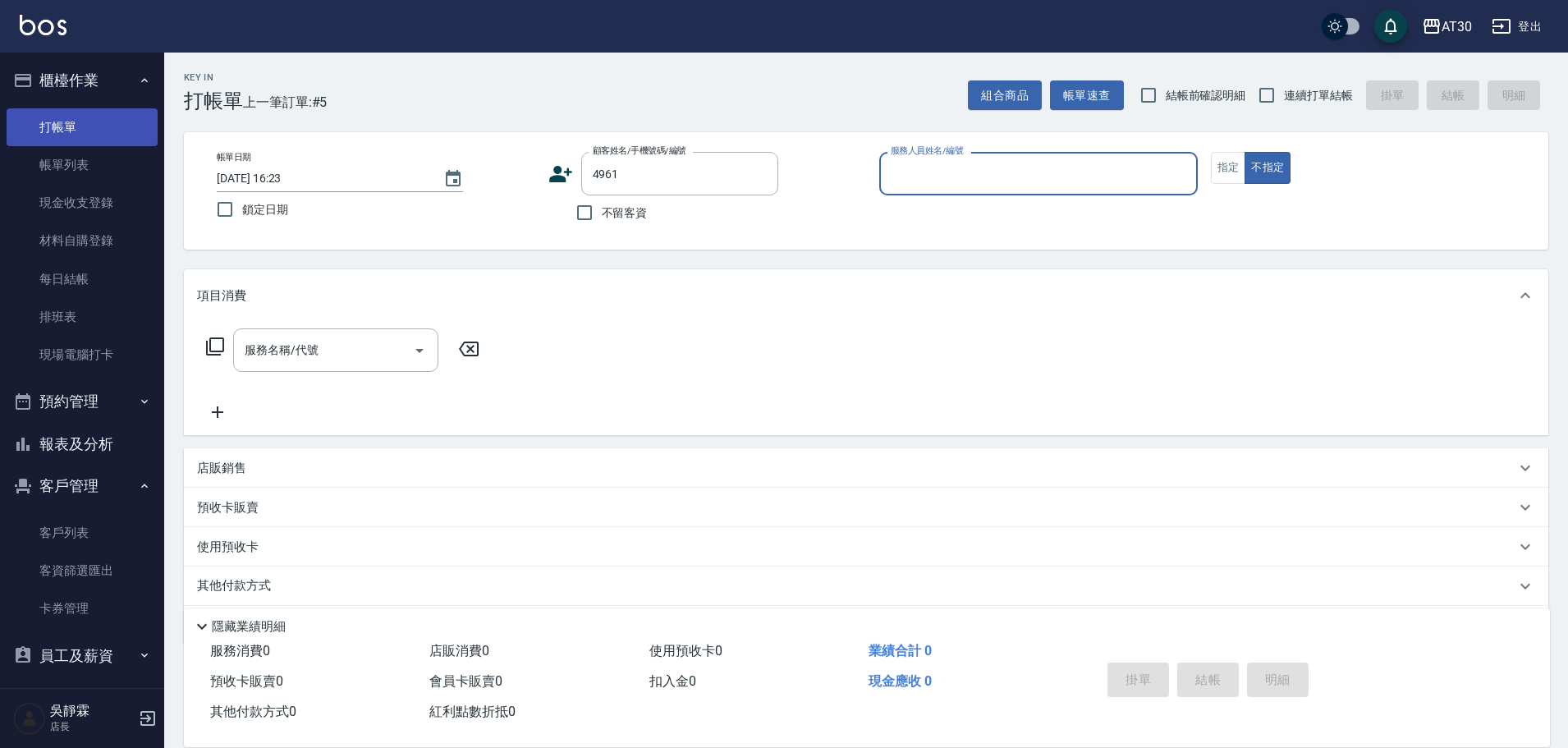
type input "葉秀沐/0981561318/4961"
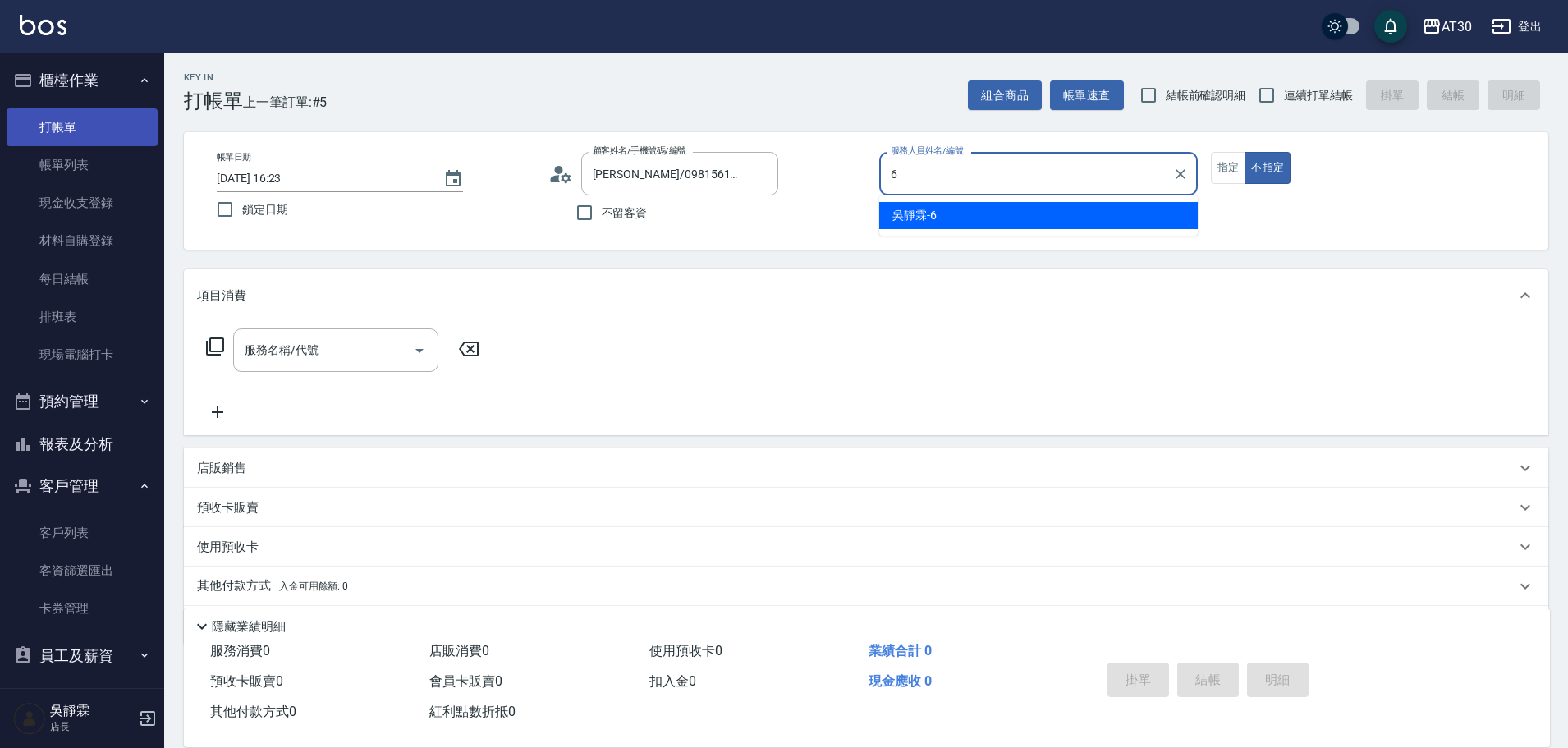
type input "吳靜霖-6"
type button "false"
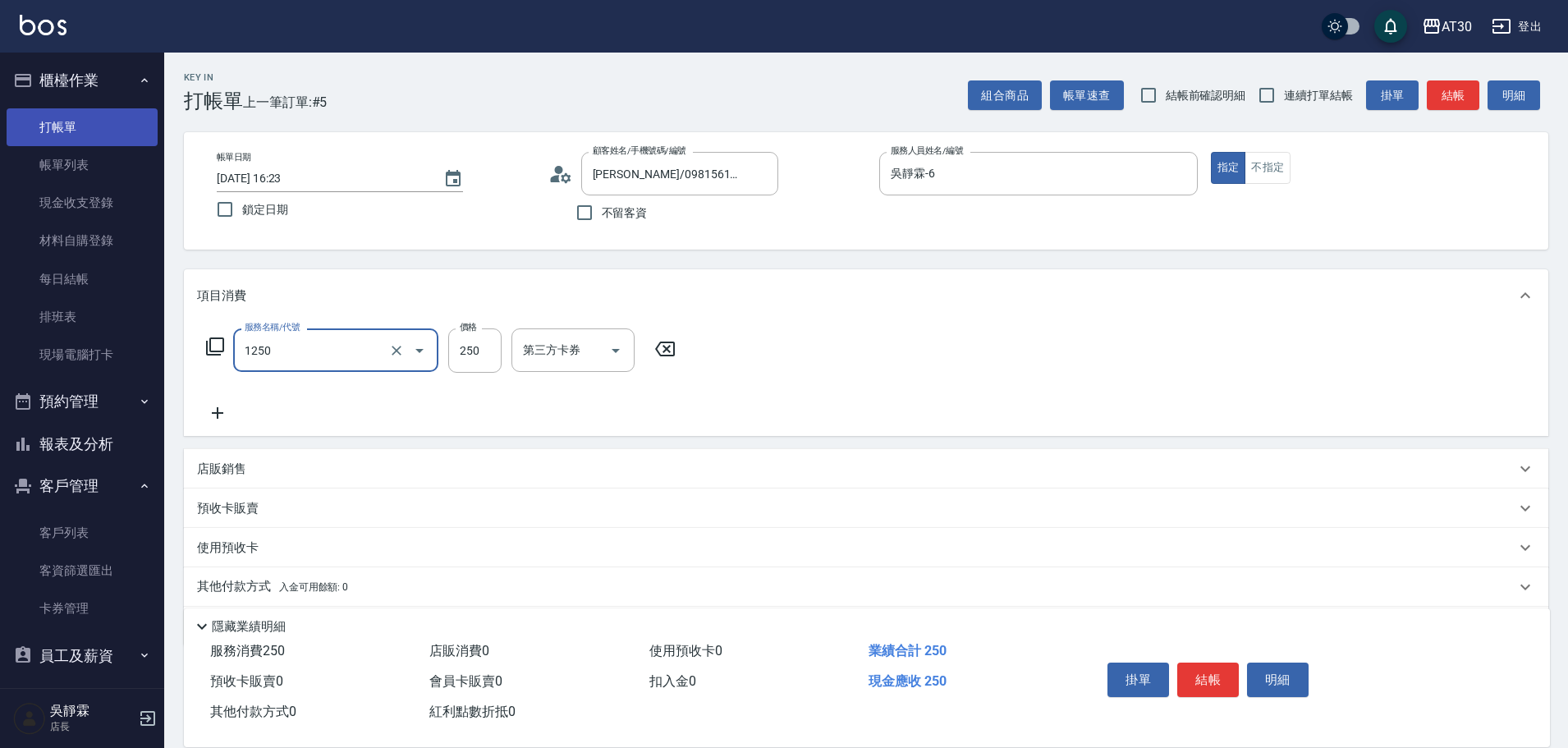
type input "洗髮250(1250)"
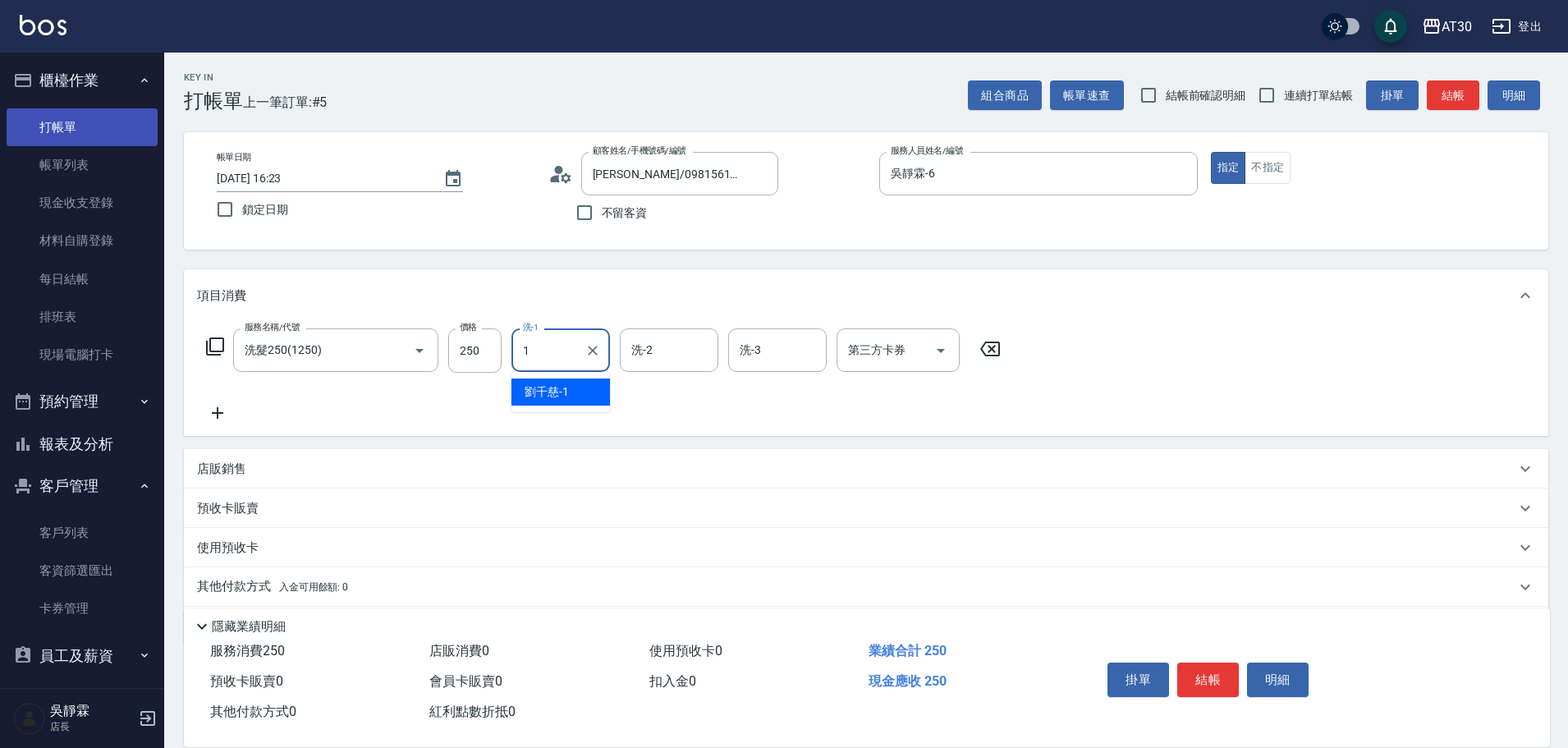
type input "[PERSON_NAME]1"
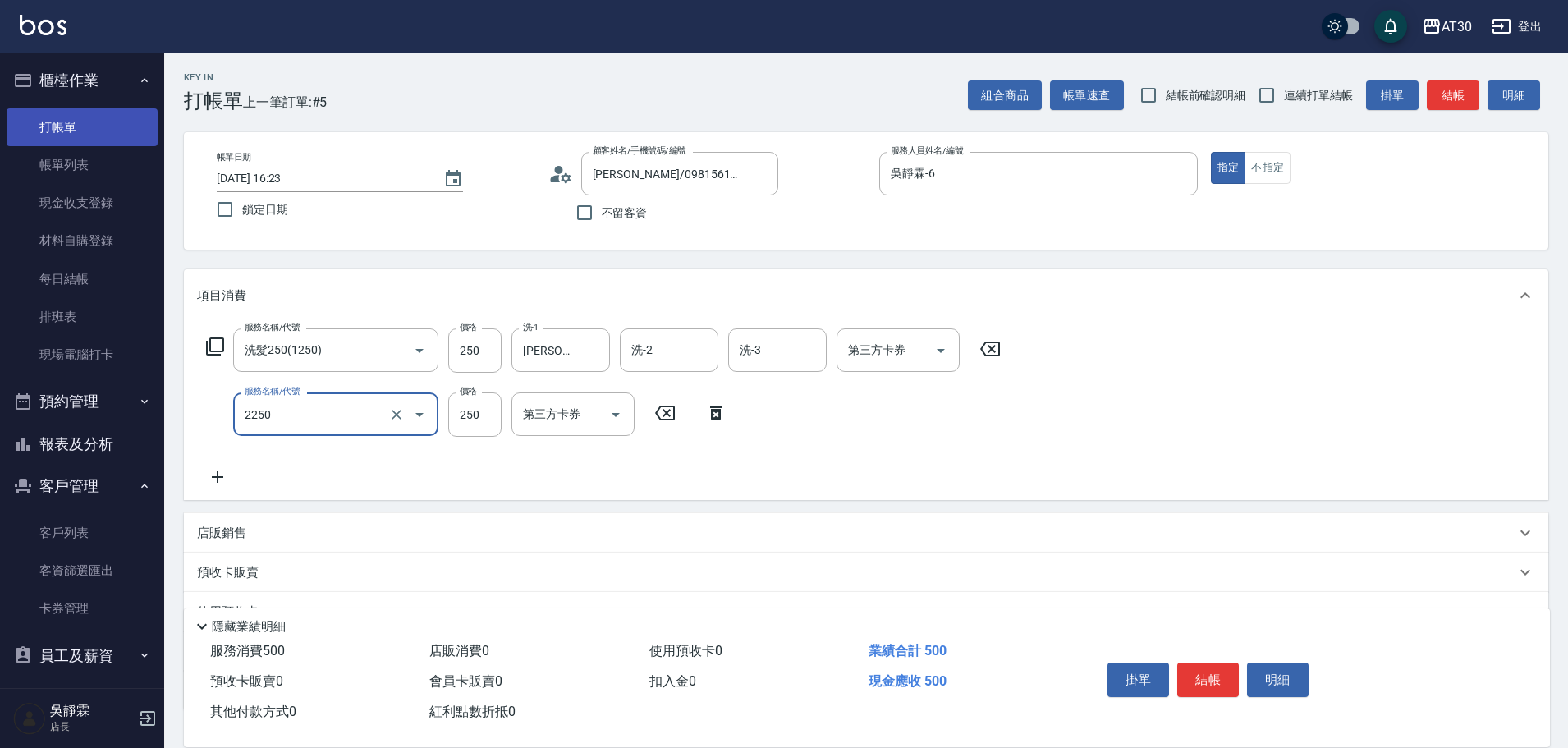
type input "剪髮(2250)"
type input "300"
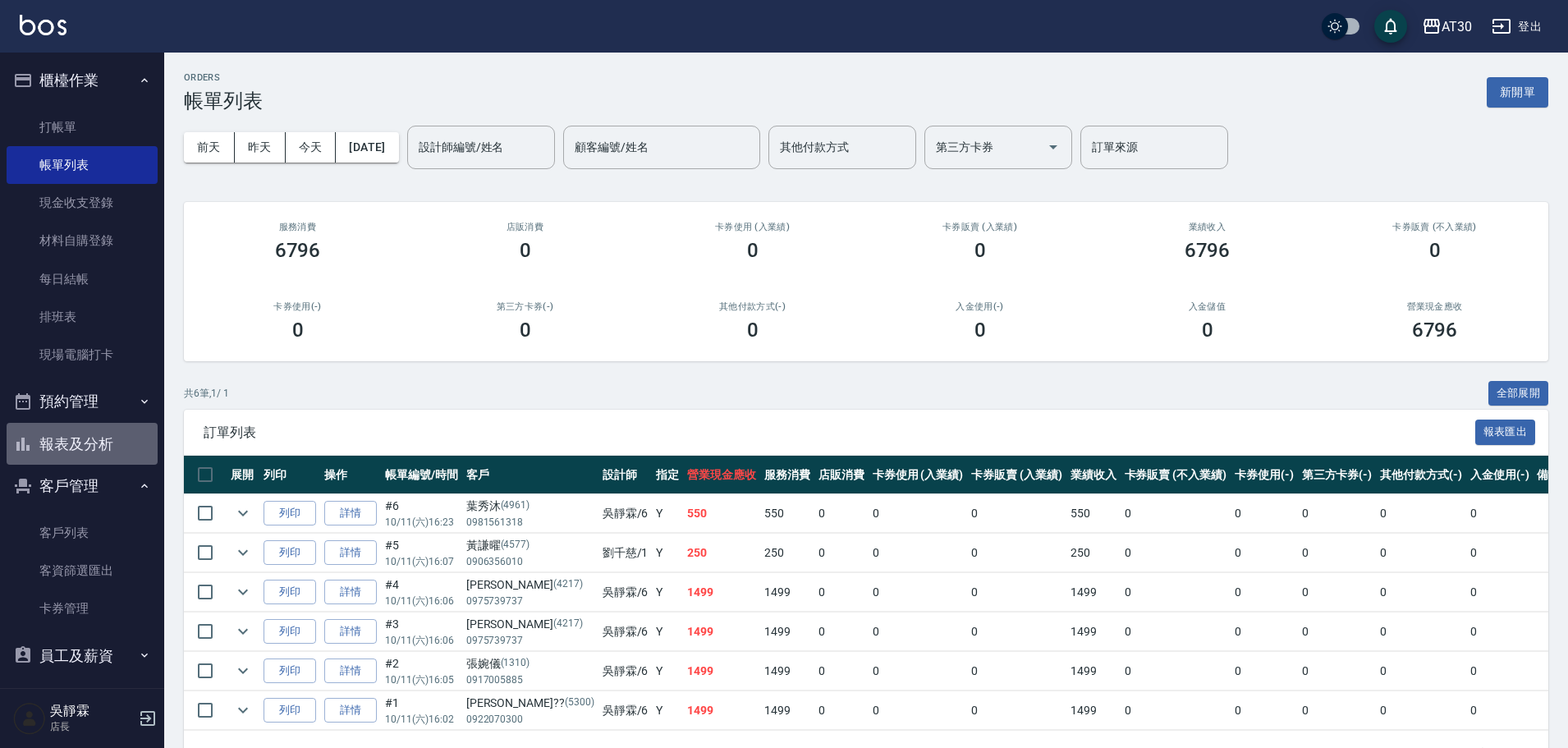
click at [106, 445] on button "報表及分析" at bounding box center [82, 444] width 151 height 43
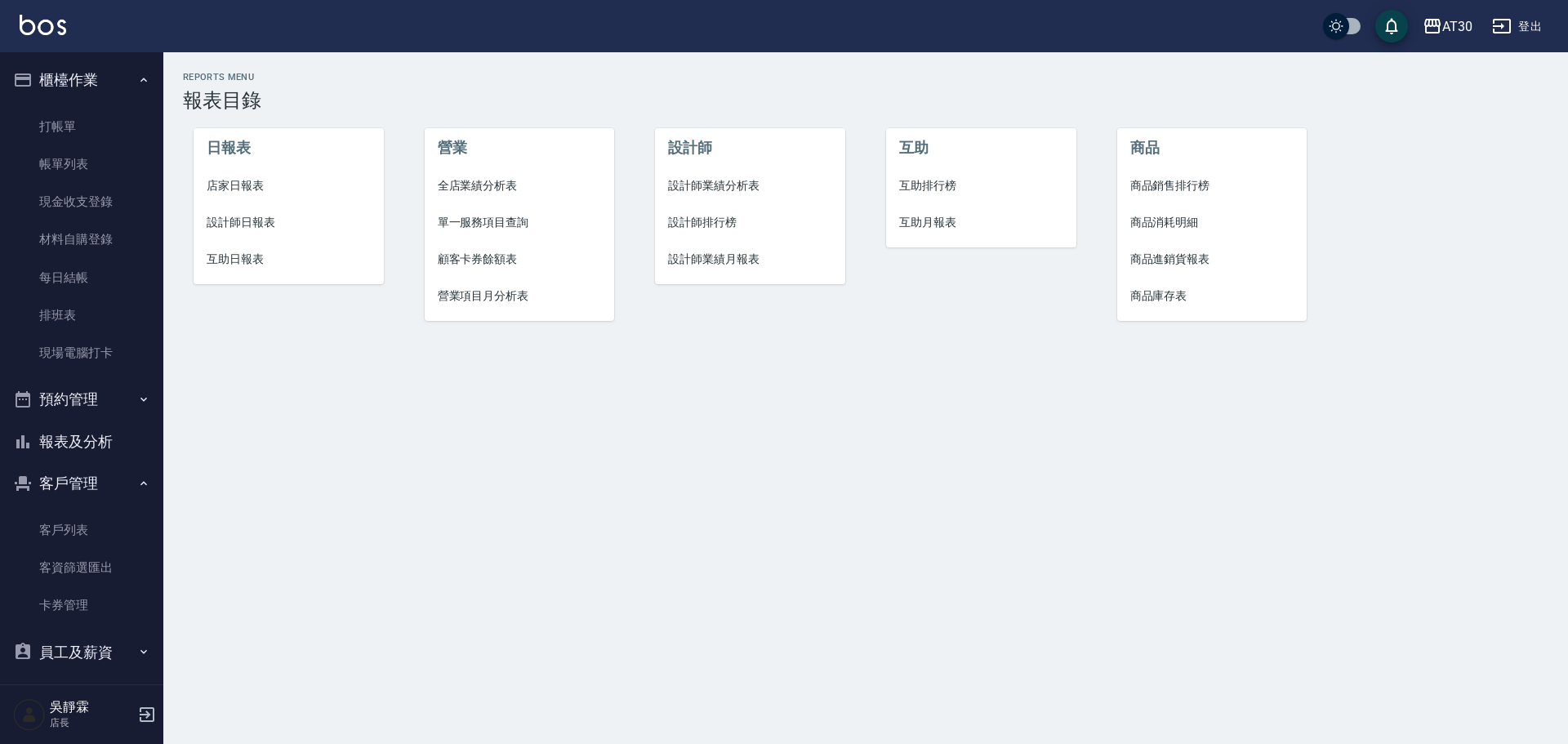
click at [226, 257] on span "互助日報表" at bounding box center [288, 260] width 164 height 17
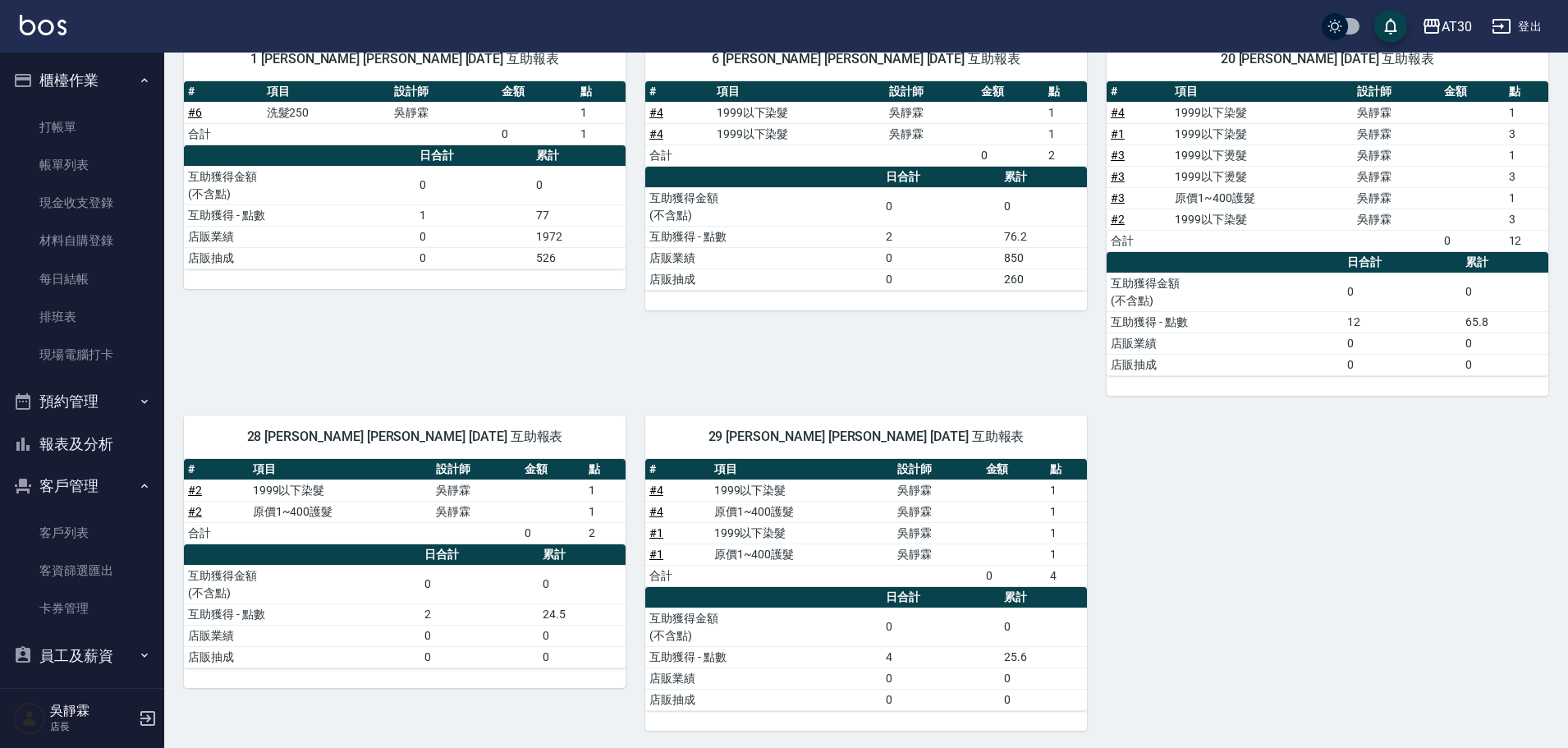
scroll to position [207, 0]
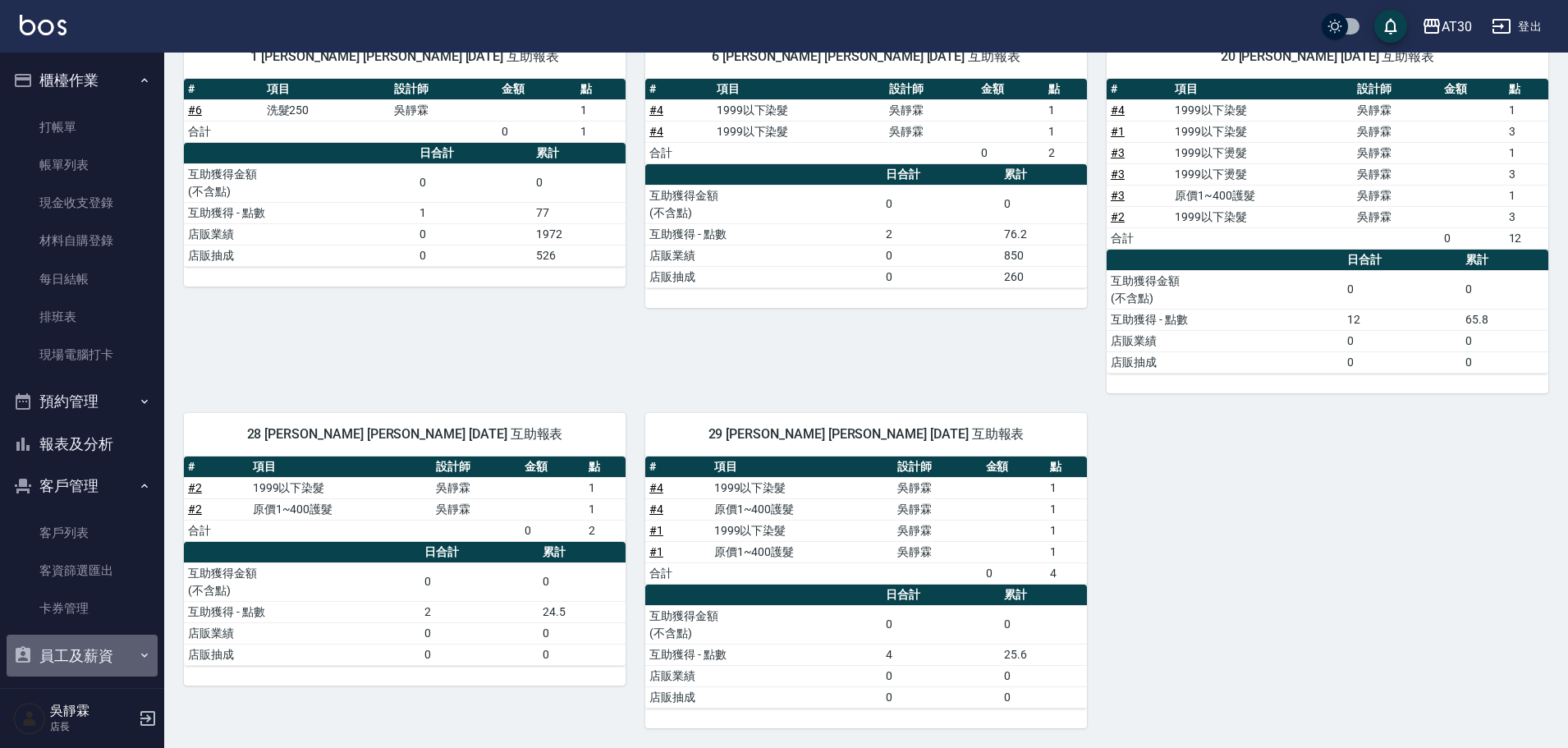
click at [132, 667] on button "員工及薪資" at bounding box center [82, 656] width 151 height 43
click at [96, 656] on button "員工及薪資" at bounding box center [82, 656] width 151 height 43
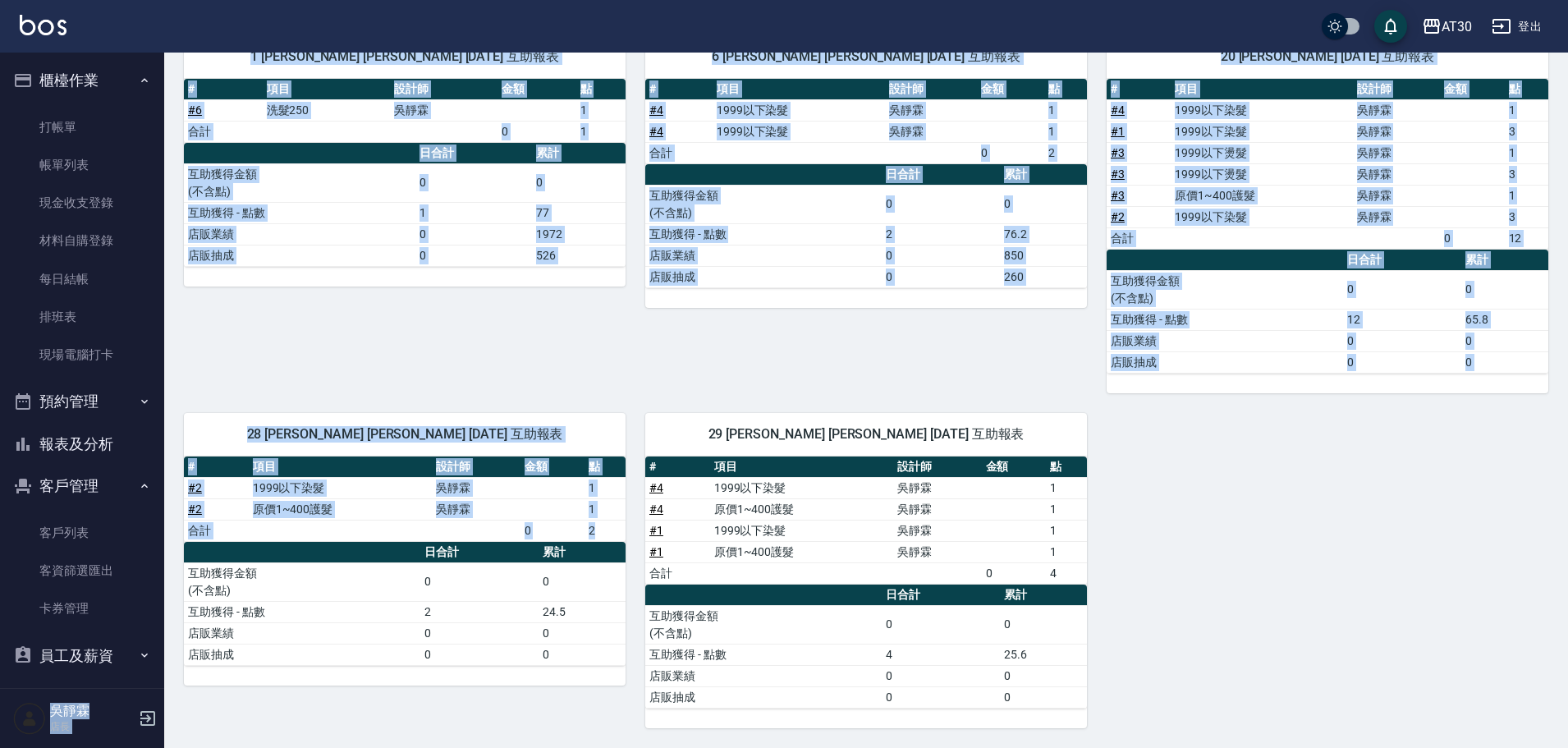
drag, startPoint x: 154, startPoint y: 580, endPoint x: 167, endPoint y: 613, distance: 35.5
click at [170, 623] on div "AT30 登出 櫃檯作業 打帳單 帳單列表 現金收支登錄 材料自購登錄 每日結帳 排班表 現場電腦打卡 預約管理 預約管理 單日預約紀錄 單週預約紀錄 報表及…" at bounding box center [784, 271] width 1568 height 955
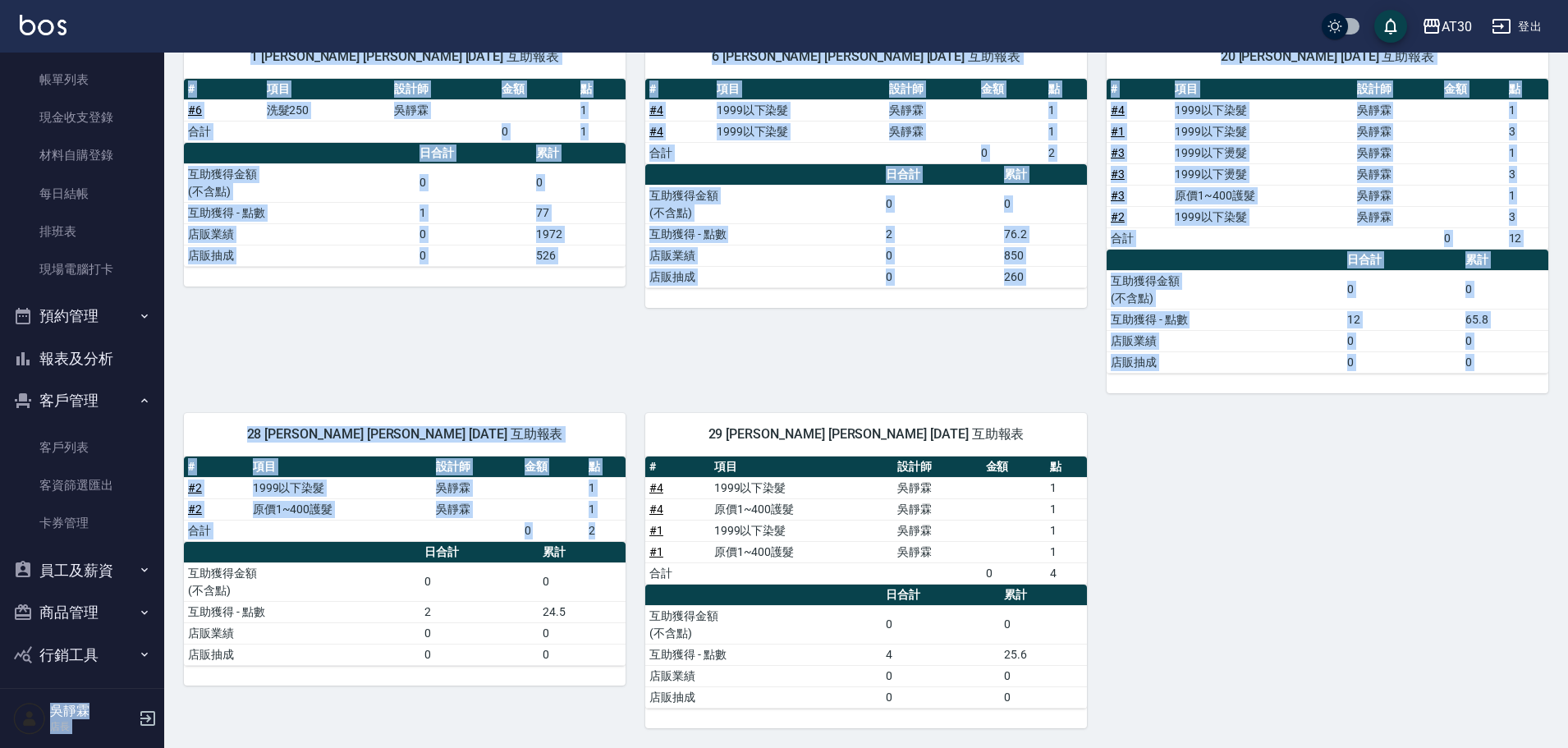
scroll to position [92, 0]
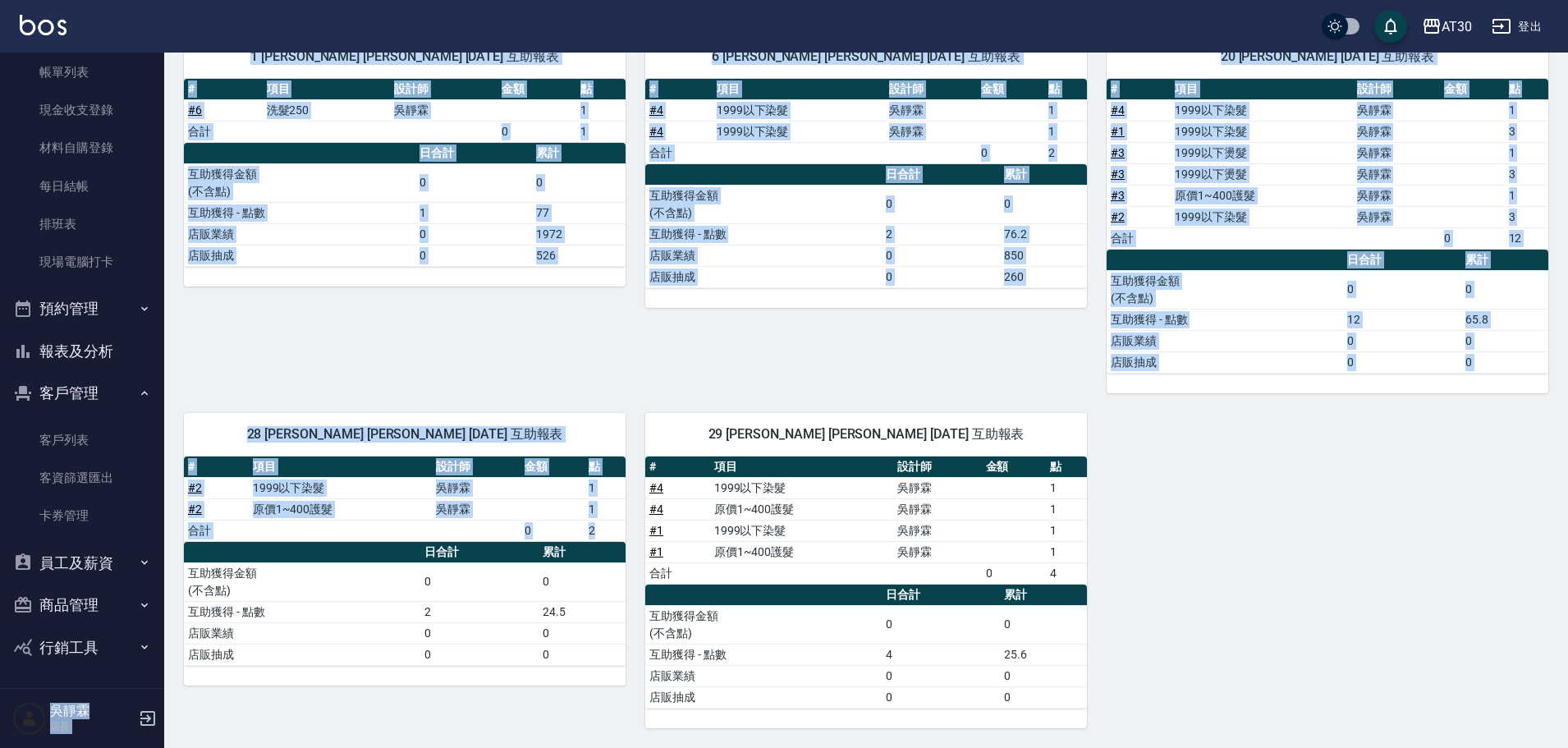
click at [129, 566] on button "員工及薪資" at bounding box center [82, 563] width 151 height 43
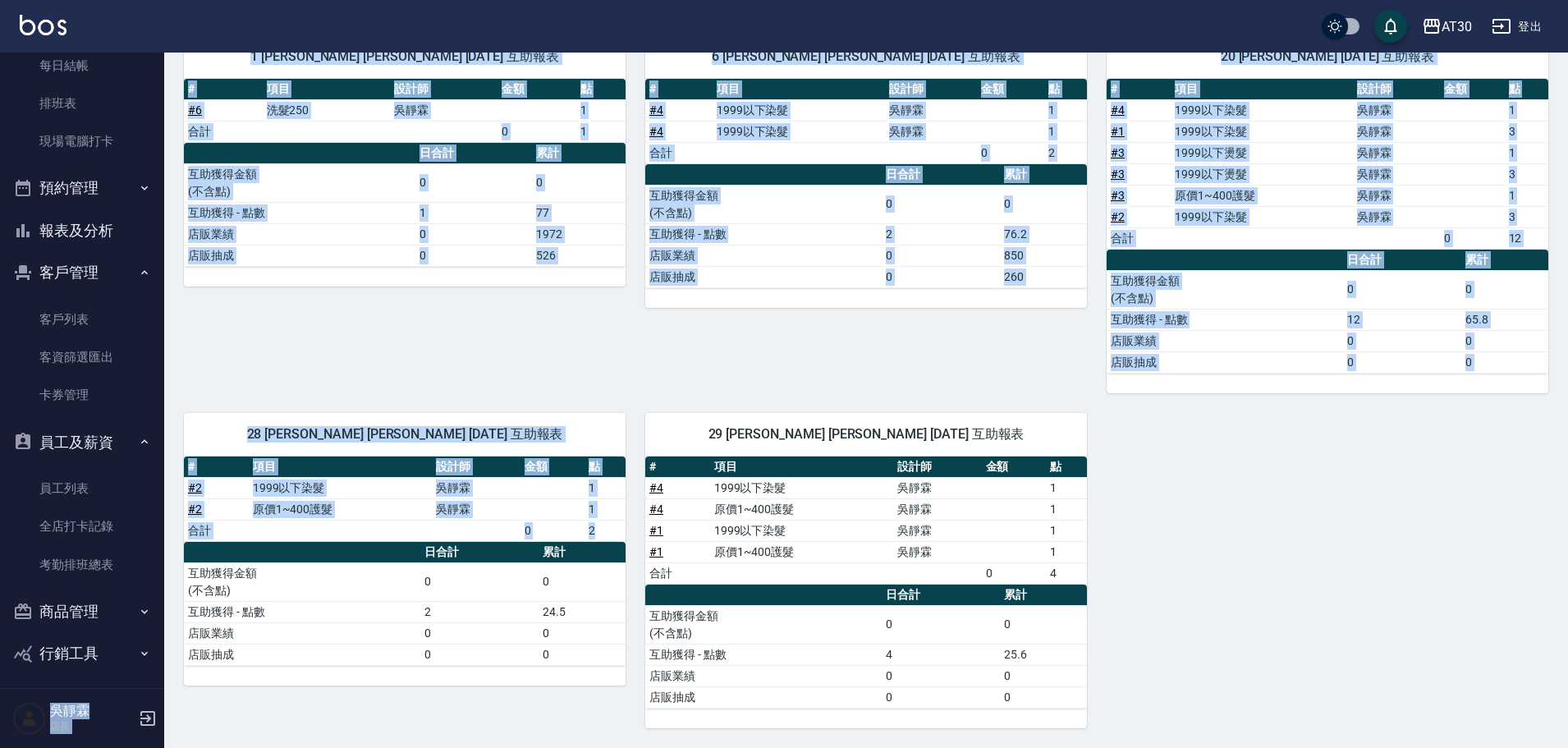
scroll to position [207, 0]
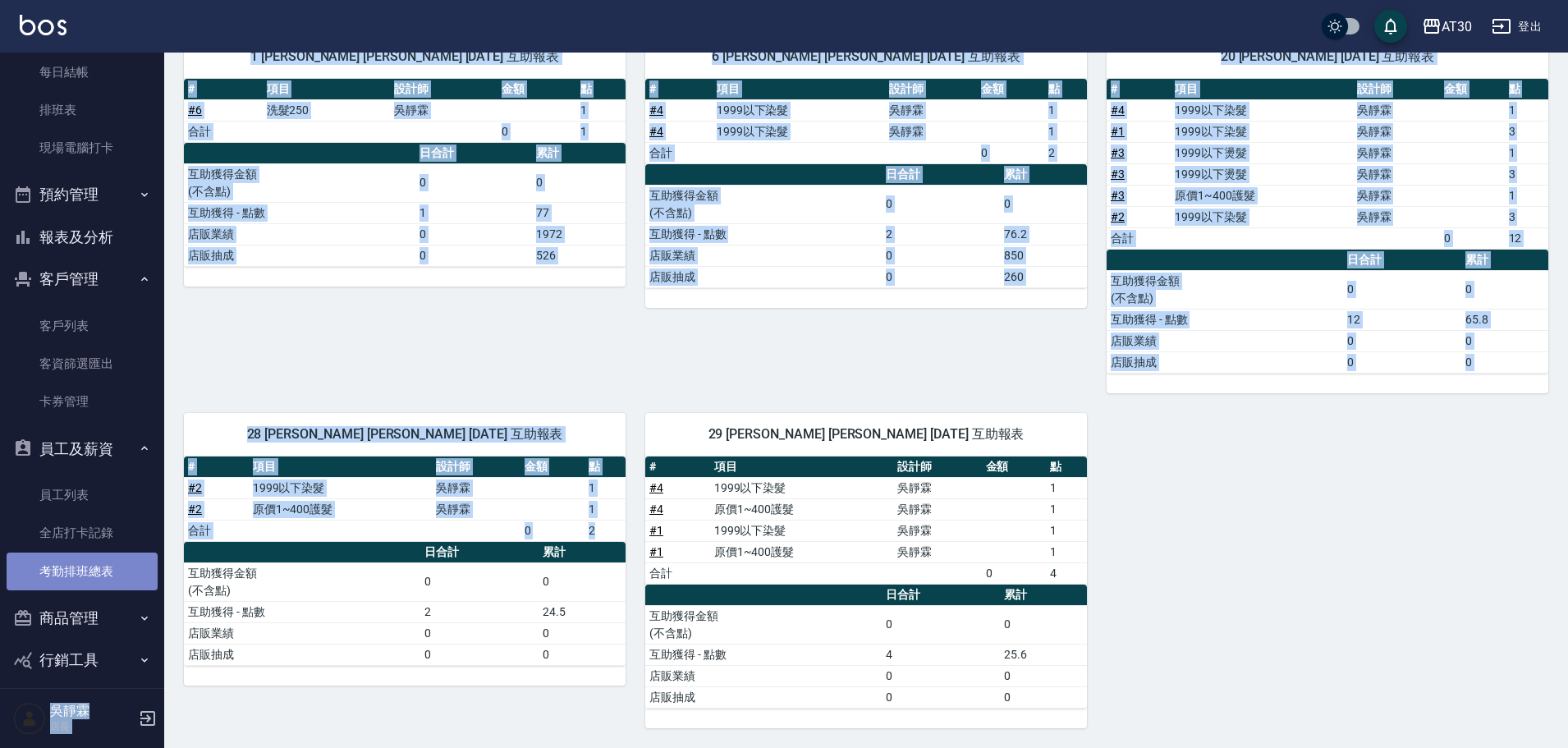
click at [103, 576] on link "考勤排班總表" at bounding box center [82, 572] width 151 height 38
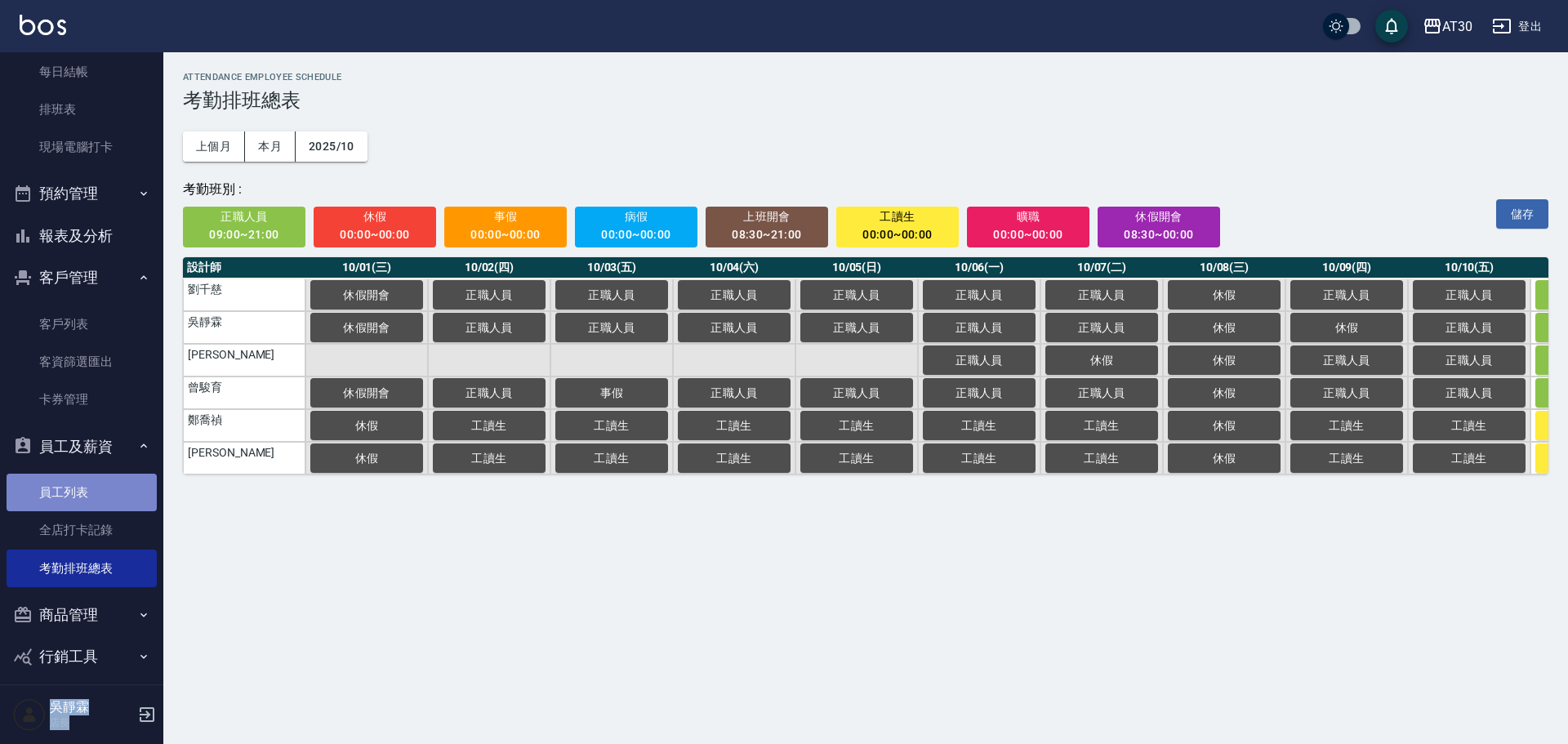
click at [119, 488] on link "員工列表" at bounding box center [81, 493] width 151 height 38
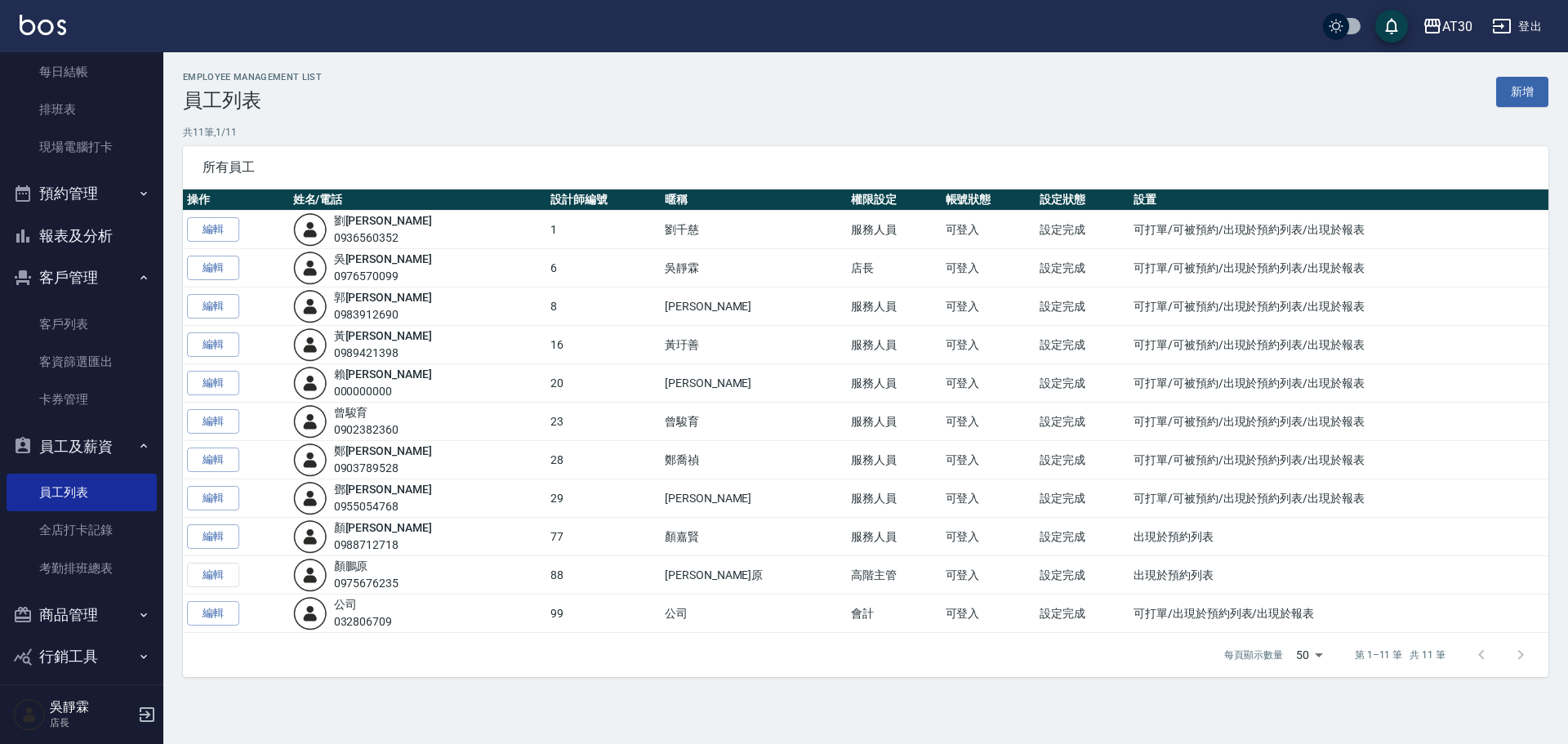
click at [344, 463] on div "鄭 喬禎 0903789528" at bounding box center [418, 460] width 250 height 34
click at [99, 517] on link "全店打卡記錄" at bounding box center [81, 531] width 151 height 38
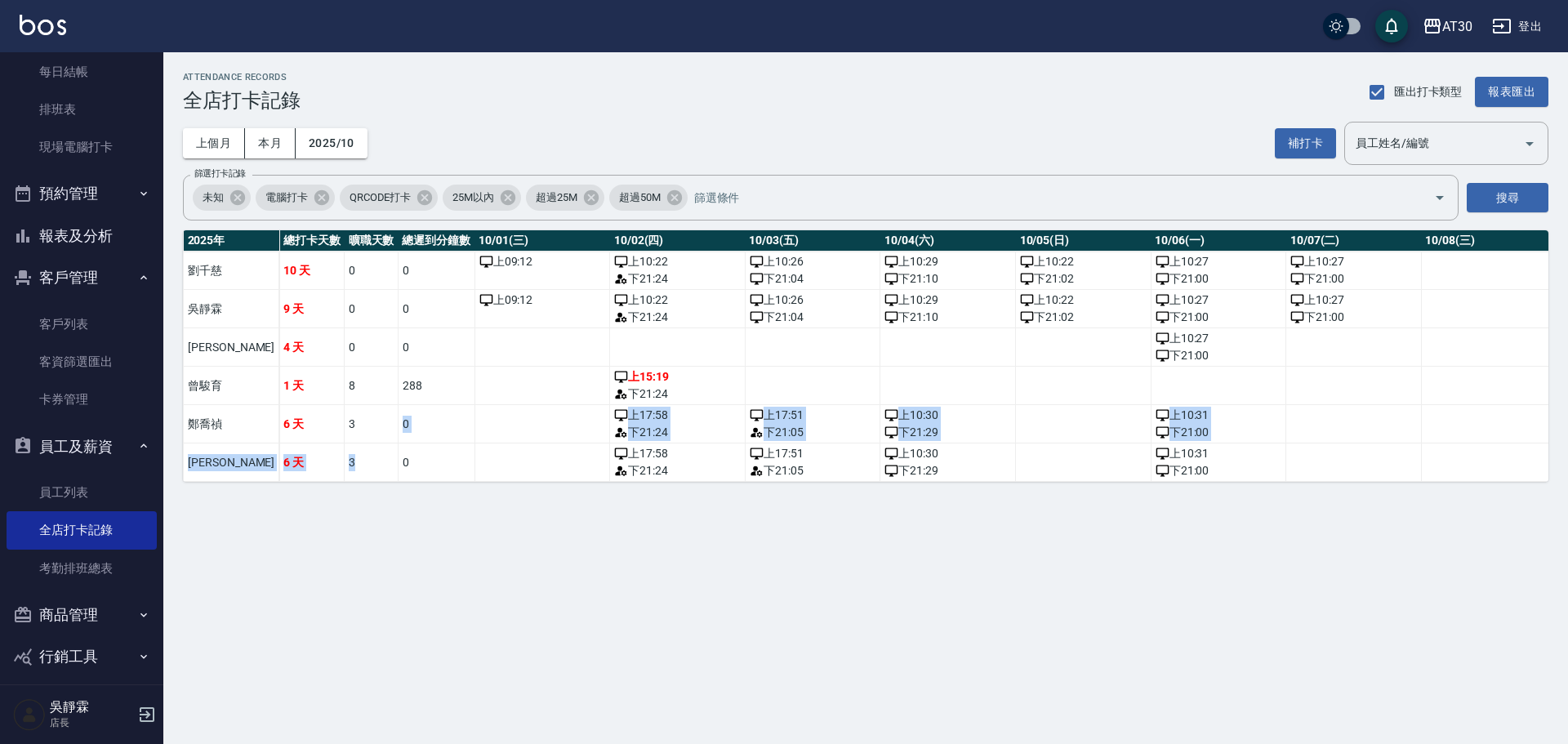
drag, startPoint x: 305, startPoint y: 426, endPoint x: 317, endPoint y: 463, distance: 38.9
click at [345, 460] on td "3" at bounding box center [371, 463] width 54 height 39
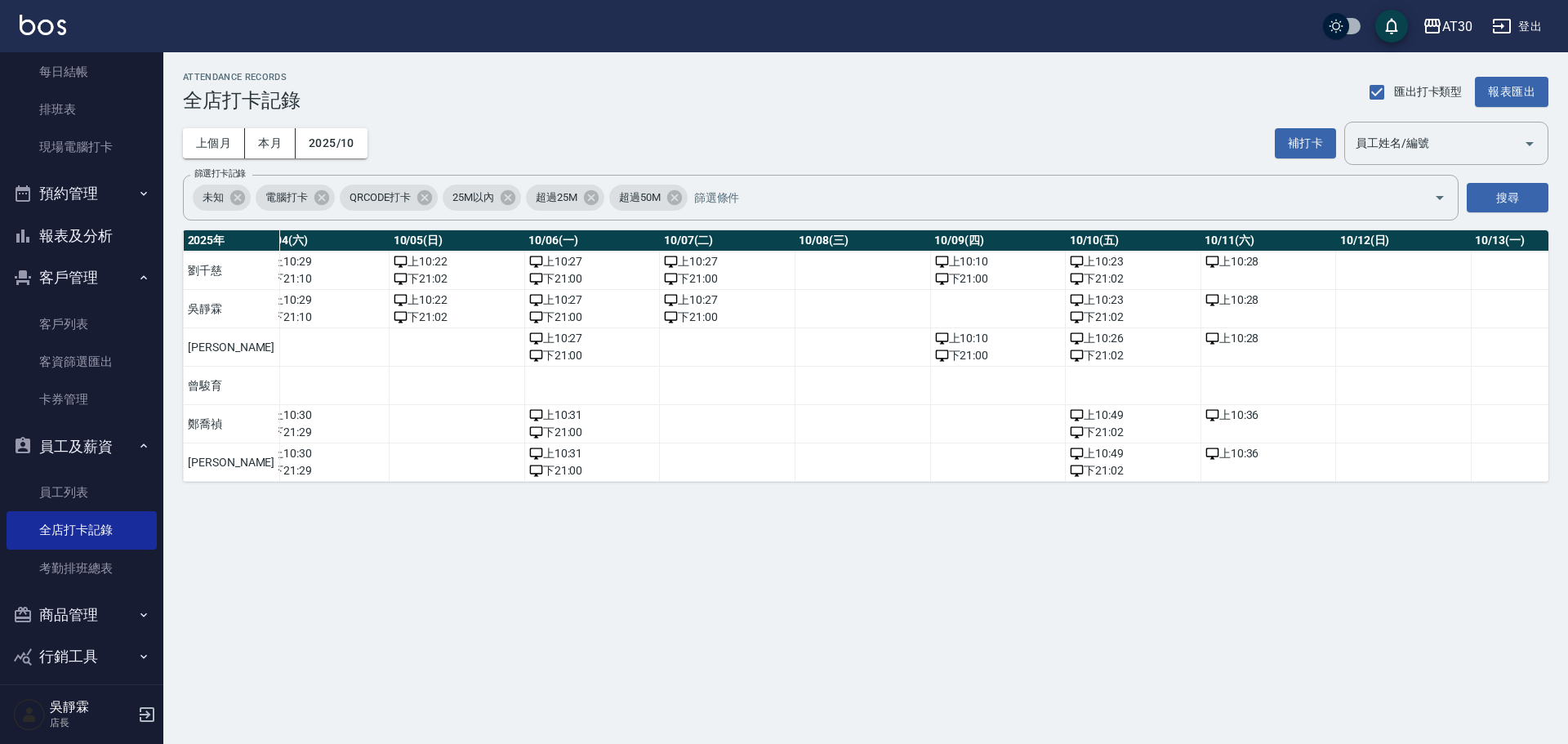
scroll to position [0, 1578]
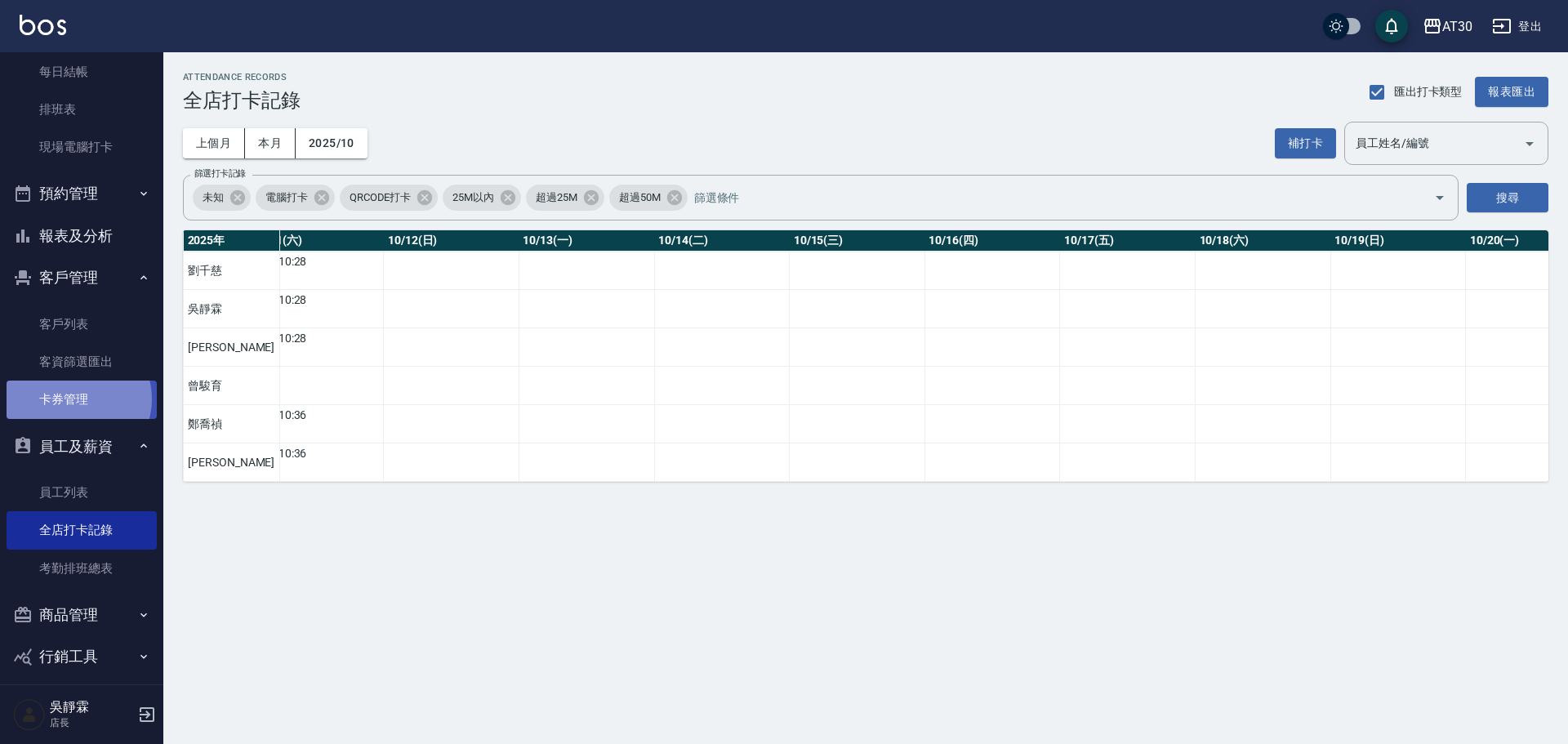
click at [78, 399] on link "卡券管理" at bounding box center [81, 400] width 151 height 38
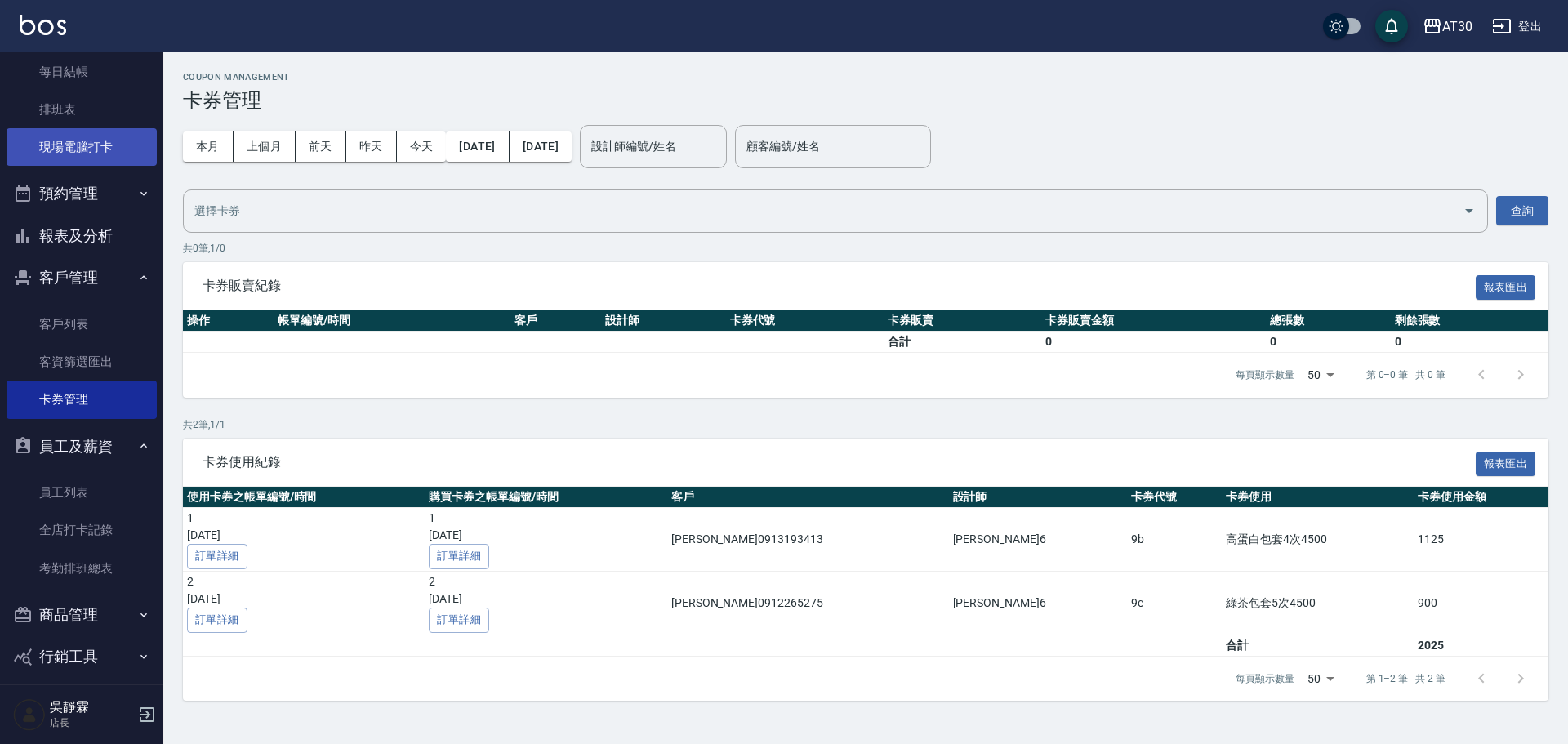
click at [44, 142] on link "現場電腦打卡" at bounding box center [81, 147] width 151 height 38
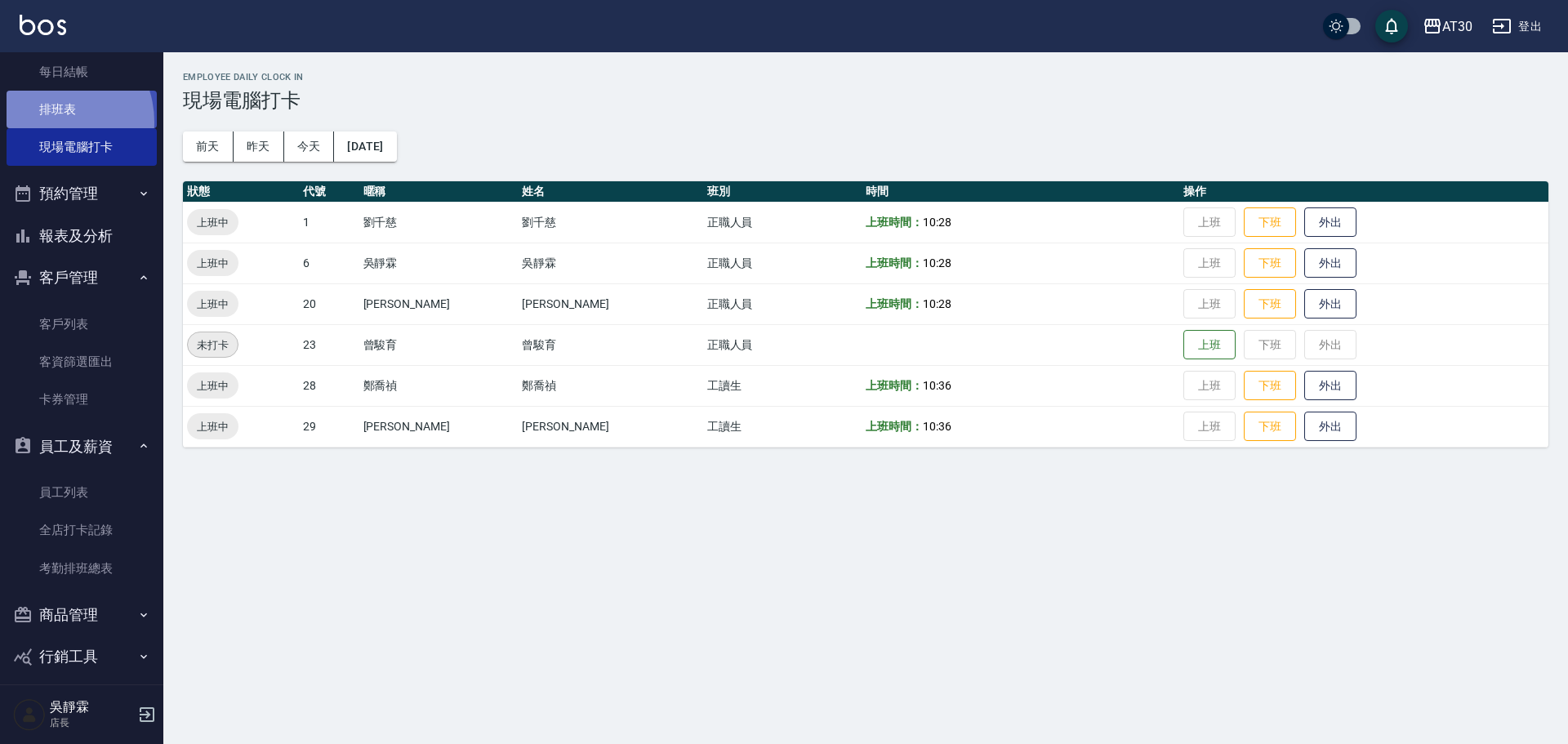
click at [50, 122] on link "排班表" at bounding box center [81, 110] width 151 height 38
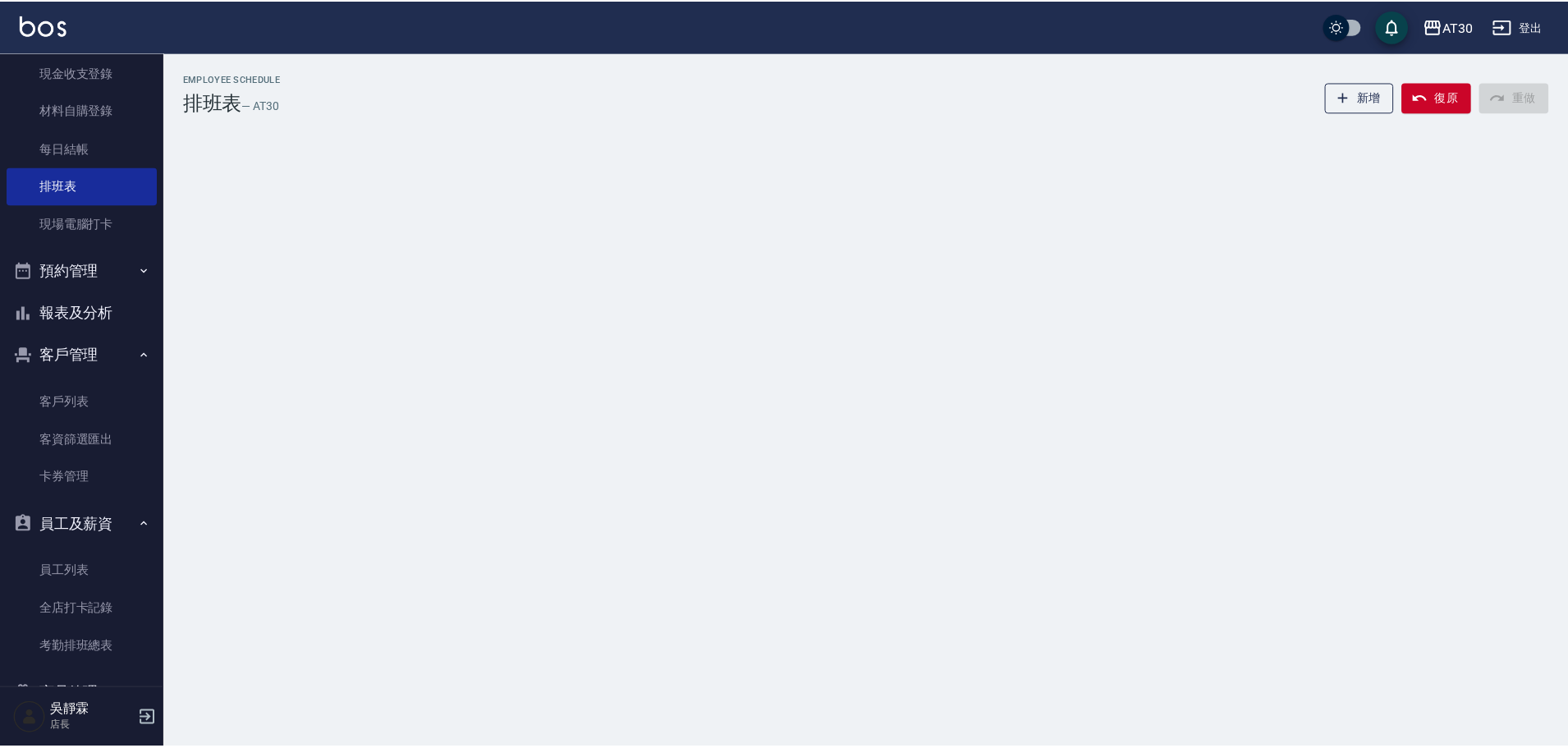
scroll to position [77, 0]
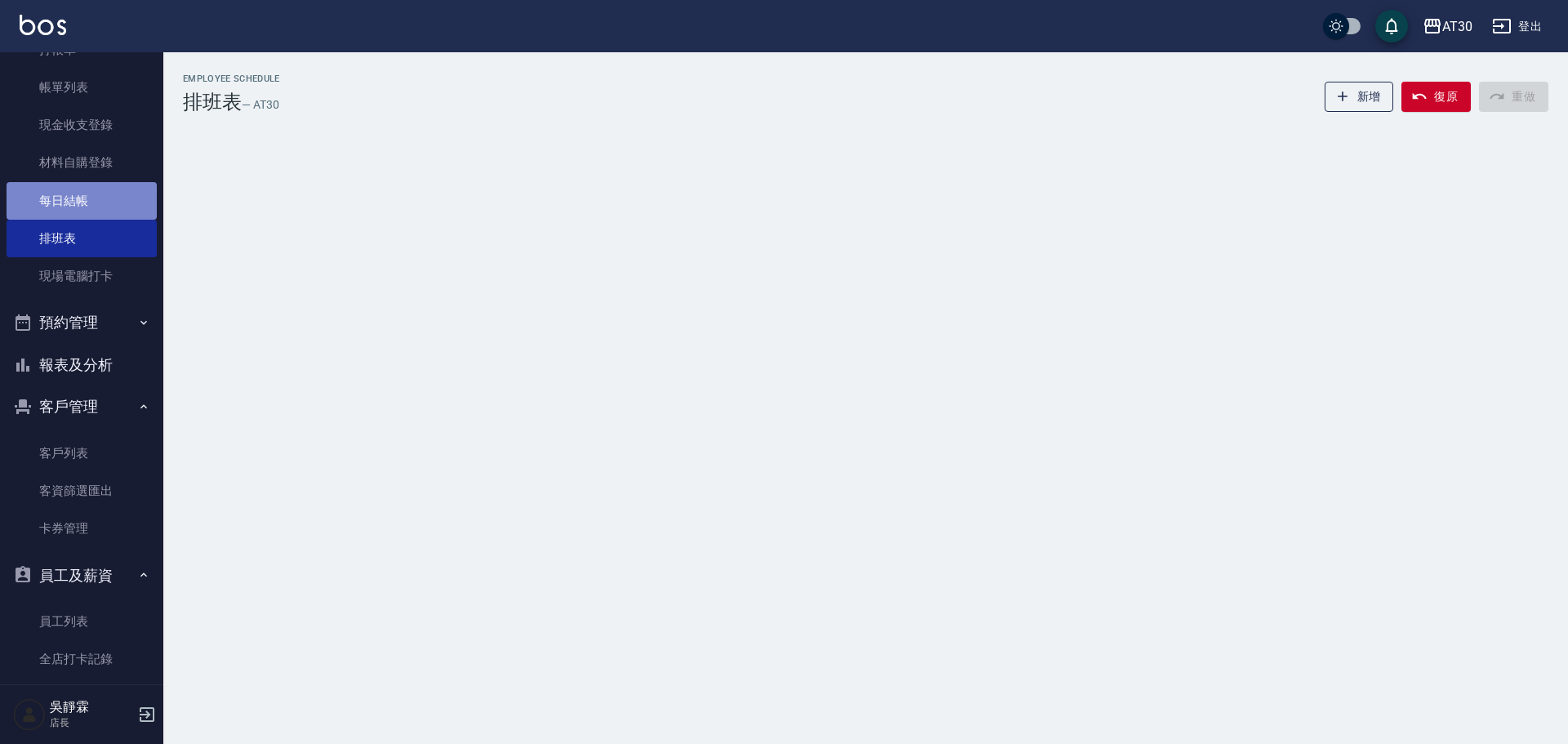
click at [106, 209] on link "每日結帳" at bounding box center [81, 201] width 151 height 38
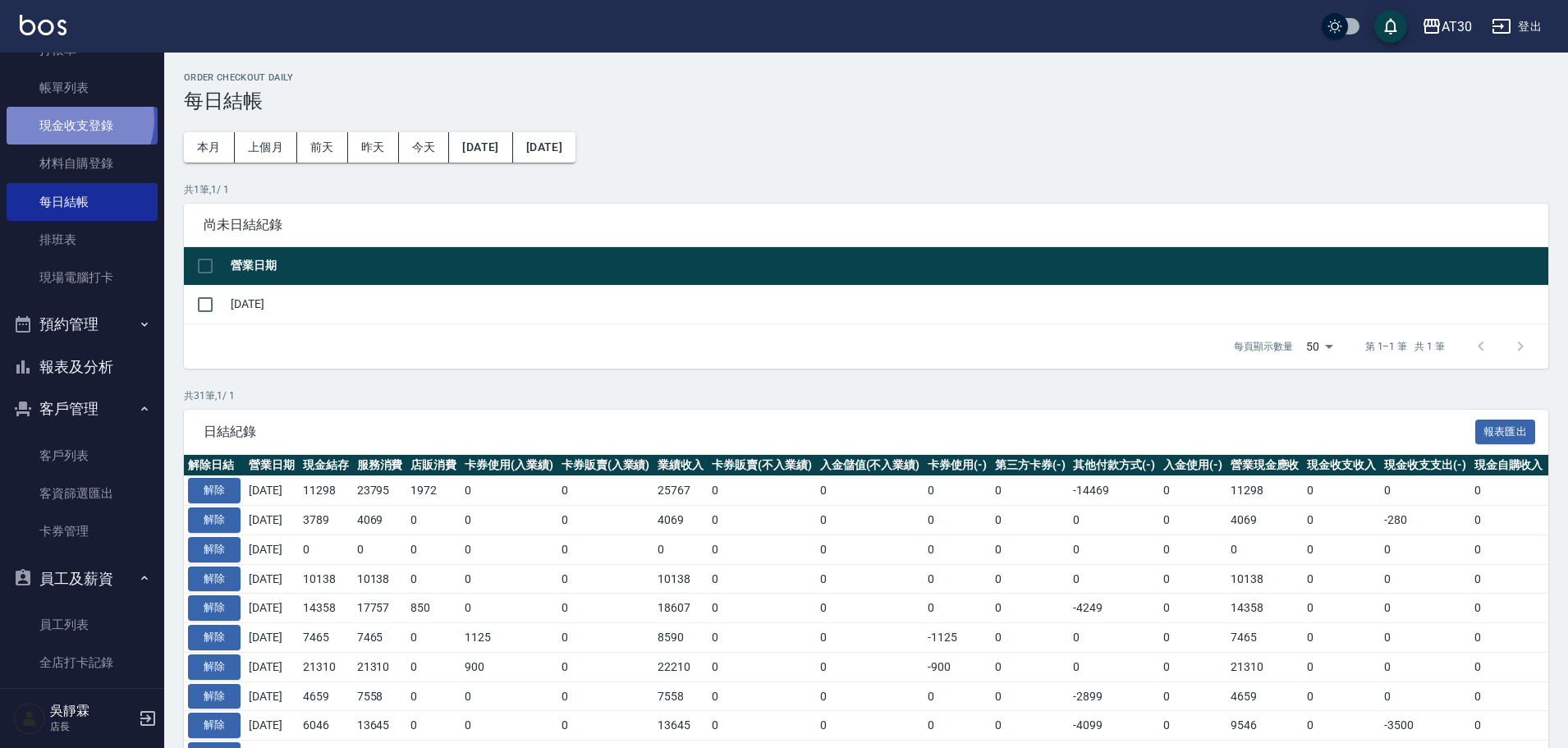
click at [71, 119] on link "現金收支登錄" at bounding box center [82, 126] width 151 height 38
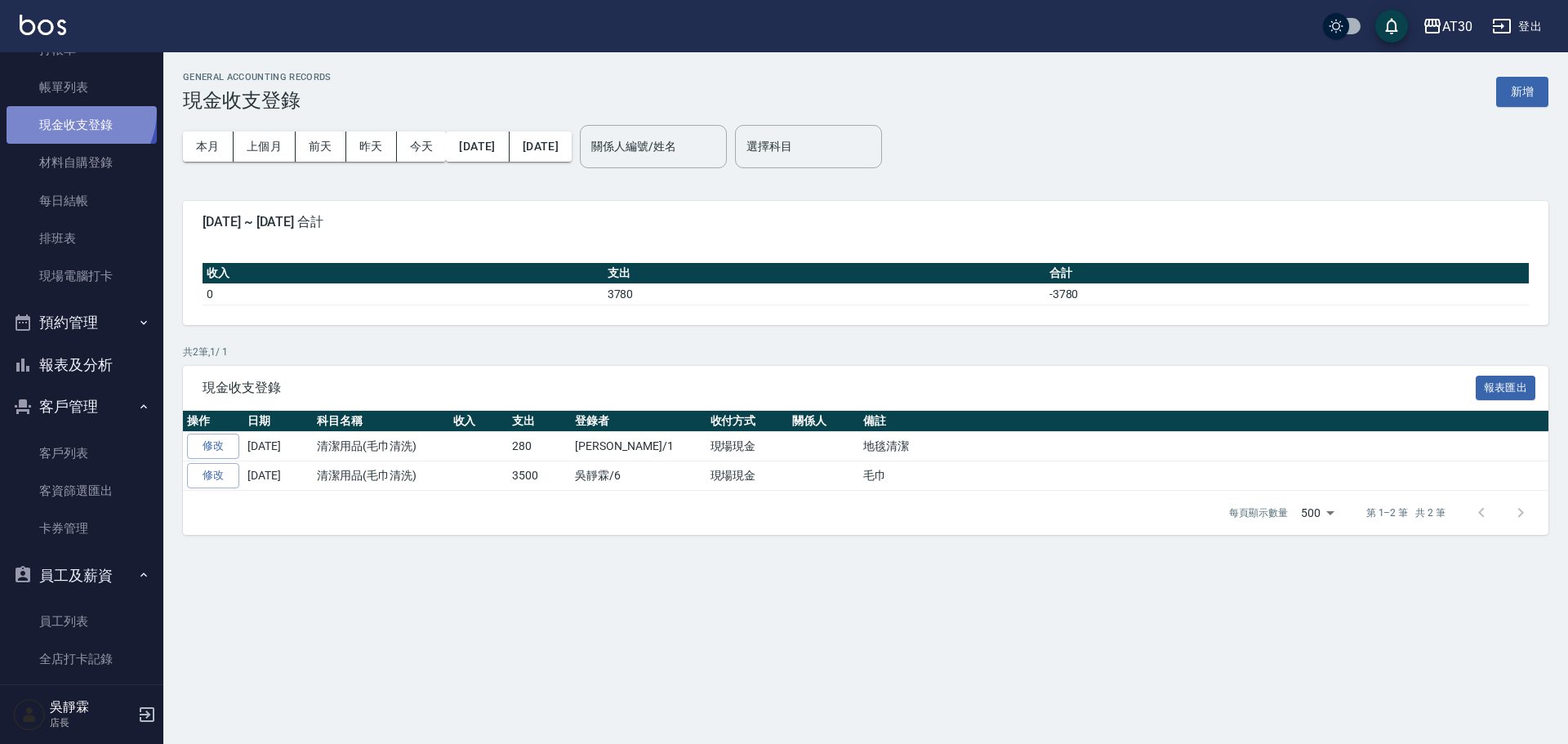
click at [73, 111] on link "現金收支登錄" at bounding box center [81, 125] width 151 height 38
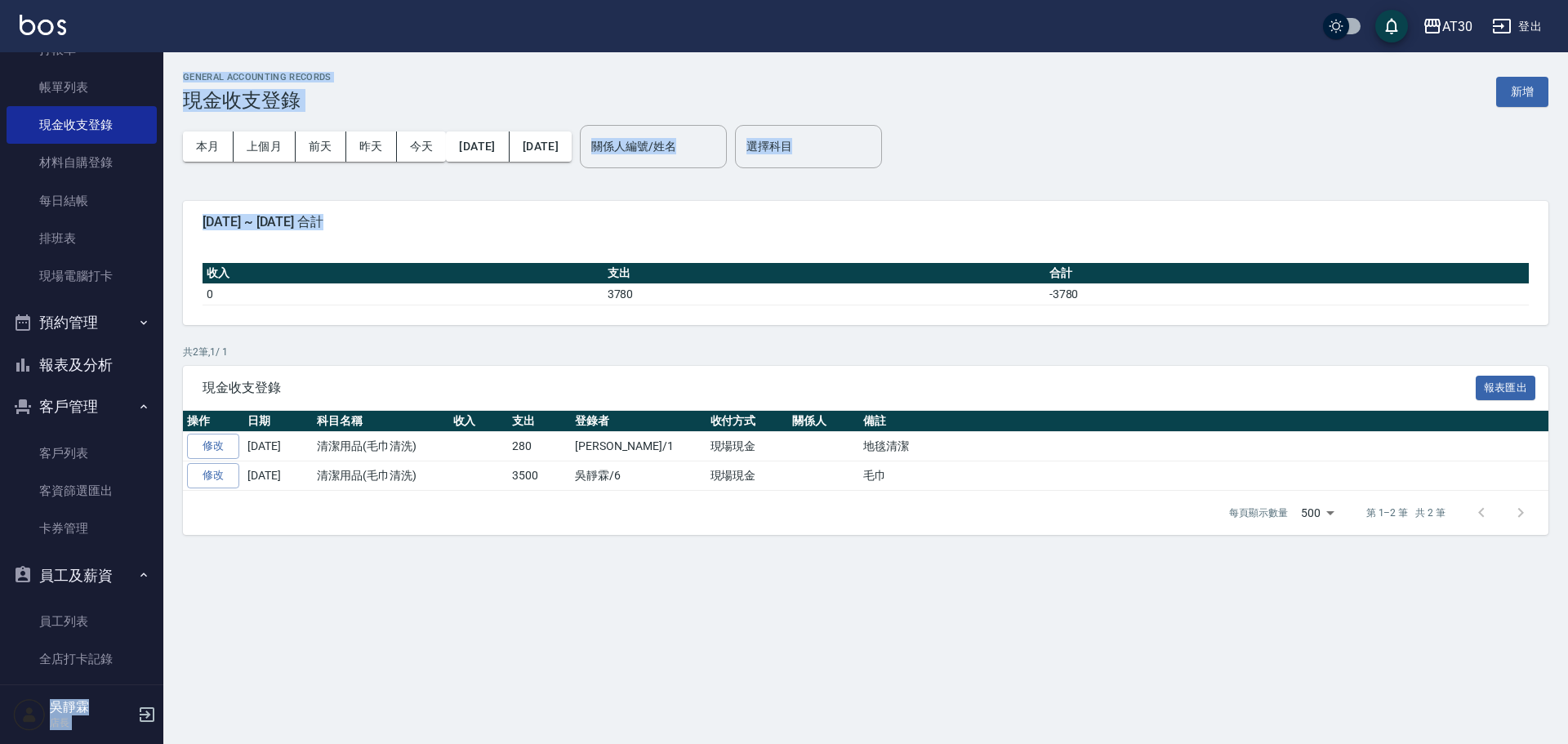
drag, startPoint x: 152, startPoint y: 364, endPoint x: 171, endPoint y: 317, distance: 50.7
click at [171, 318] on div "AT30 登出 櫃檯作業 打帳單 帳單列表 現金收支登錄 材料自購登錄 每日結帳 排班表 現場電腦打卡 預約管理 預約管理 單日預約紀錄 單週預約紀錄 報表及…" at bounding box center [784, 372] width 1568 height 744
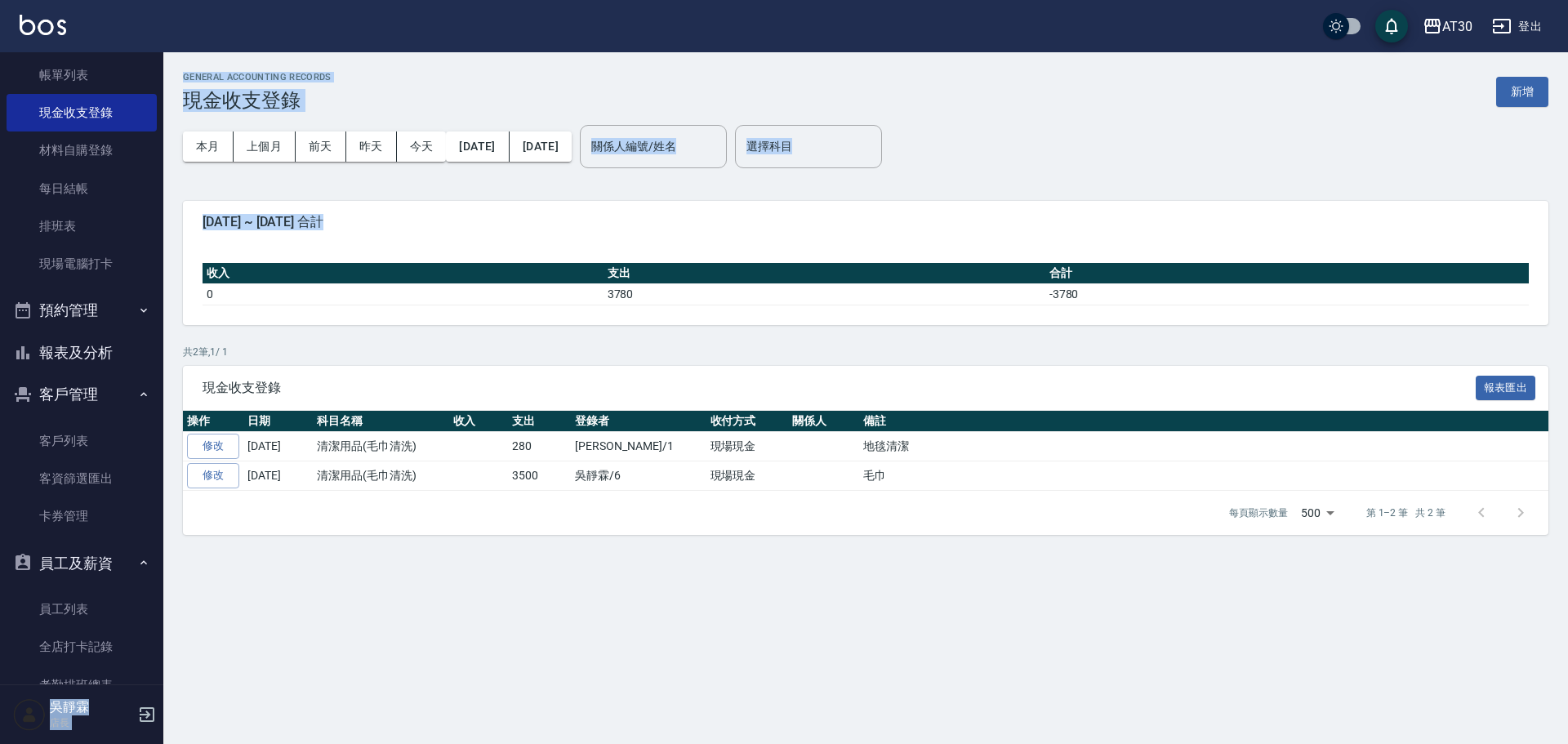
scroll to position [219, 0]
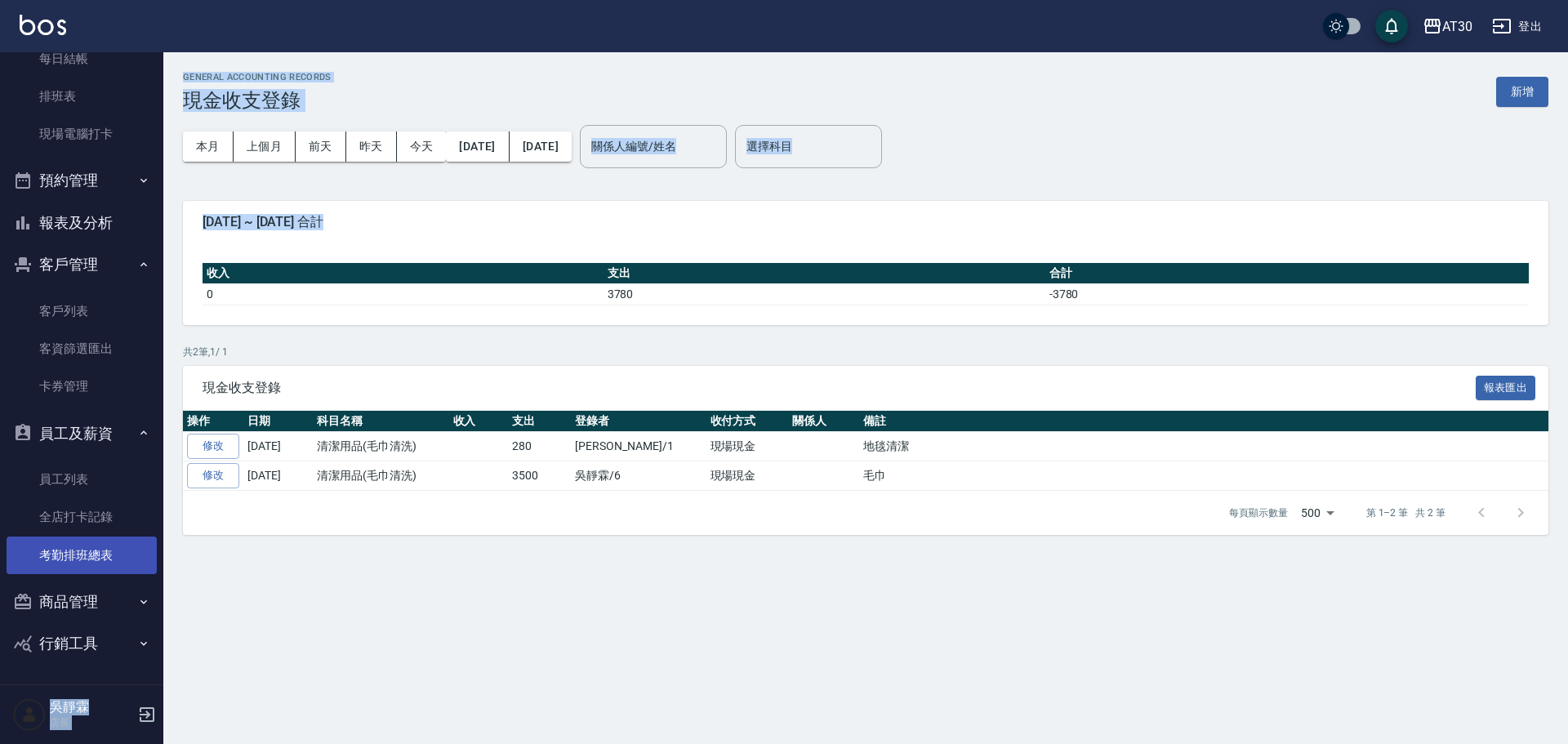
click at [124, 552] on link "考勤排班總表" at bounding box center [81, 555] width 151 height 38
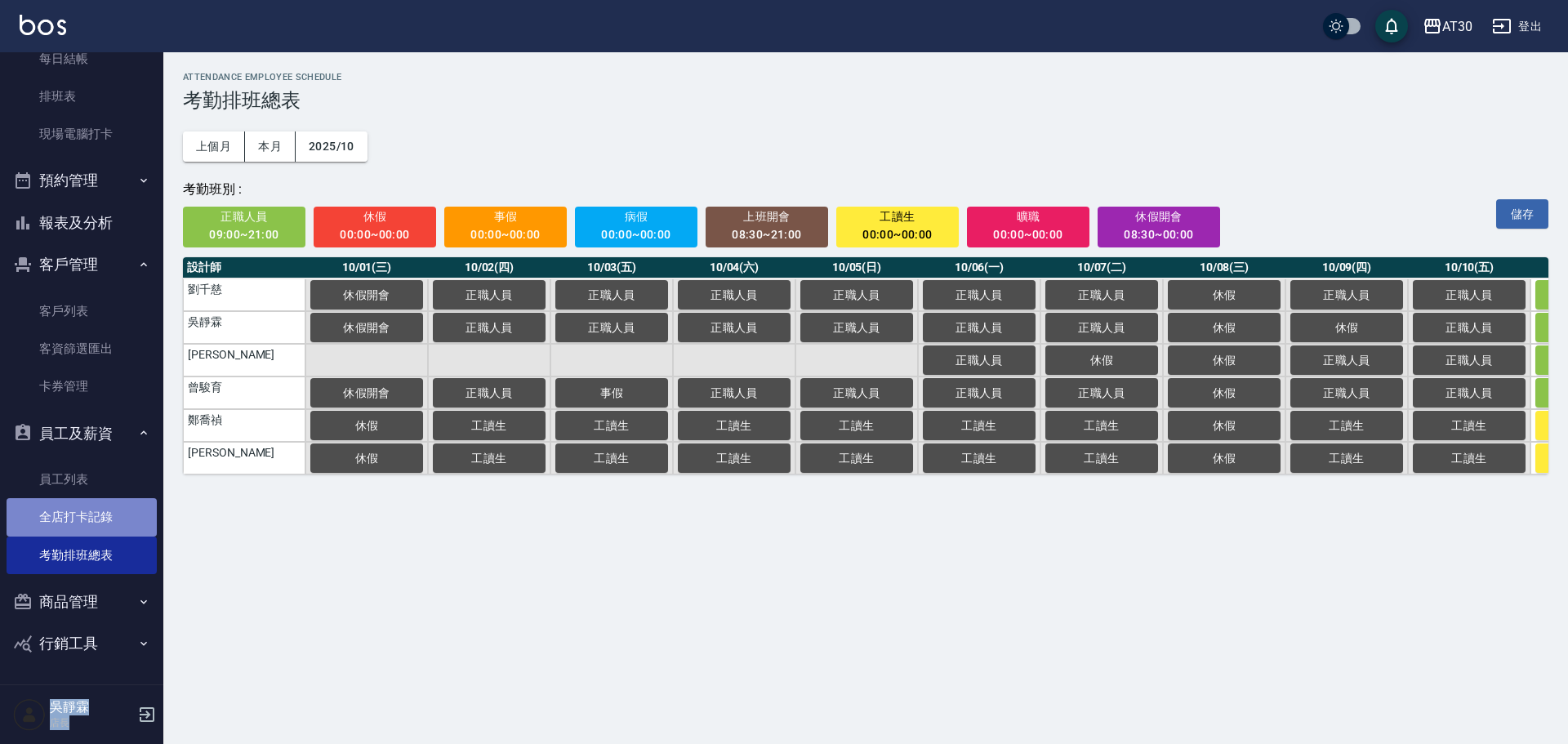
click at [108, 515] on link "全店打卡記錄" at bounding box center [81, 517] width 151 height 38
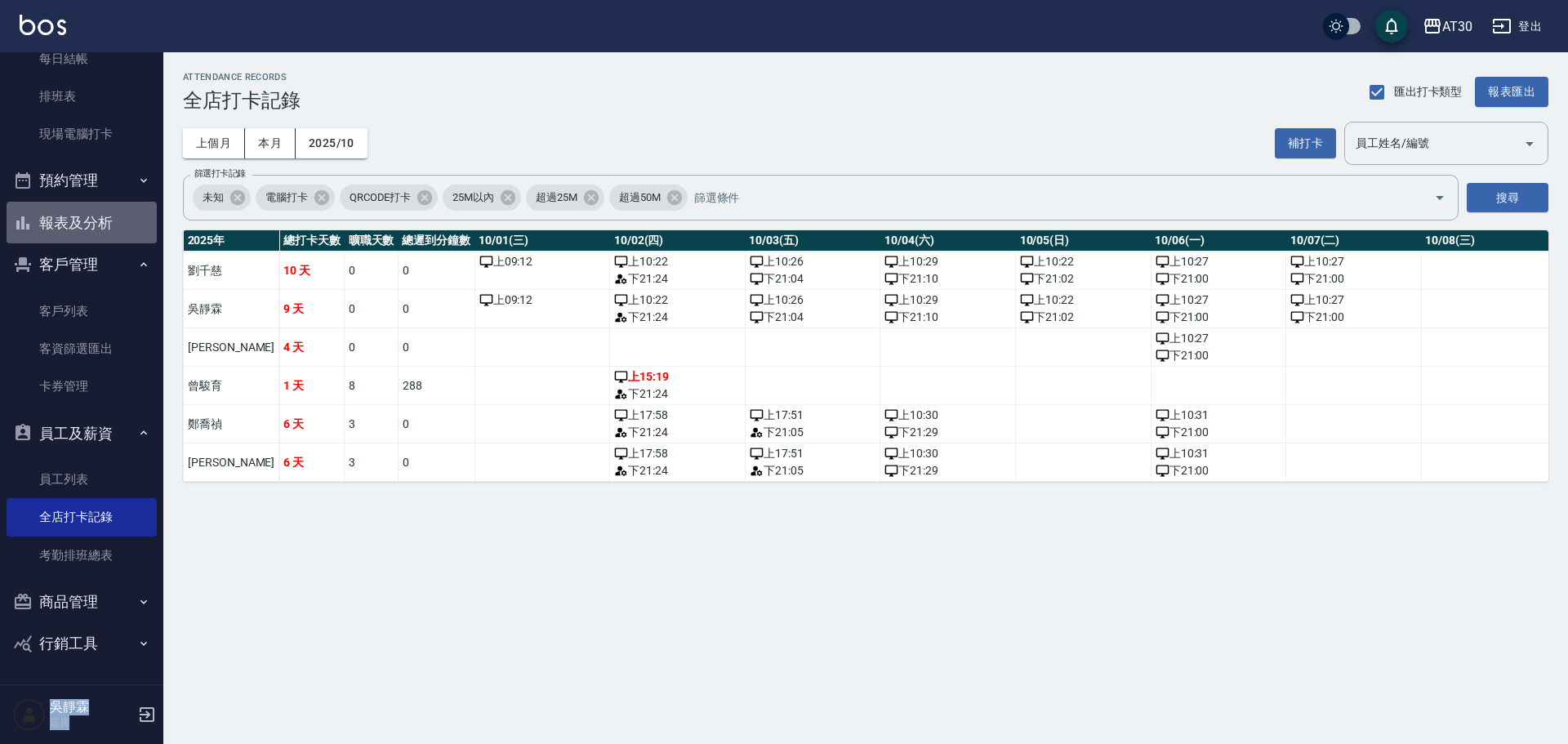
click at [121, 224] on button "報表及分析" at bounding box center [81, 223] width 151 height 43
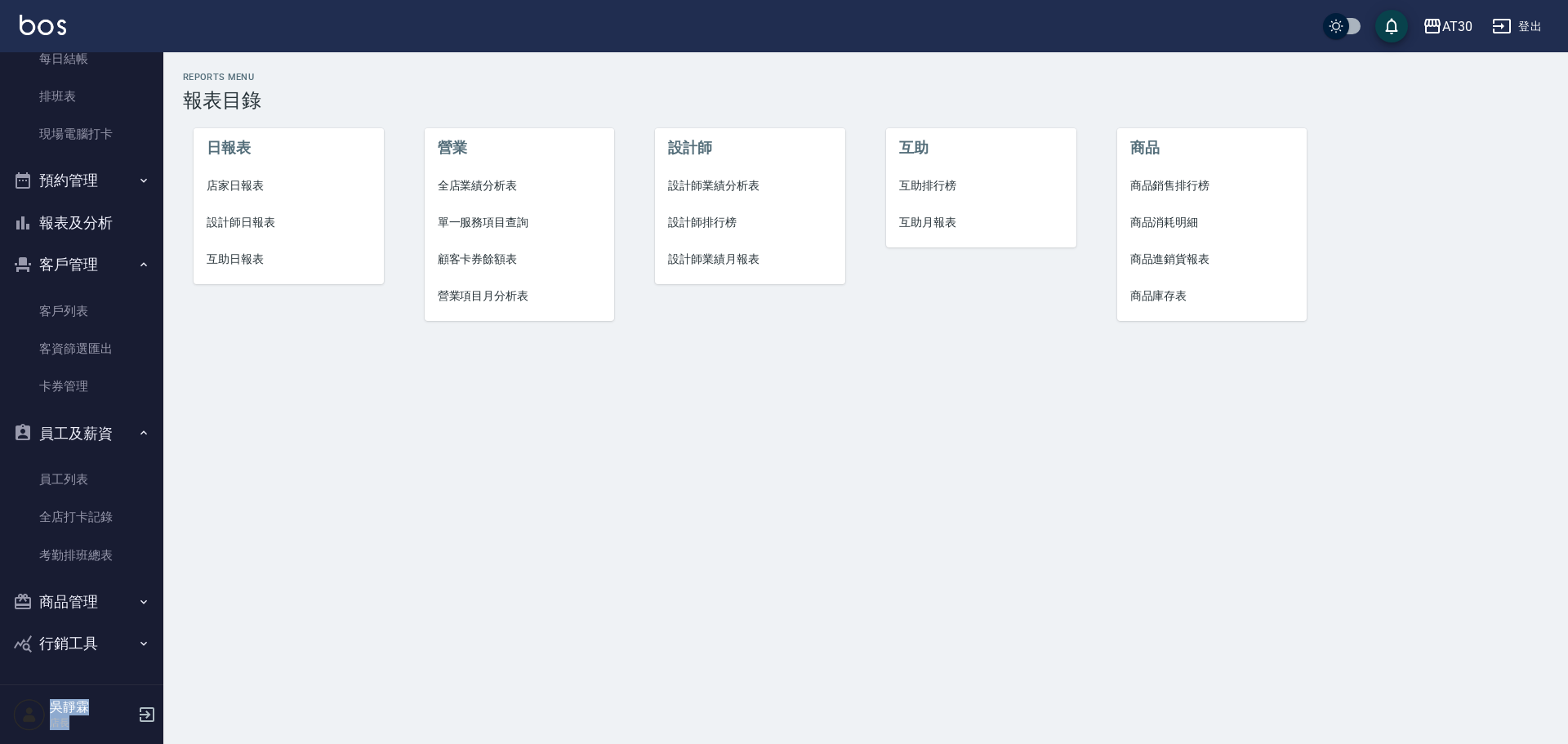
click at [940, 222] on span "互助月報表" at bounding box center [981, 223] width 164 height 17
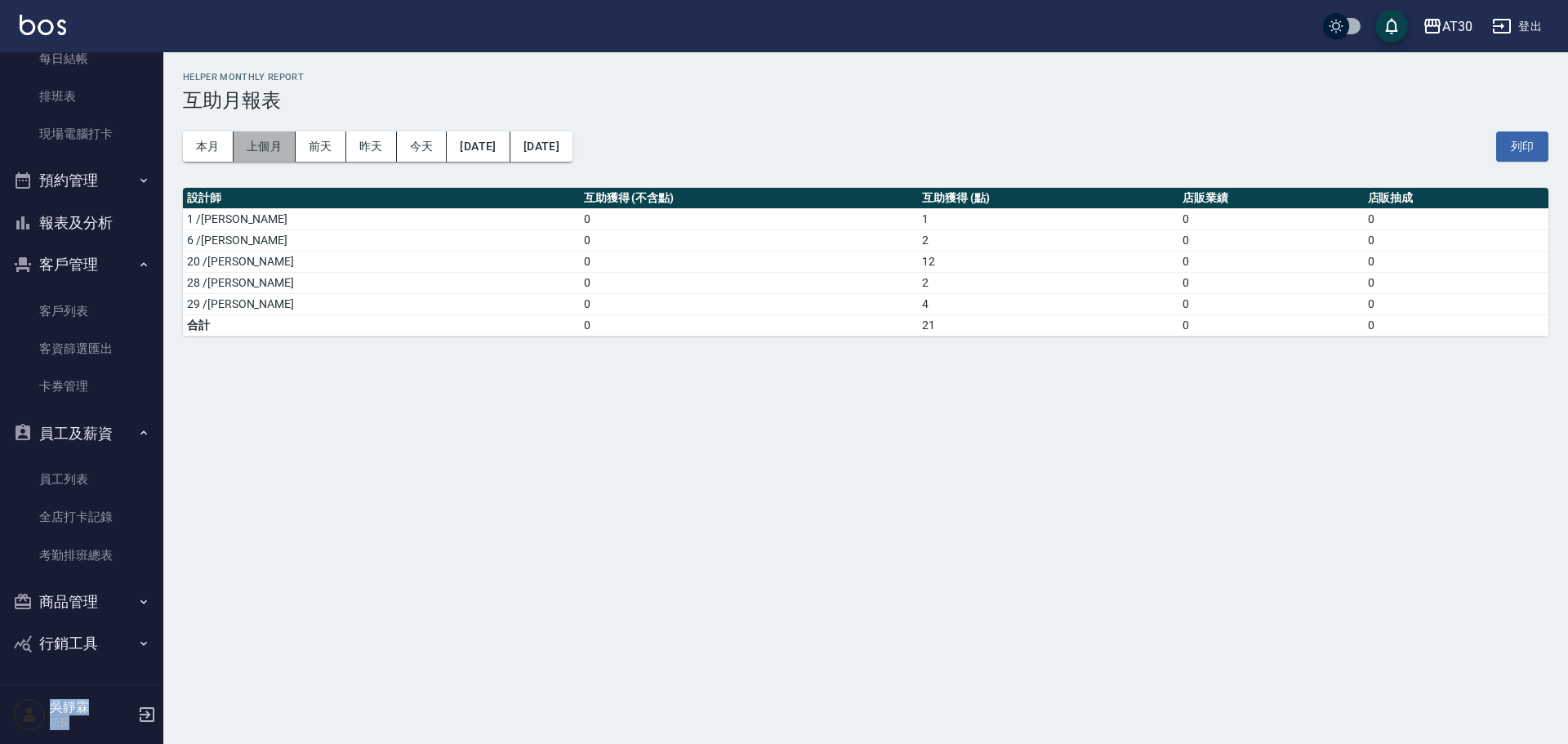
click at [265, 152] on button "上個月" at bounding box center [264, 147] width 63 height 30
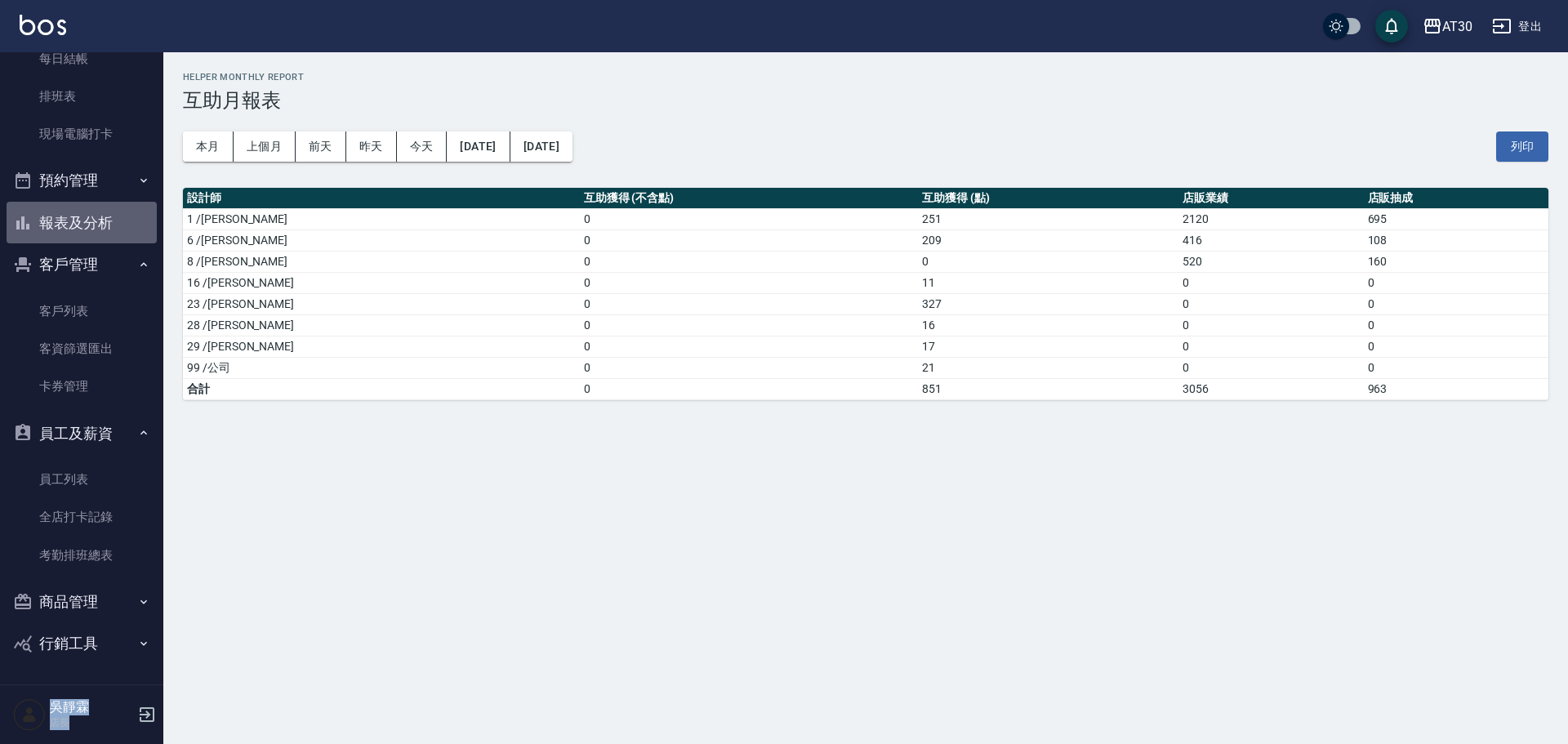
click at [95, 213] on button "報表及分析" at bounding box center [81, 223] width 151 height 43
